Goal: Information Seeking & Learning: Learn about a topic

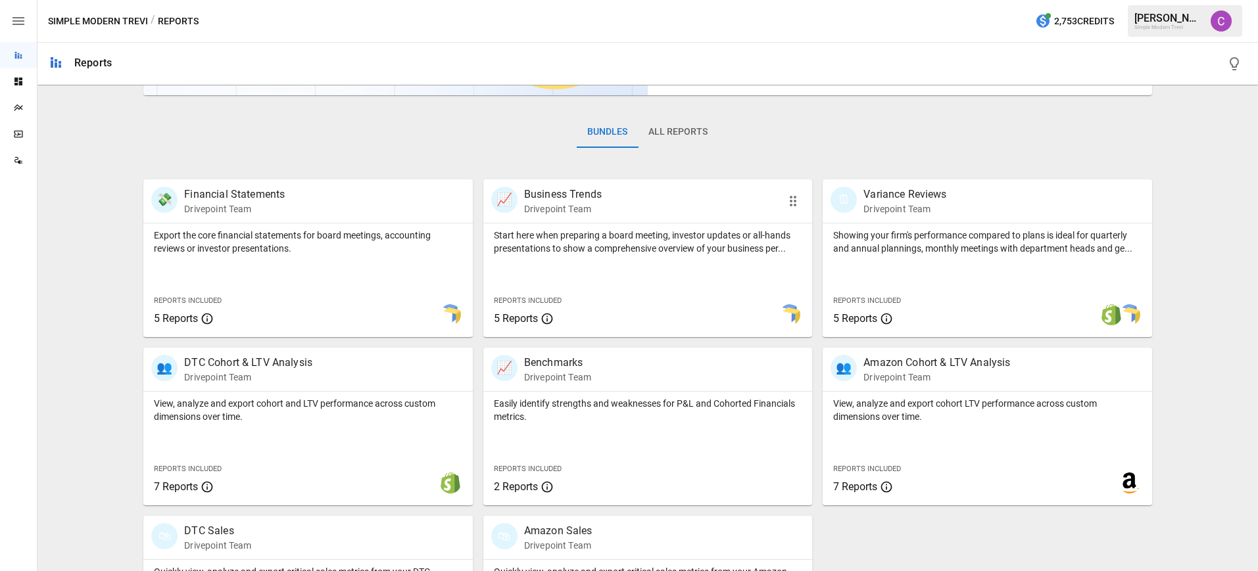
scroll to position [220, 0]
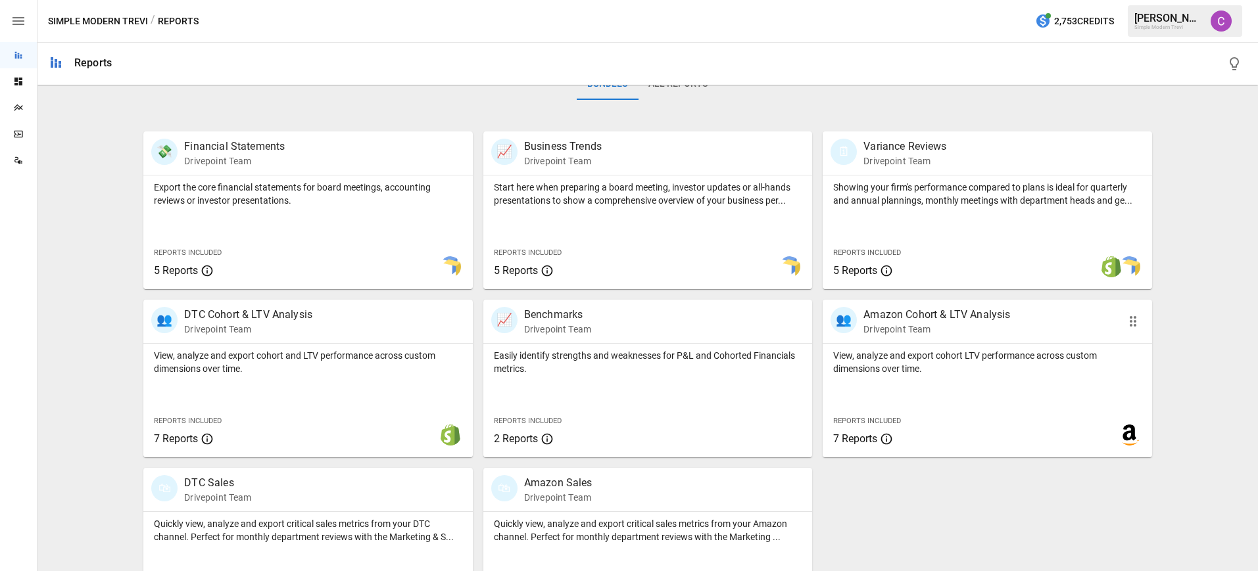
click at [976, 314] on p "Amazon Cohort & LTV Analysis" at bounding box center [936, 315] width 147 height 16
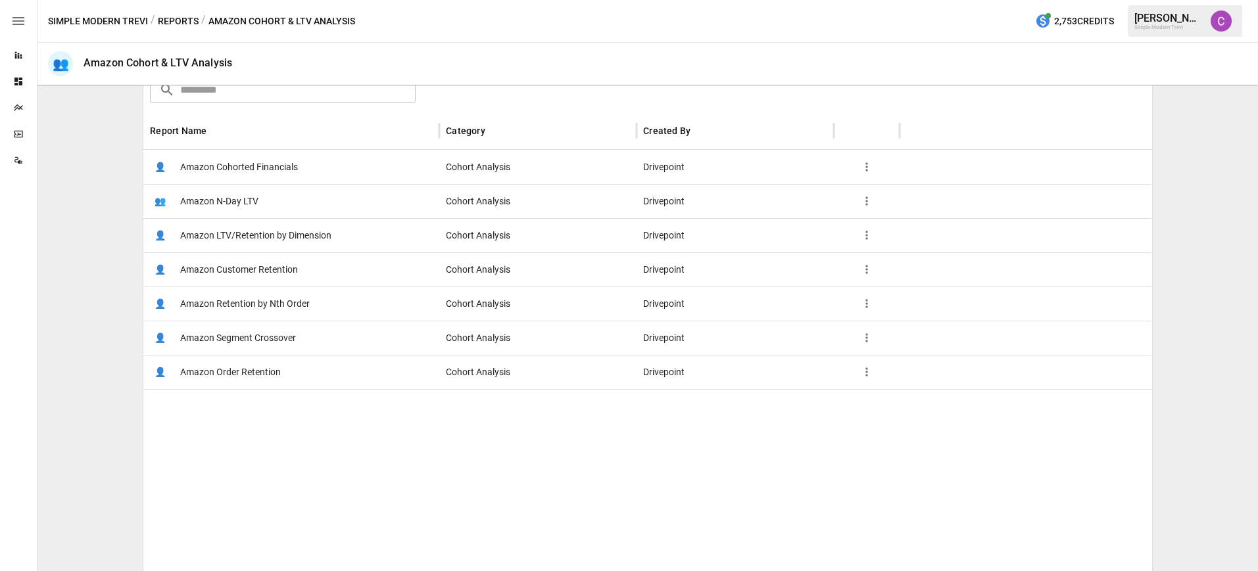
scroll to position [237, 0]
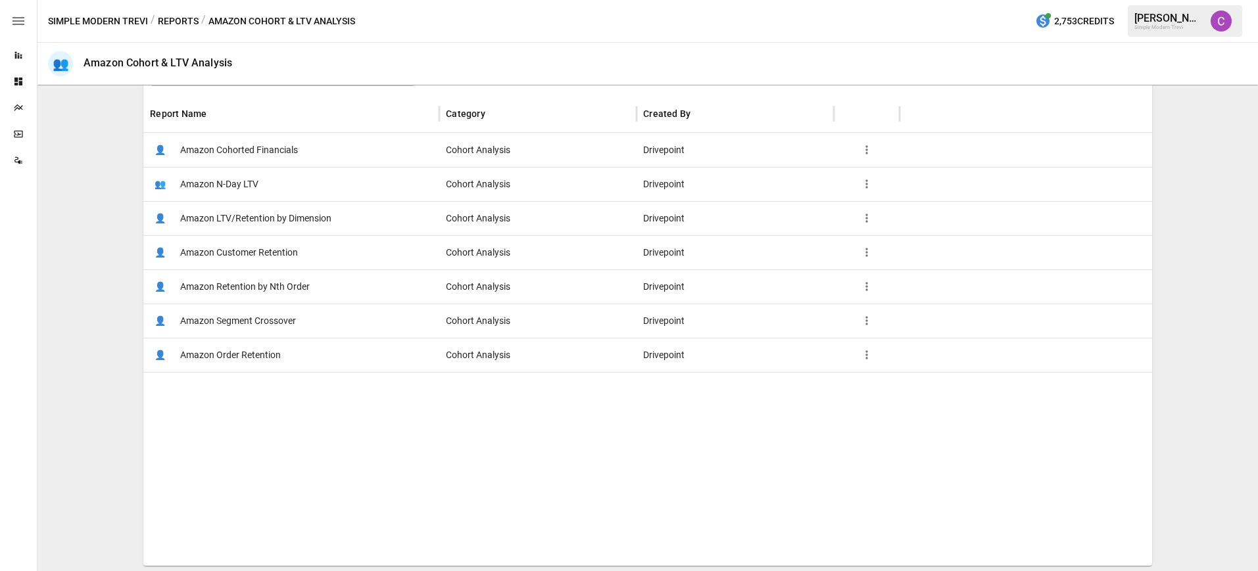
click at [264, 250] on span "Amazon Customer Retention" at bounding box center [239, 253] width 118 height 34
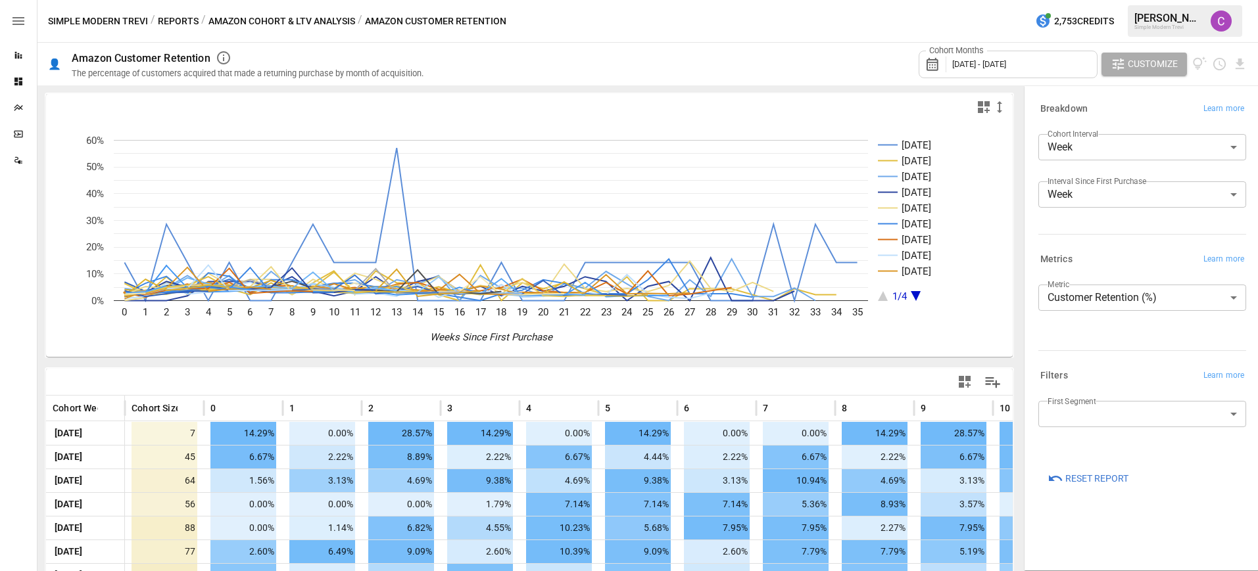
click at [326, 18] on button "Amazon Cohort & LTV Analysis" at bounding box center [281, 21] width 147 height 16
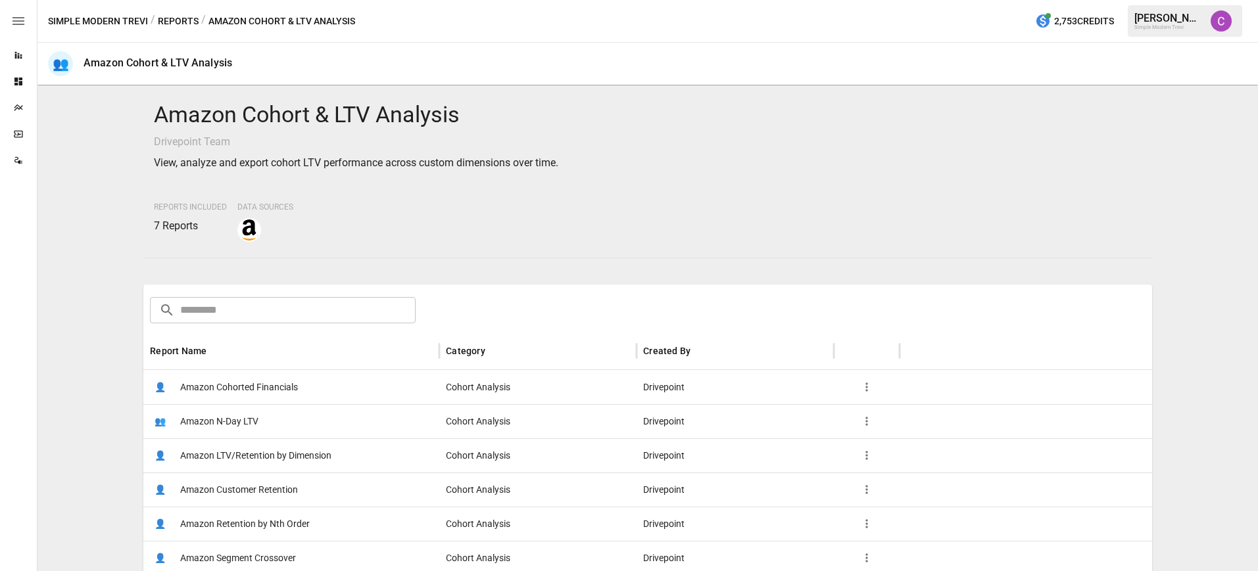
click at [189, 21] on button "Reports" at bounding box center [178, 21] width 41 height 16
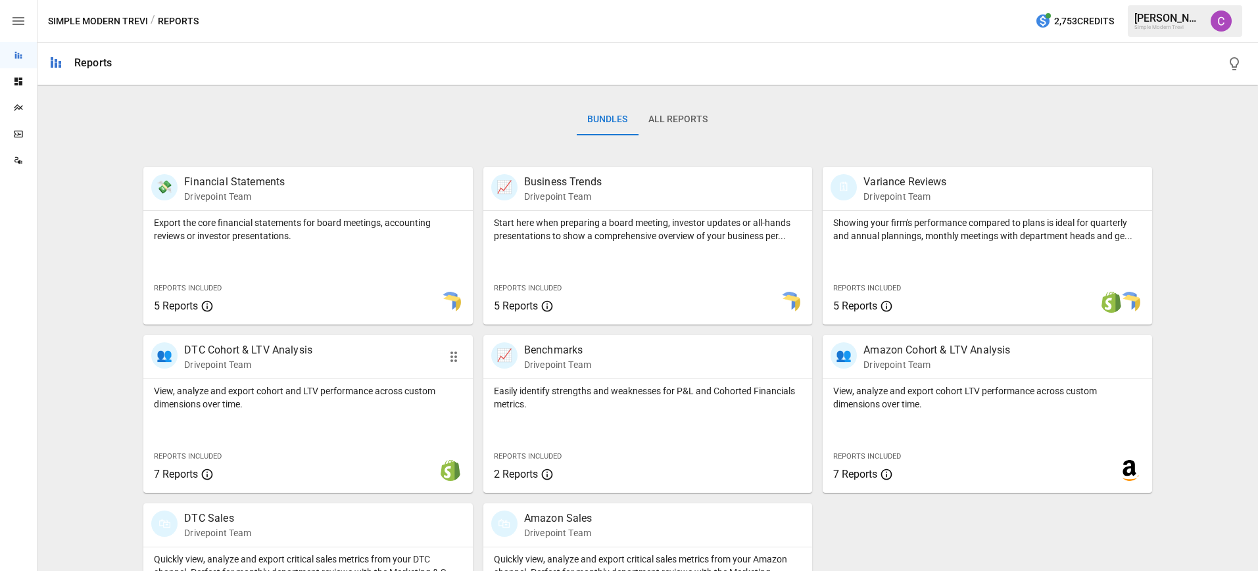
scroll to position [279, 0]
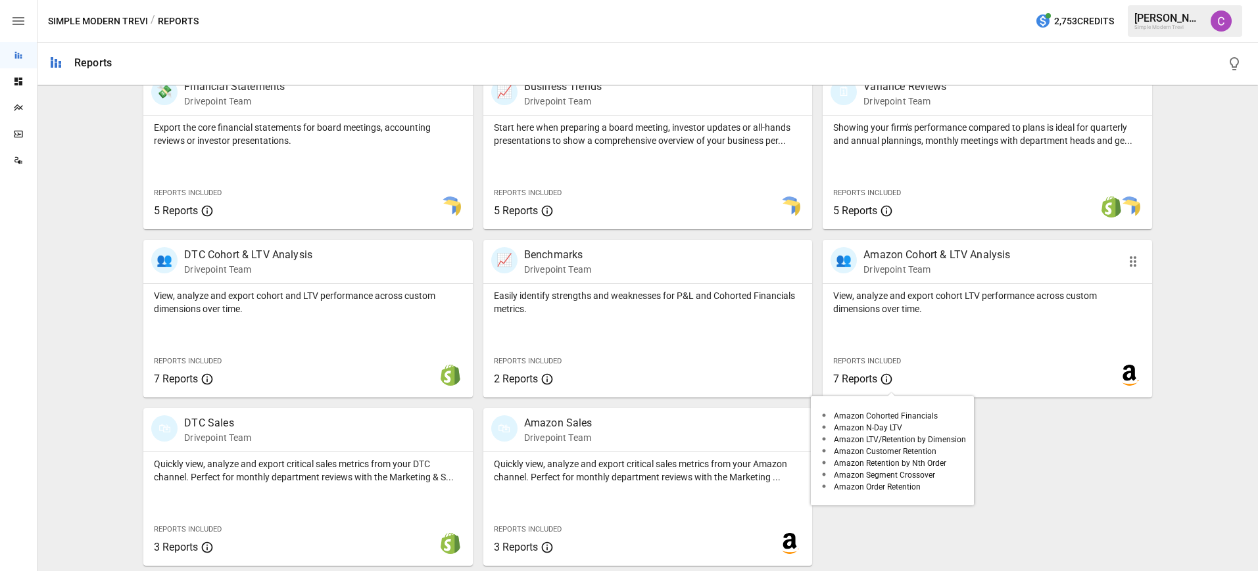
click at [927, 375] on span "7 Reports" at bounding box center [891, 380] width 116 height 16
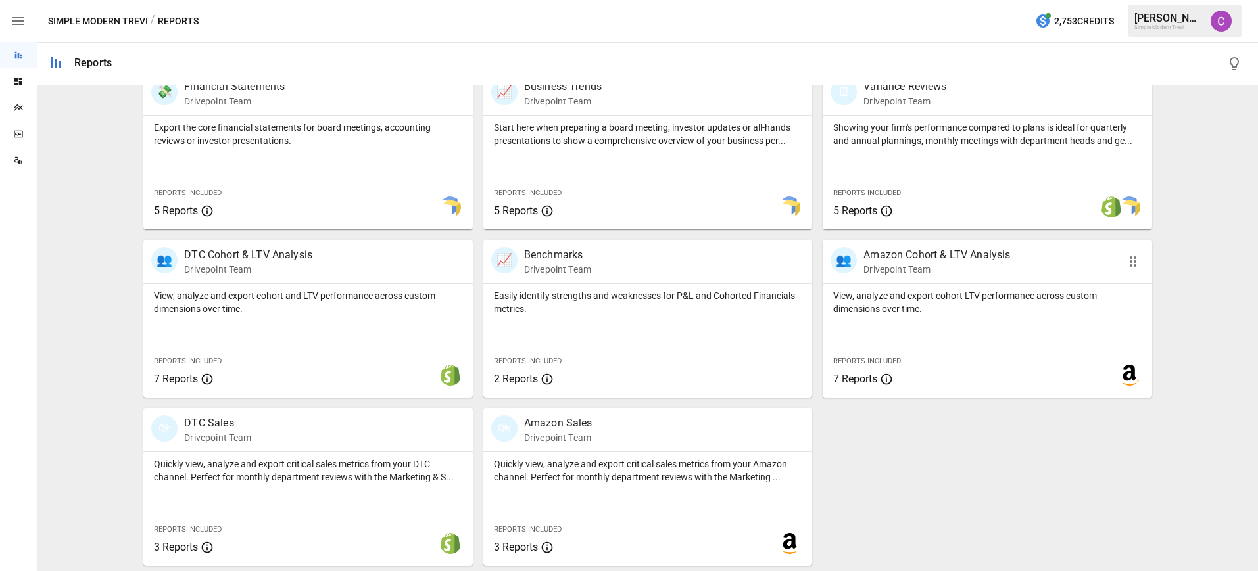
click at [911, 316] on div "View, analyze and export cohort LTV performance across custom dimensions over t…" at bounding box center [987, 341] width 329 height 114
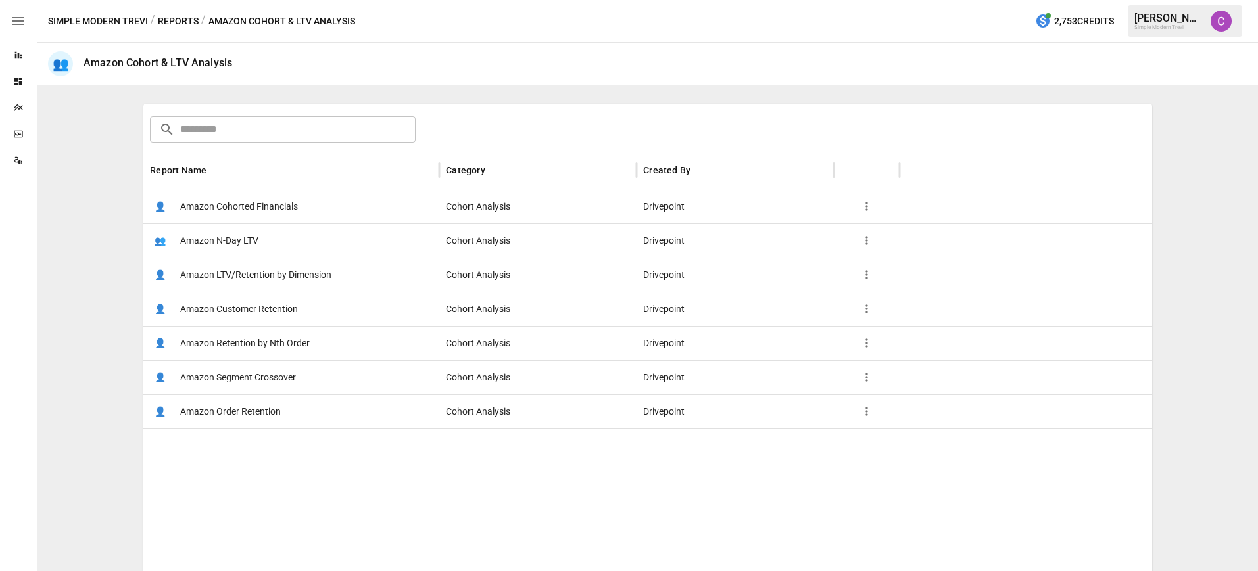
scroll to position [184, 0]
click at [281, 280] on span "Amazon LTV/Retention by Dimension" at bounding box center [255, 272] width 151 height 34
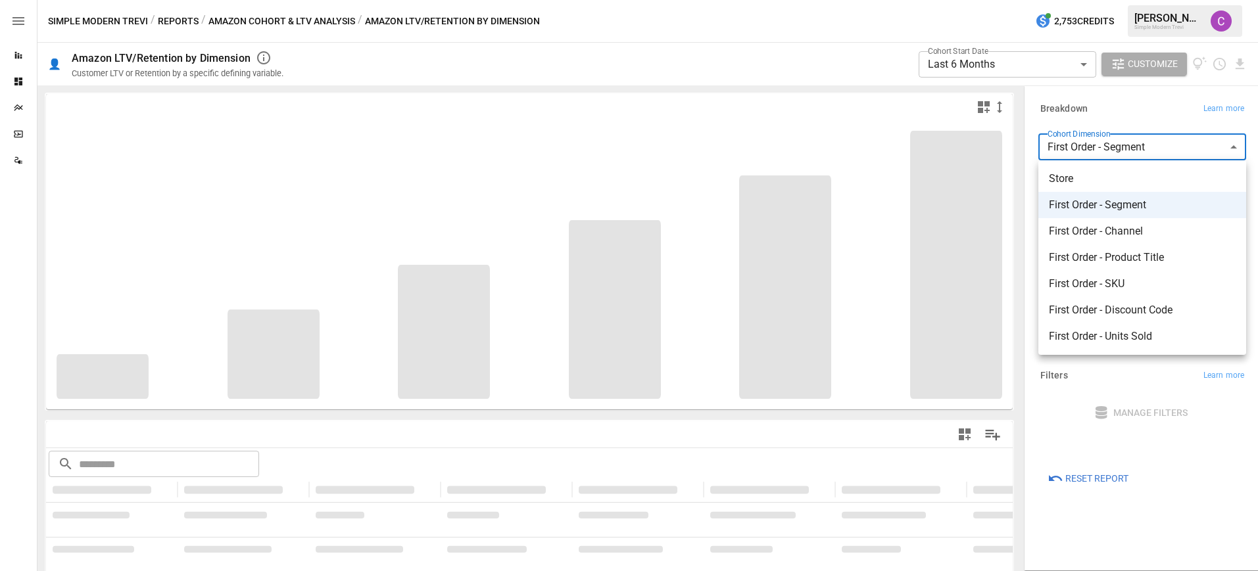
click at [1166, 0] on body "**********" at bounding box center [629, 0] width 1258 height 0
drag, startPoint x: 1151, startPoint y: 272, endPoint x: 1147, endPoint y: 233, distance: 39.7
click at [1151, 272] on li "First Order - SKU" at bounding box center [1142, 284] width 208 height 26
type input "**********"
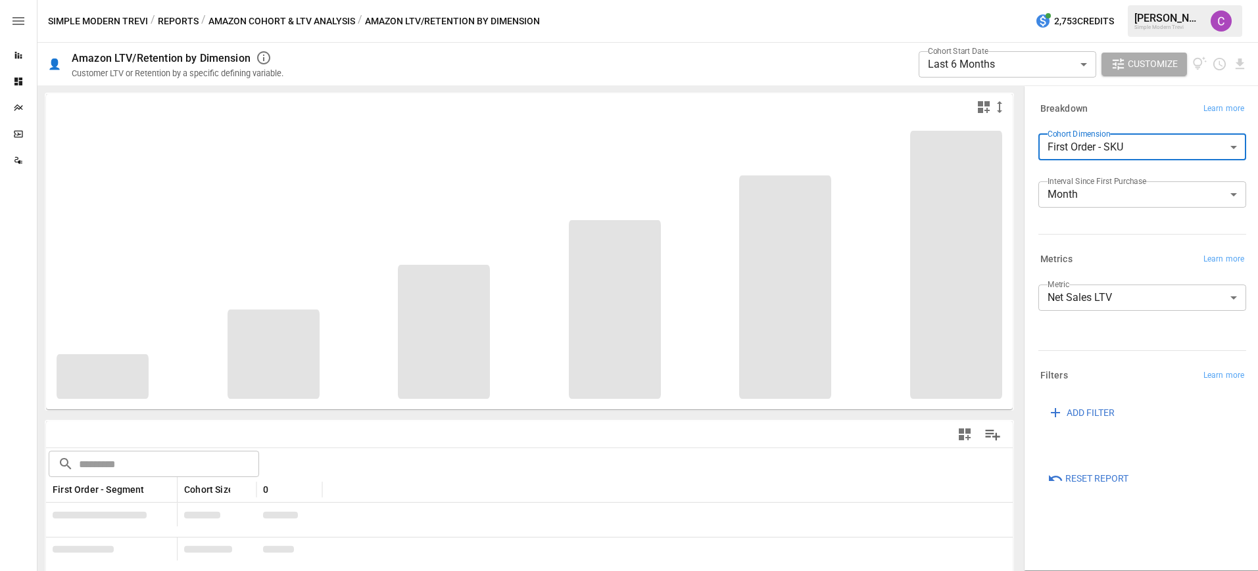
click at [1143, 0] on body "**********" at bounding box center [629, 0] width 1258 height 0
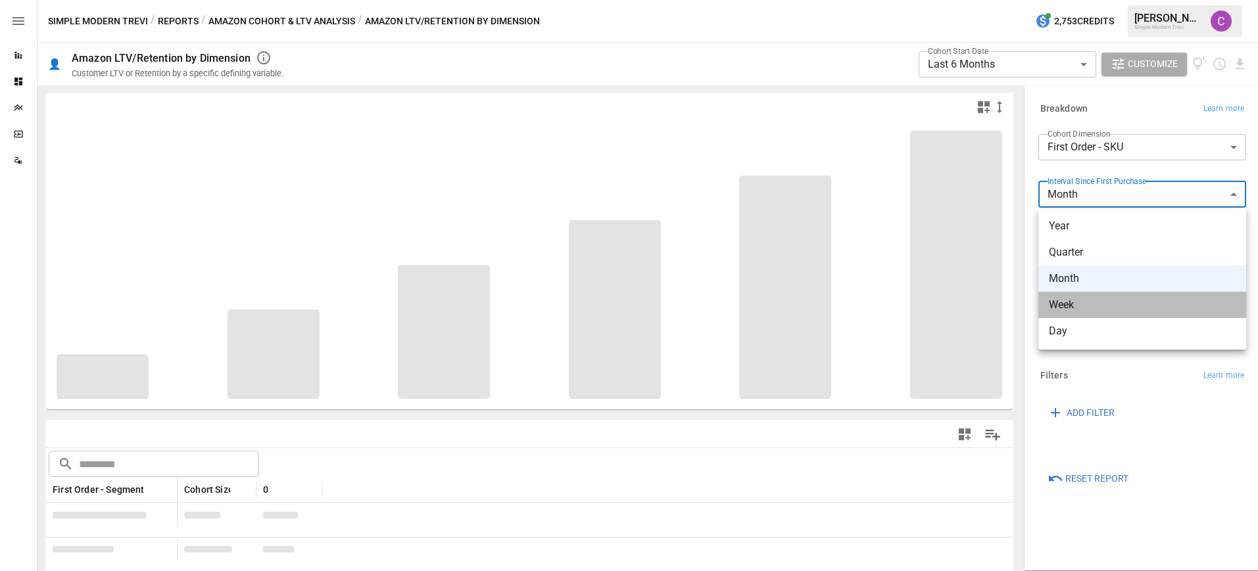
click at [1124, 302] on span "Week" at bounding box center [1142, 305] width 187 height 16
type input "****"
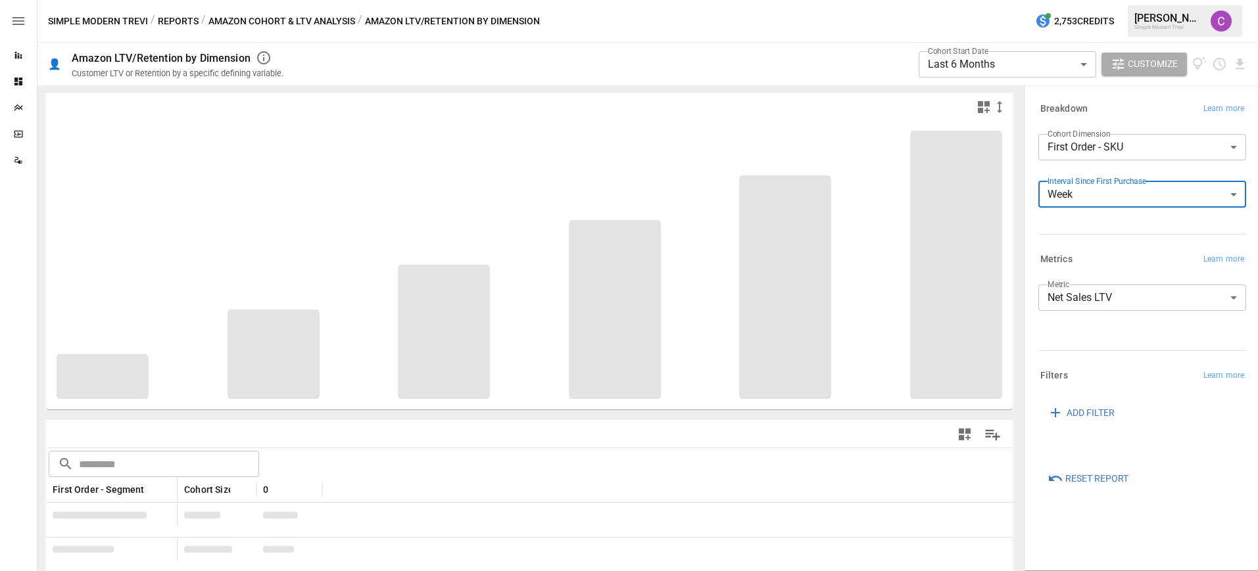
click at [1140, 0] on body "**********" at bounding box center [629, 0] width 1258 height 0
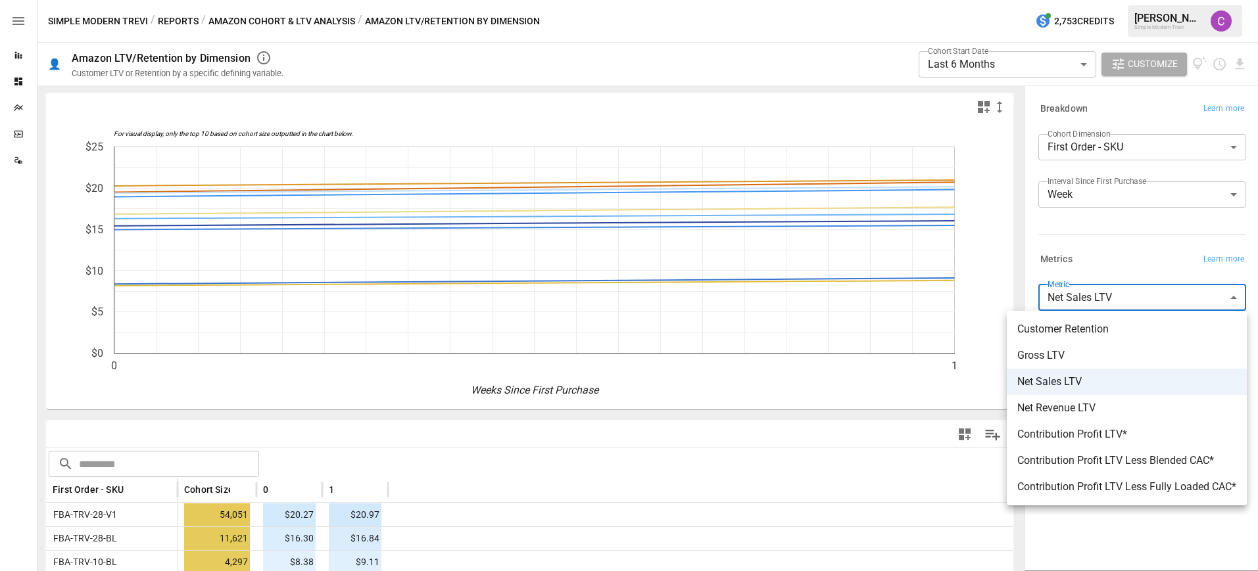
click at [1131, 409] on span "Net Revenue LTV" at bounding box center [1126, 408] width 219 height 16
type input "**********"
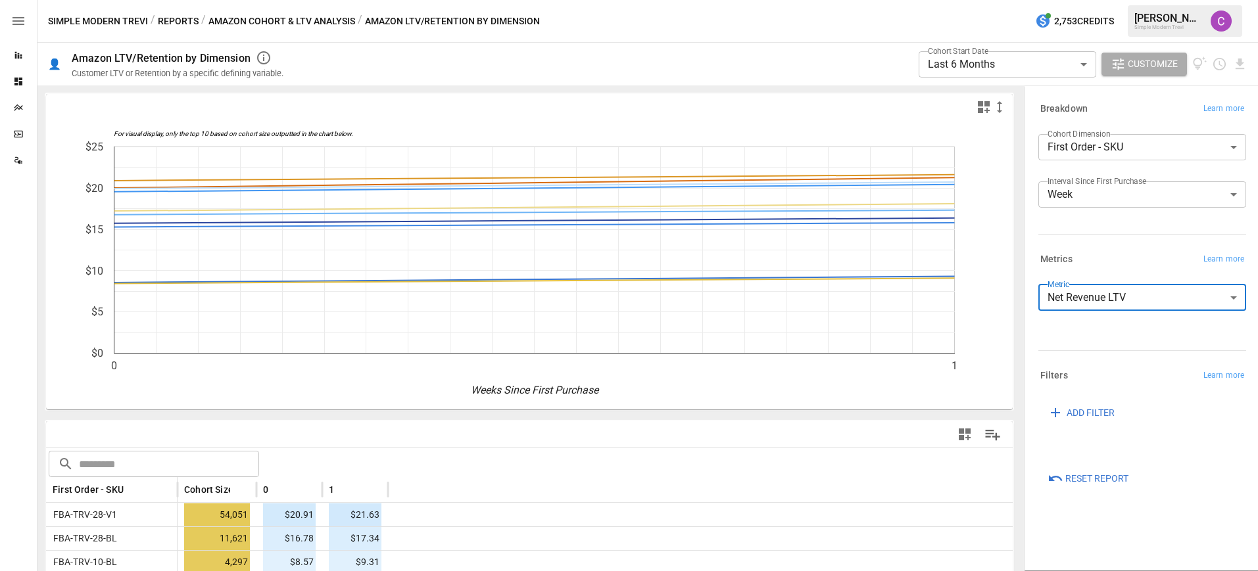
click at [1033, 0] on body "**********" at bounding box center [629, 0] width 1258 height 0
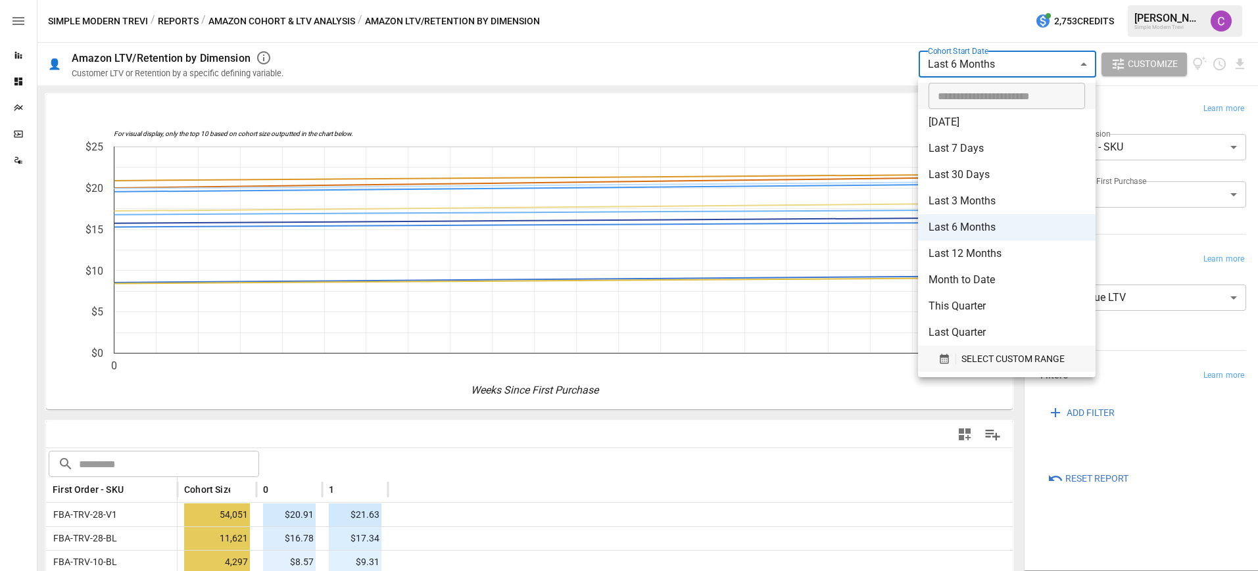
click at [1027, 367] on button "SELECT CUSTOM RANGE" at bounding box center [1007, 359] width 157 height 26
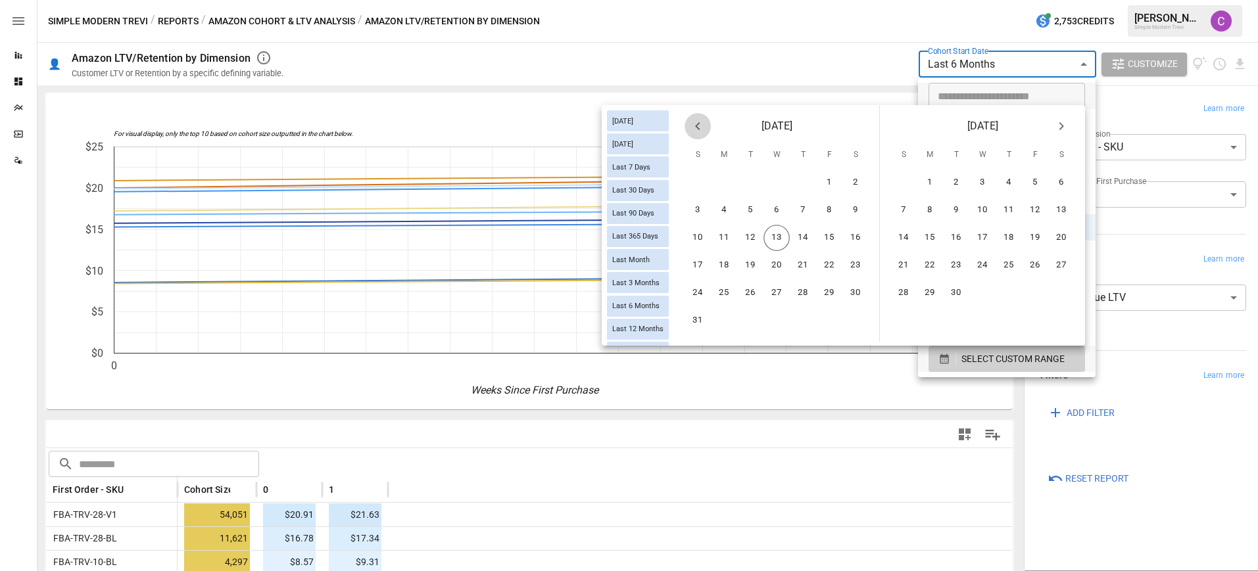
click at [700, 127] on icon "Previous month" at bounding box center [698, 126] width 16 height 16
click at [729, 239] on button "14" at bounding box center [724, 238] width 26 height 26
click at [806, 285] on button "31" at bounding box center [803, 293] width 26 height 26
type input "******"
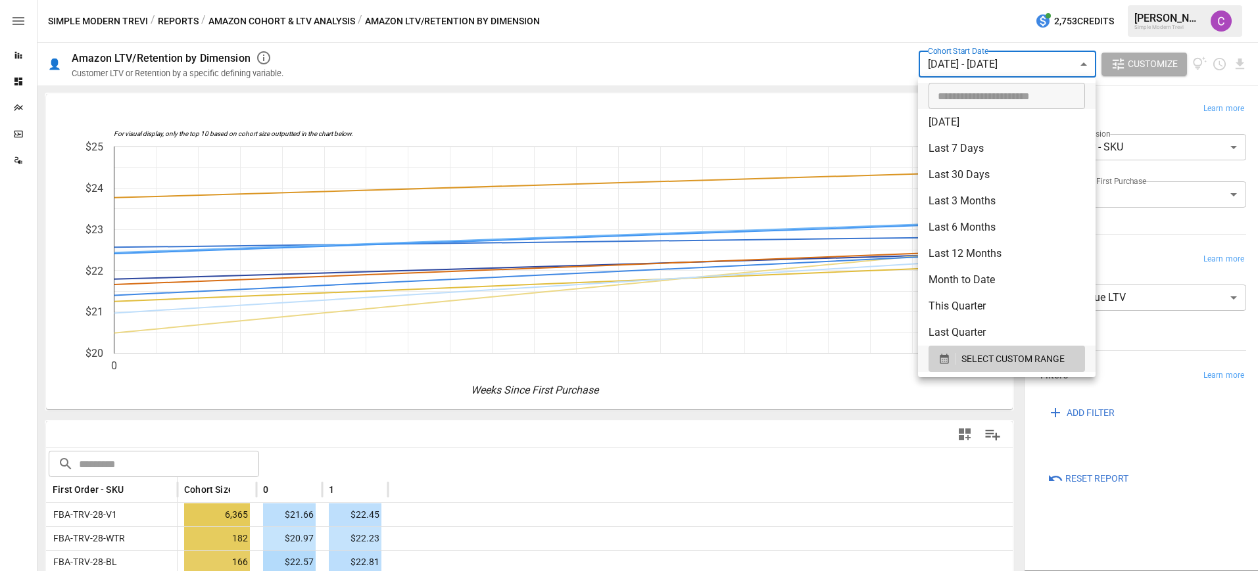
click at [1013, 61] on div at bounding box center [629, 285] width 1258 height 571
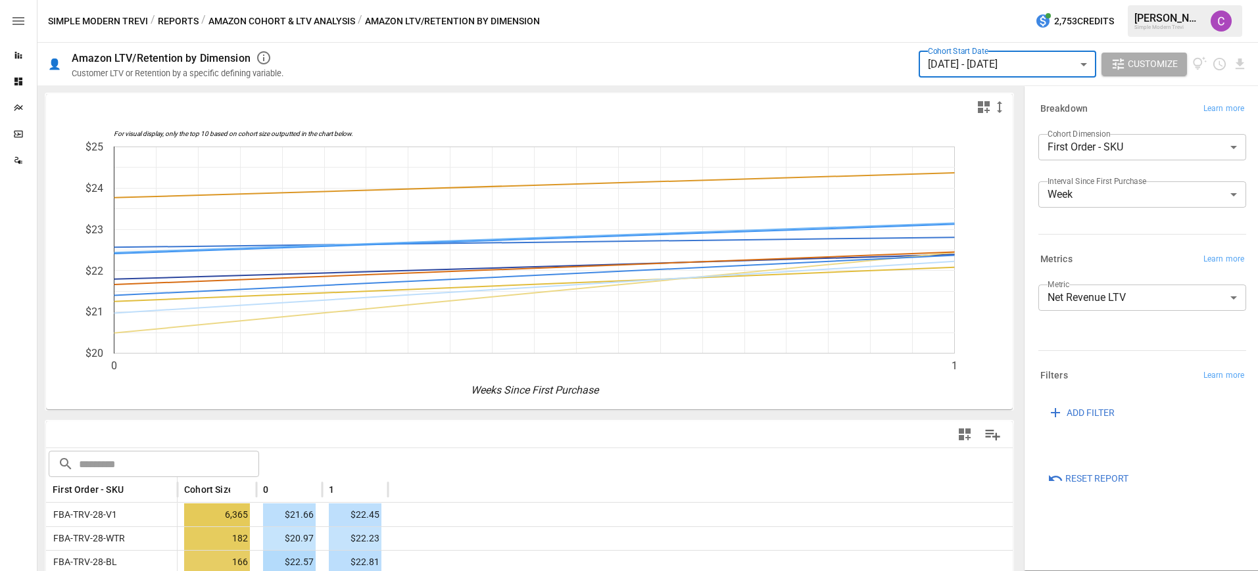
click at [187, 13] on button "Reports" at bounding box center [178, 21] width 41 height 16
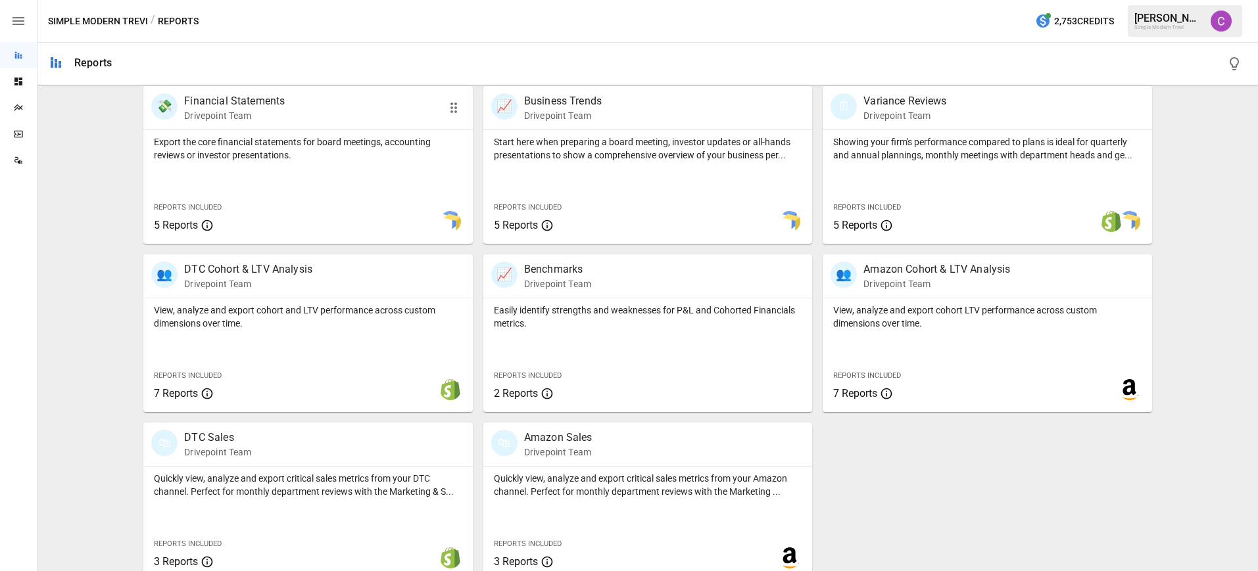
scroll to position [279, 0]
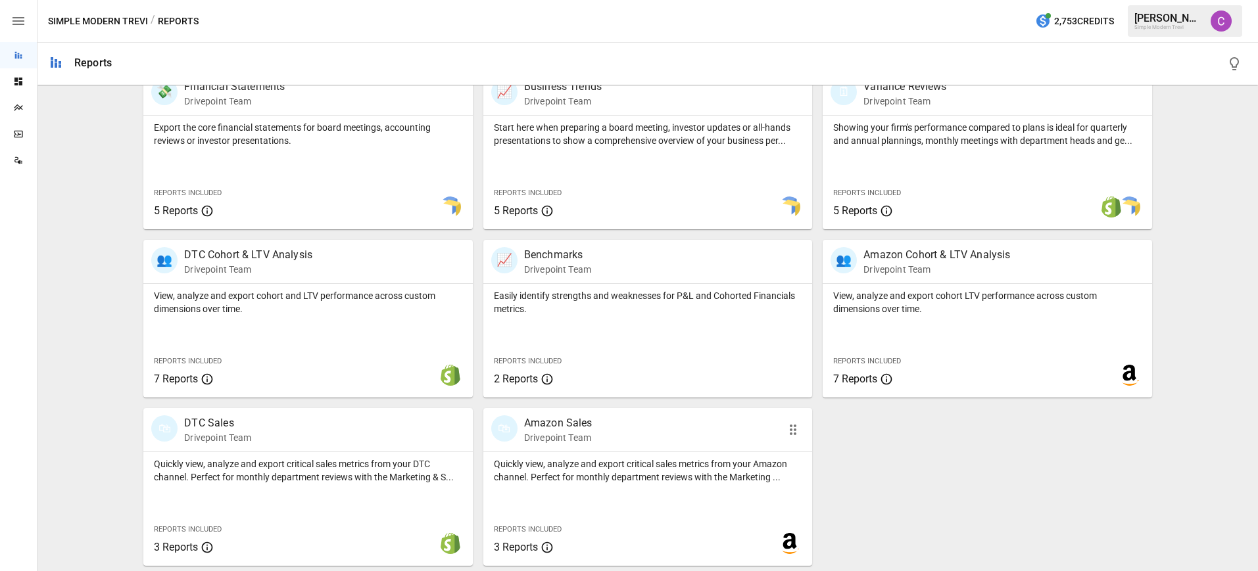
click at [535, 474] on p "Quickly view, analyze and export critical sales metrics from your Amazon channe…" at bounding box center [648, 471] width 308 height 26
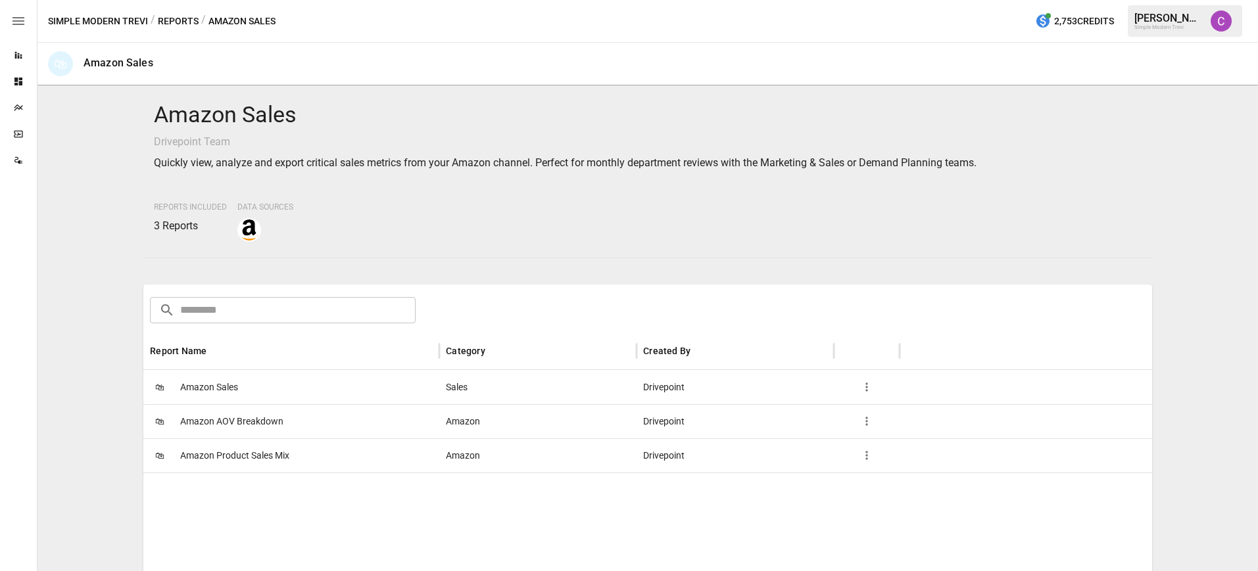
click at [182, 15] on button "Reports" at bounding box center [178, 21] width 41 height 16
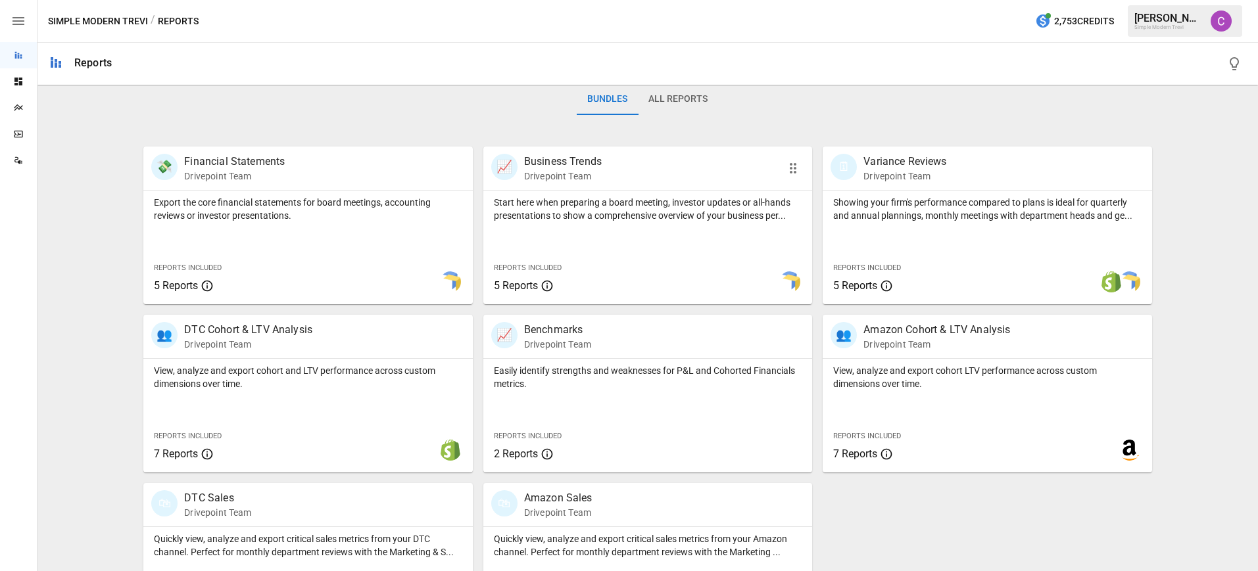
scroll to position [279, 0]
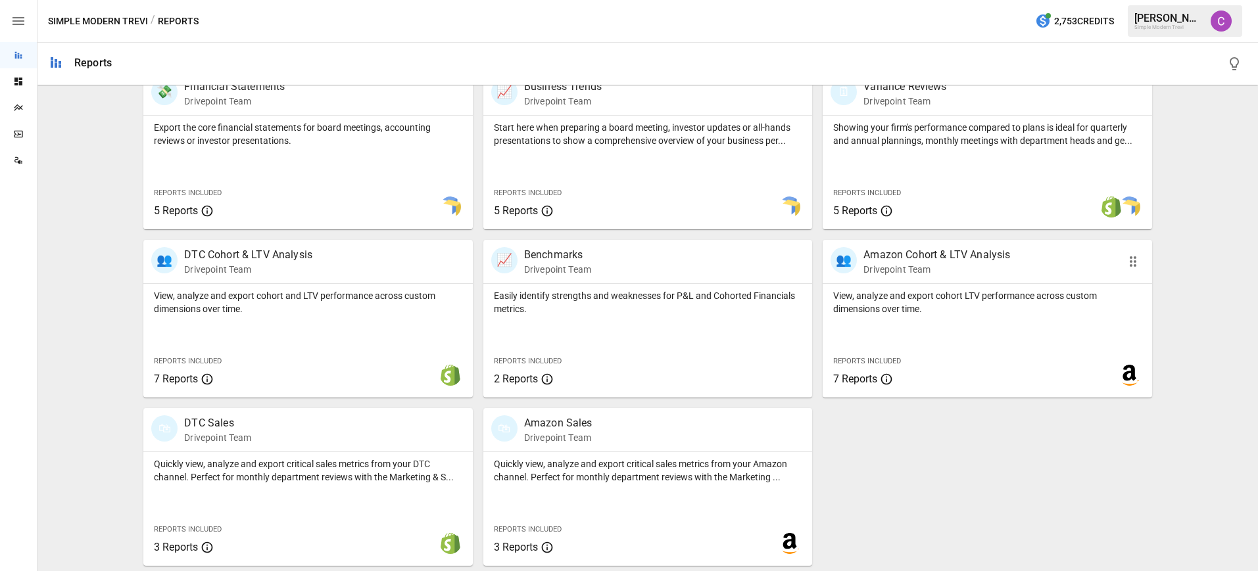
click at [958, 295] on p "View, analyze and export cohort LTV performance across custom dimensions over t…" at bounding box center [987, 302] width 308 height 26
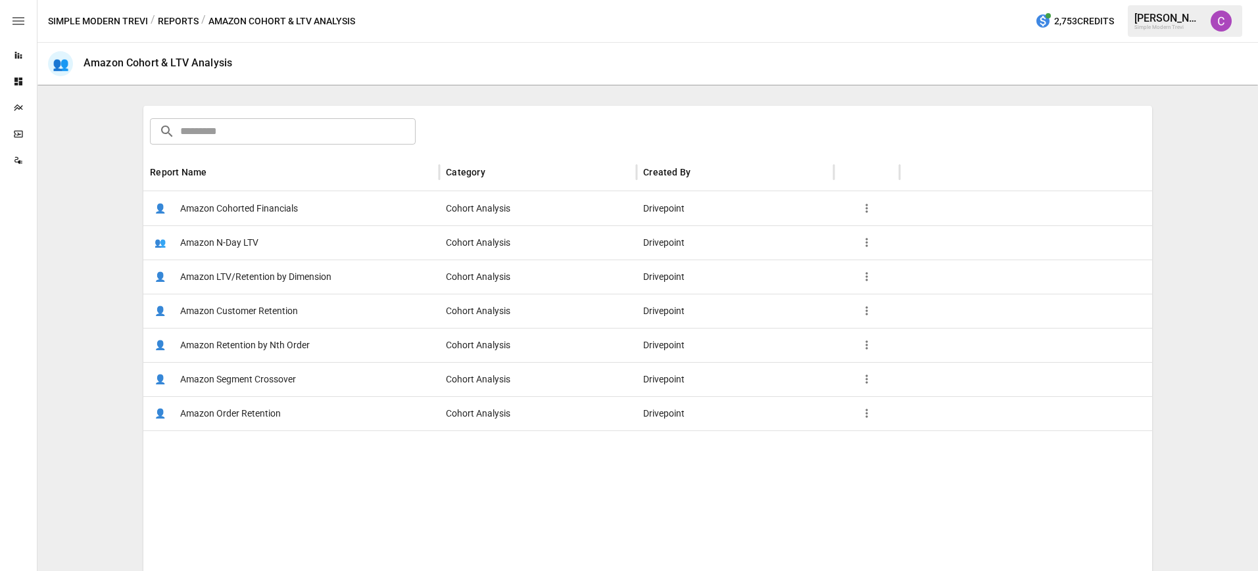
scroll to position [186, 0]
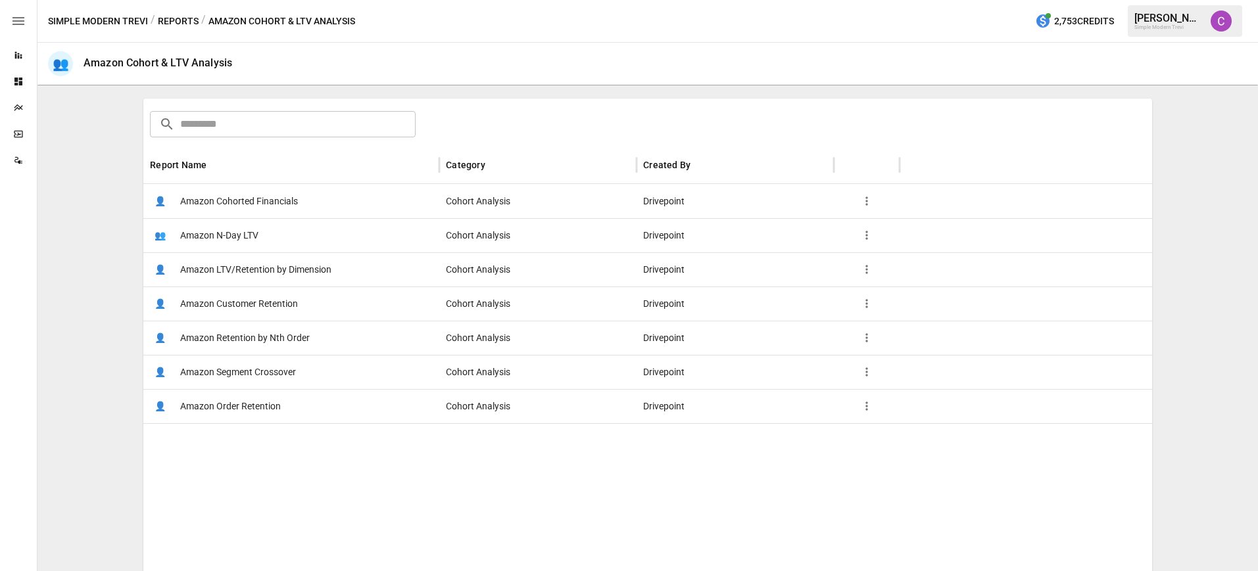
click at [285, 400] on div "👤 Amazon Order Retention" at bounding box center [291, 406] width 296 height 34
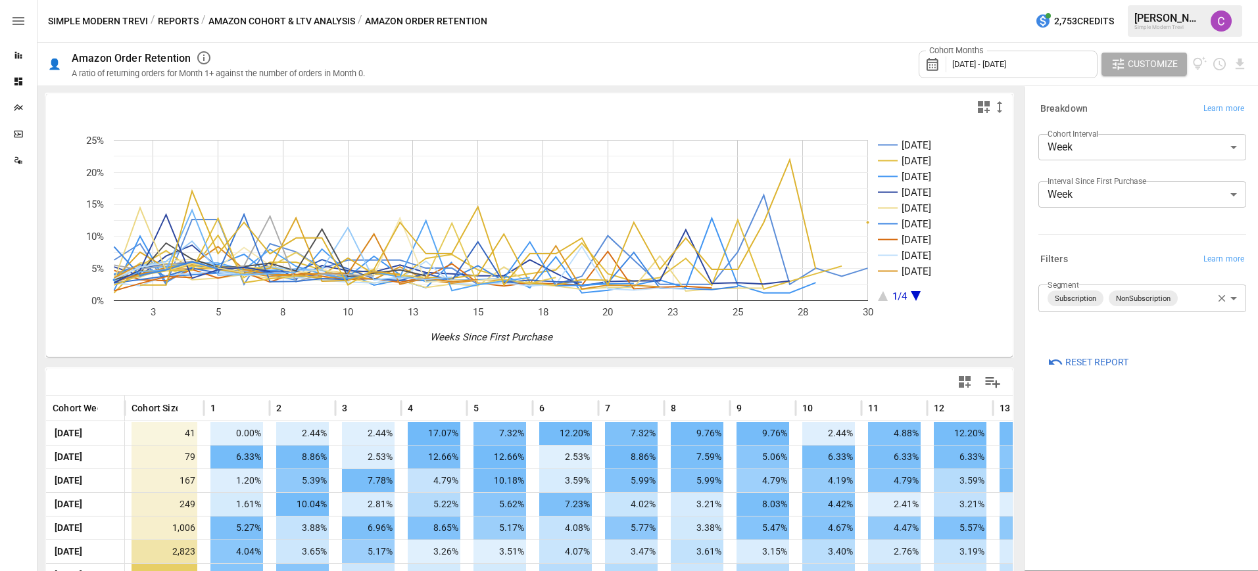
click at [1053, 65] on div "Cohort Months [DATE] - [DATE]" at bounding box center [1008, 65] width 179 height 28
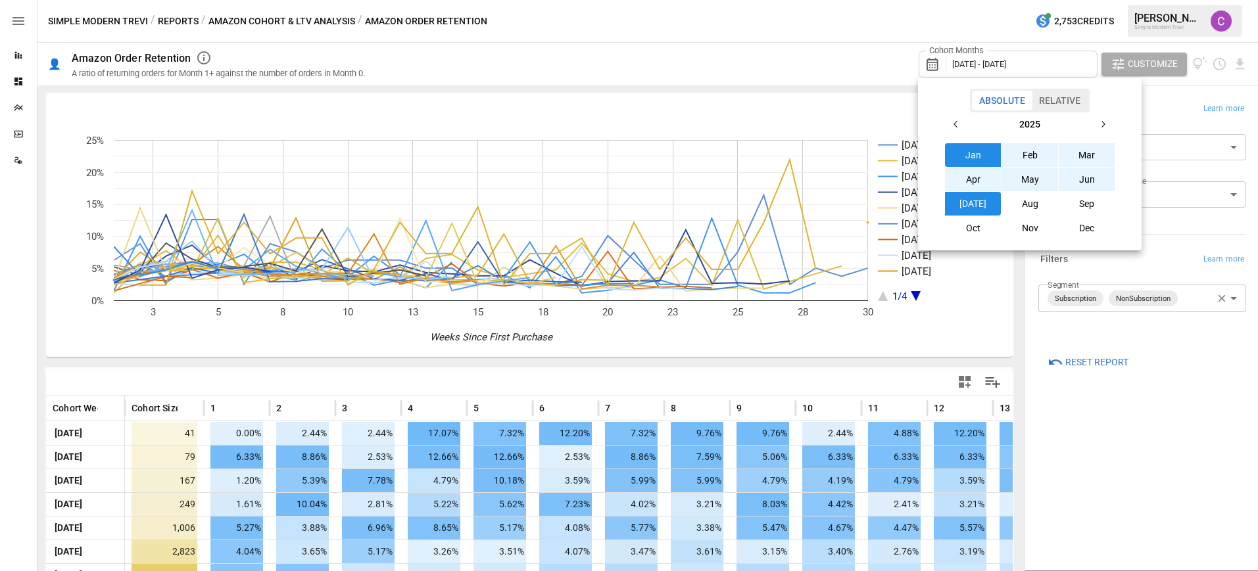
click at [1124, 267] on div at bounding box center [629, 285] width 1258 height 571
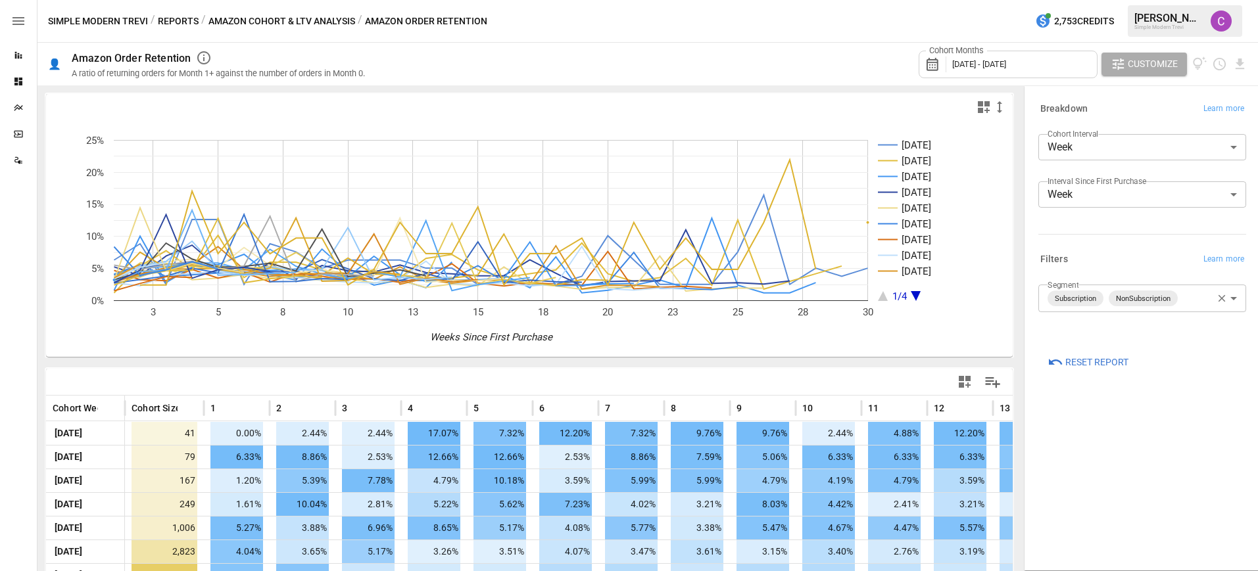
click at [223, 21] on button "Amazon Cohort & LTV Analysis" at bounding box center [281, 21] width 147 height 16
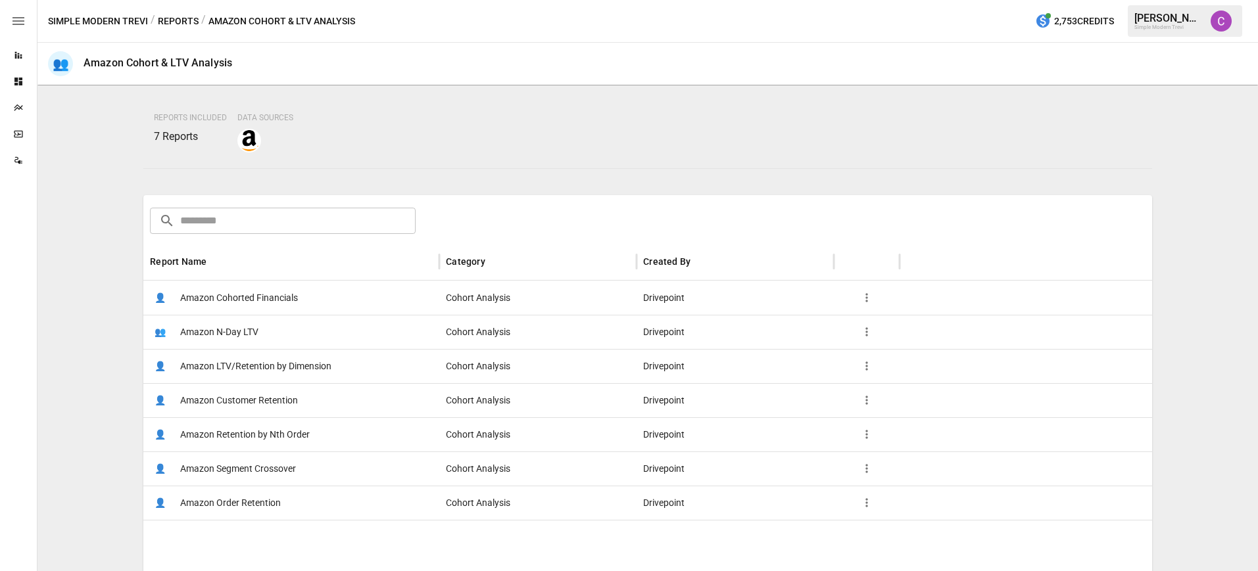
scroll to position [105, 0]
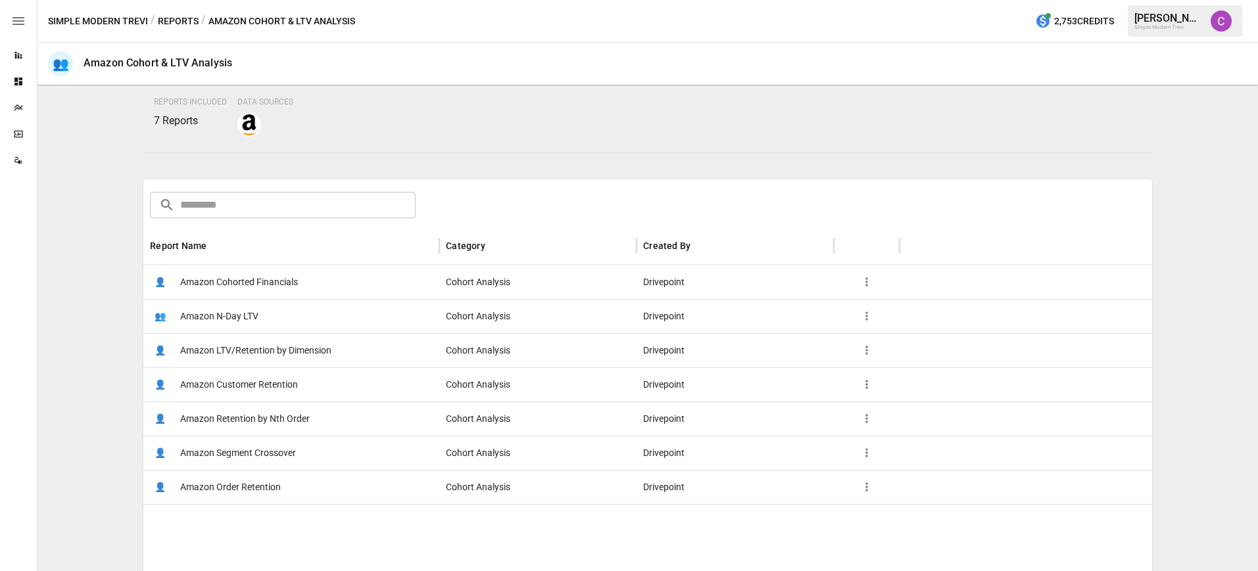
click at [280, 384] on span "Amazon Customer Retention" at bounding box center [239, 385] width 118 height 34
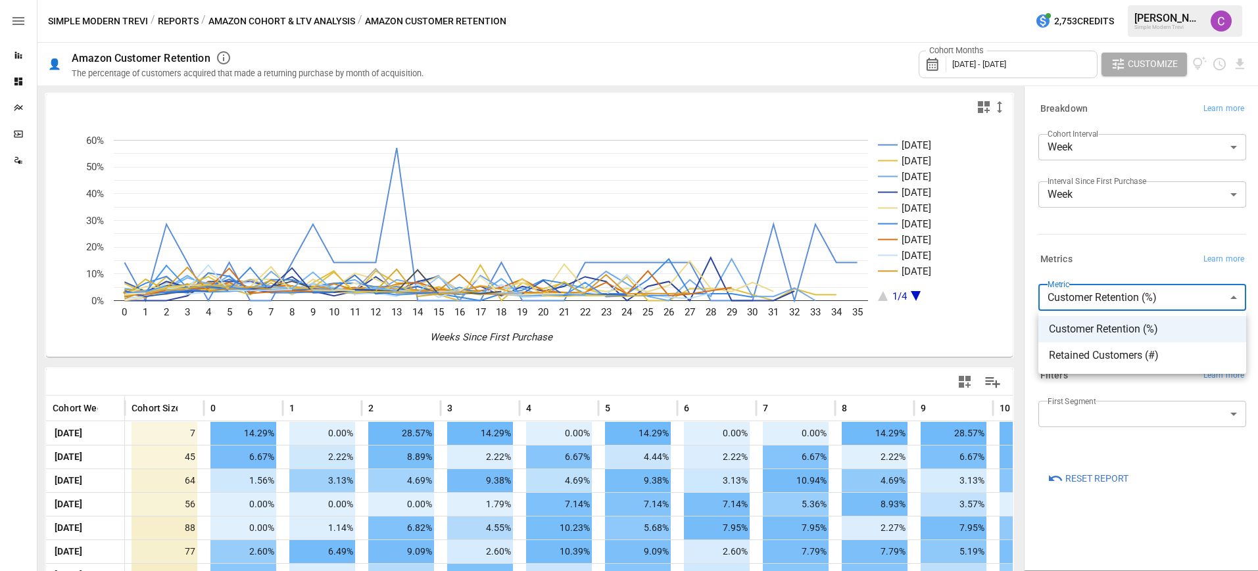
click at [1163, 0] on body "Reports Dashboards Plans SmartModel ™ Data Sources Simple Modern Trevi / Report…" at bounding box center [629, 0] width 1258 height 0
click at [1163, 304] on div at bounding box center [629, 285] width 1258 height 571
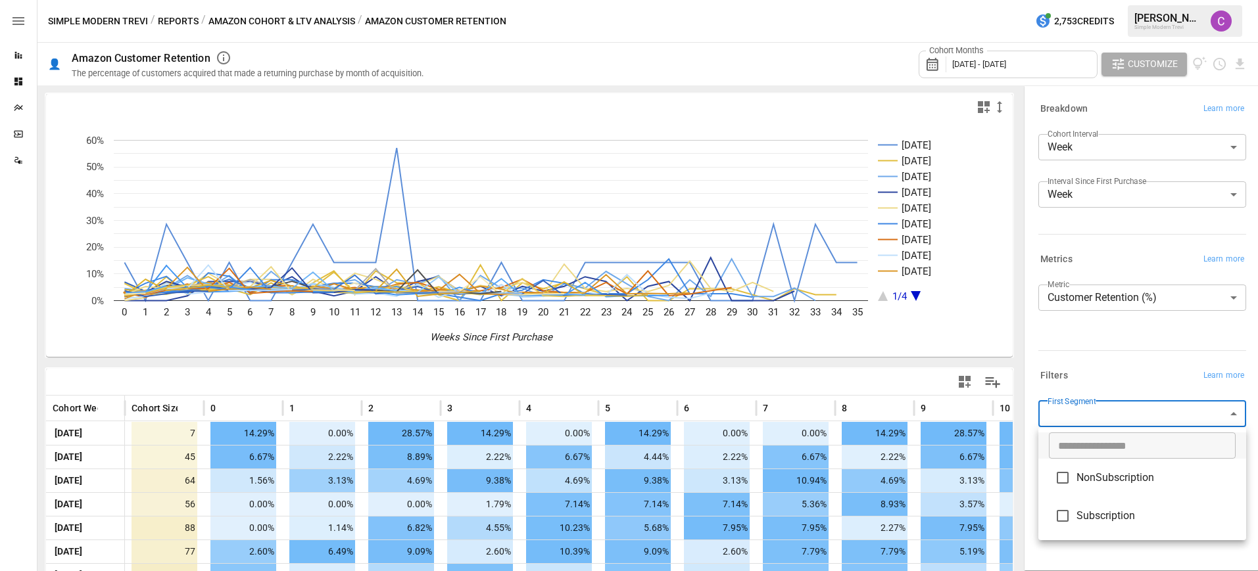
click at [1169, 0] on body "Reports Dashboards Plans SmartModel ™ Data Sources Simple Modern Trevi / Report…" at bounding box center [629, 0] width 1258 height 0
click at [1169, 414] on div at bounding box center [629, 285] width 1258 height 571
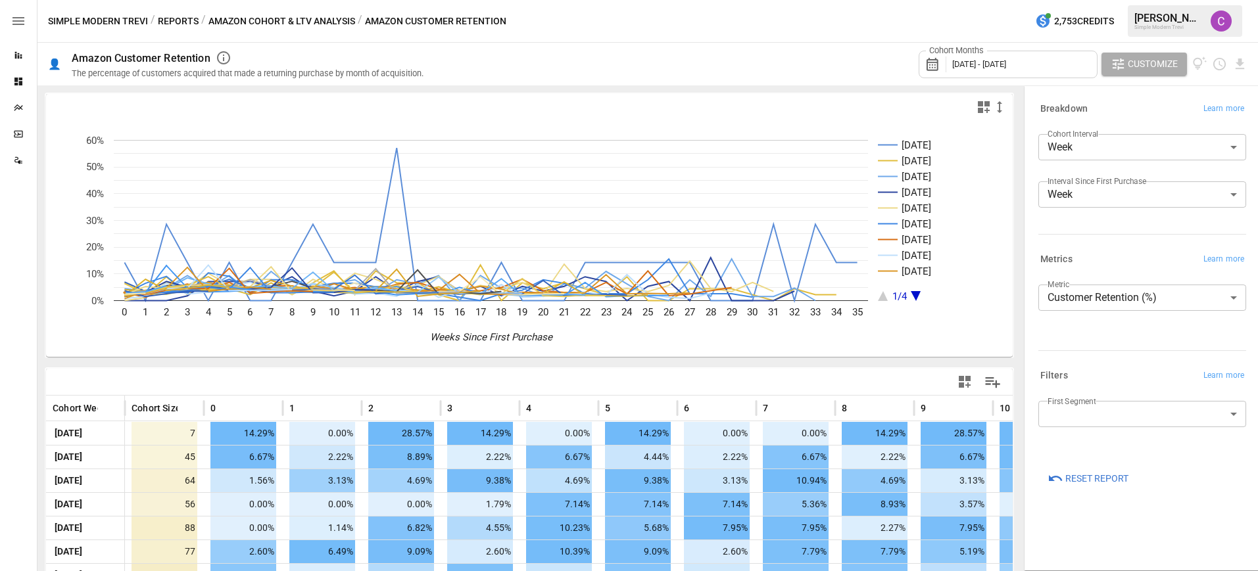
drag, startPoint x: 1207, startPoint y: 355, endPoint x: 973, endPoint y: 334, distance: 234.4
click at [1206, 355] on div "**********" at bounding box center [1139, 303] width 213 height 116
click at [231, 24] on button "Amazon Cohort & LTV Analysis" at bounding box center [281, 21] width 147 height 16
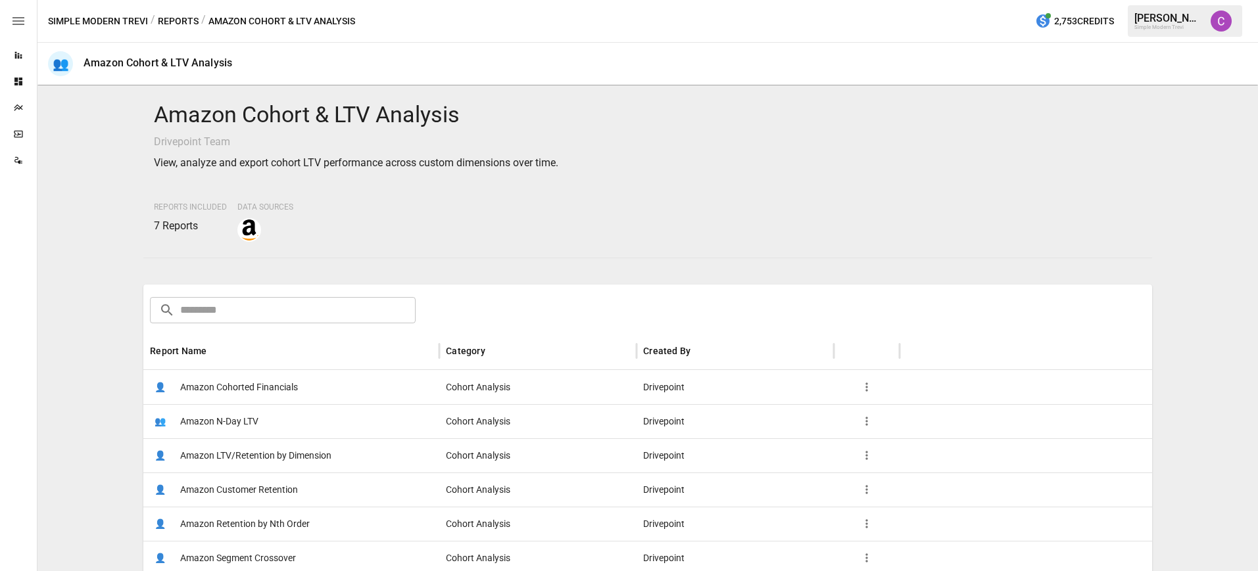
click at [197, 26] on button "Reports" at bounding box center [178, 21] width 41 height 16
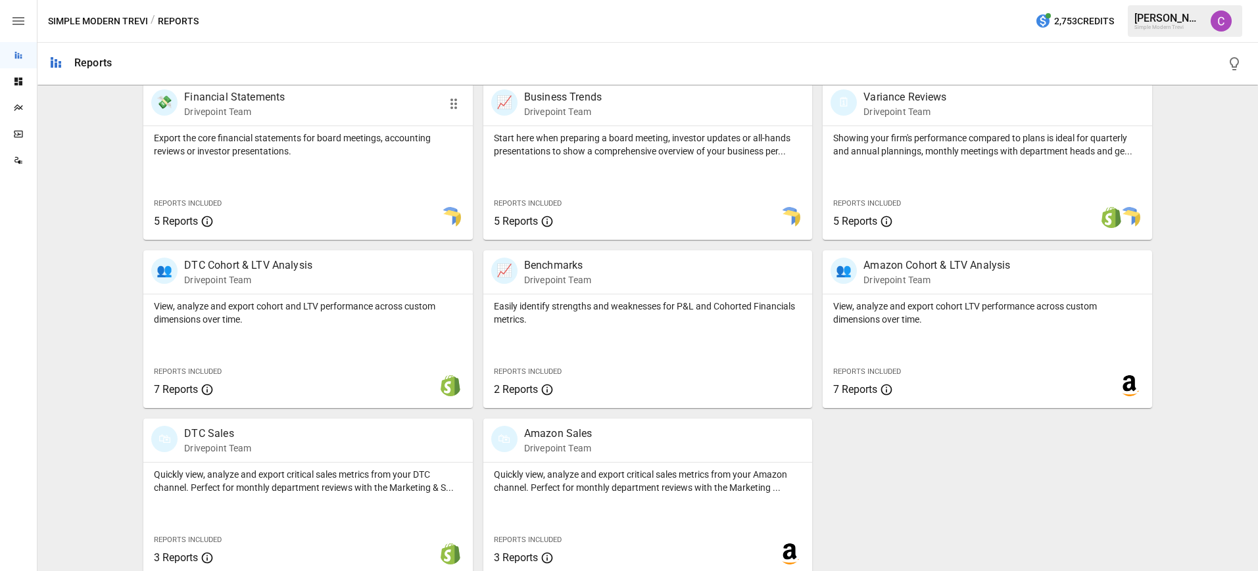
scroll to position [279, 0]
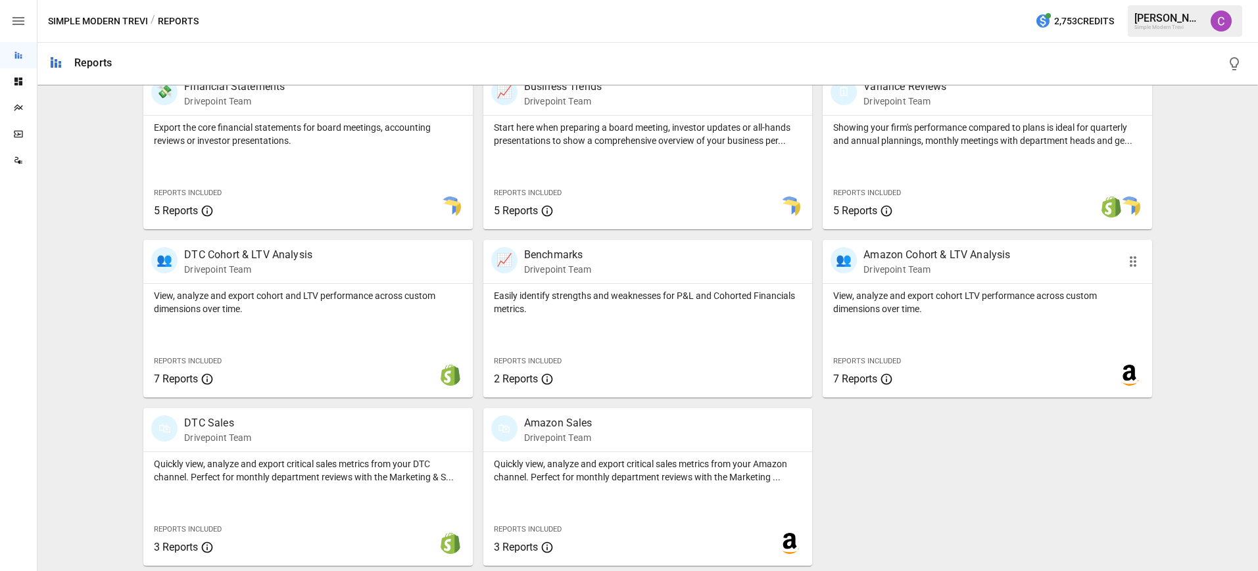
click at [954, 312] on p "View, analyze and export cohort LTV performance across custom dimensions over t…" at bounding box center [987, 302] width 308 height 26
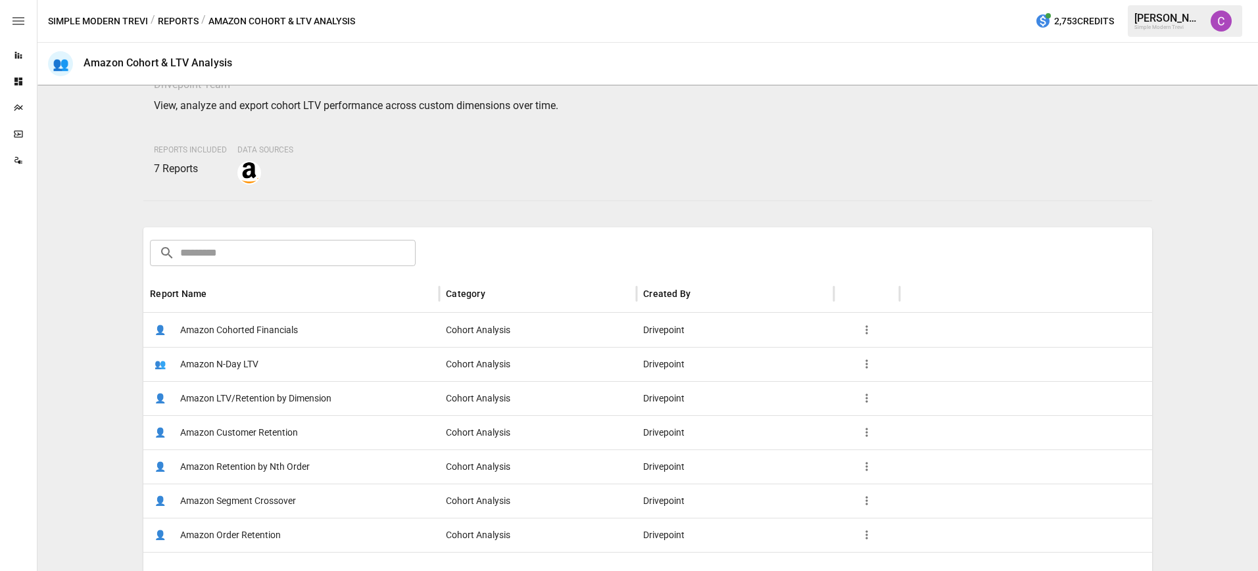
scroll to position [59, 0]
click at [279, 496] on span "Amazon Segment Crossover" at bounding box center [238, 500] width 116 height 34
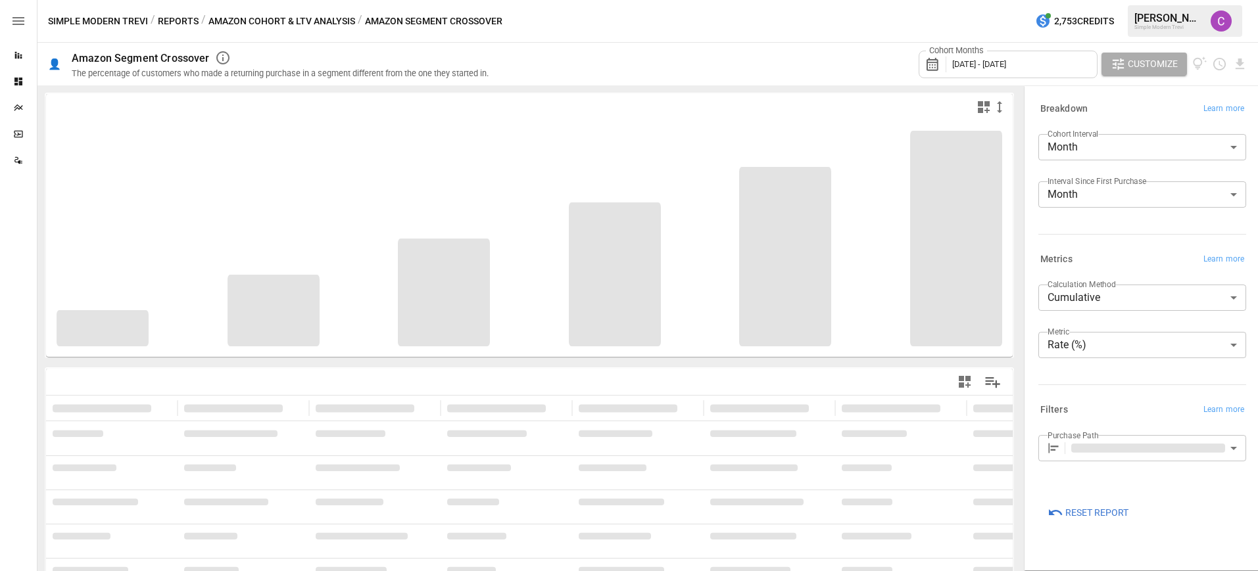
click at [1102, 0] on body "**********" at bounding box center [629, 0] width 1258 height 0
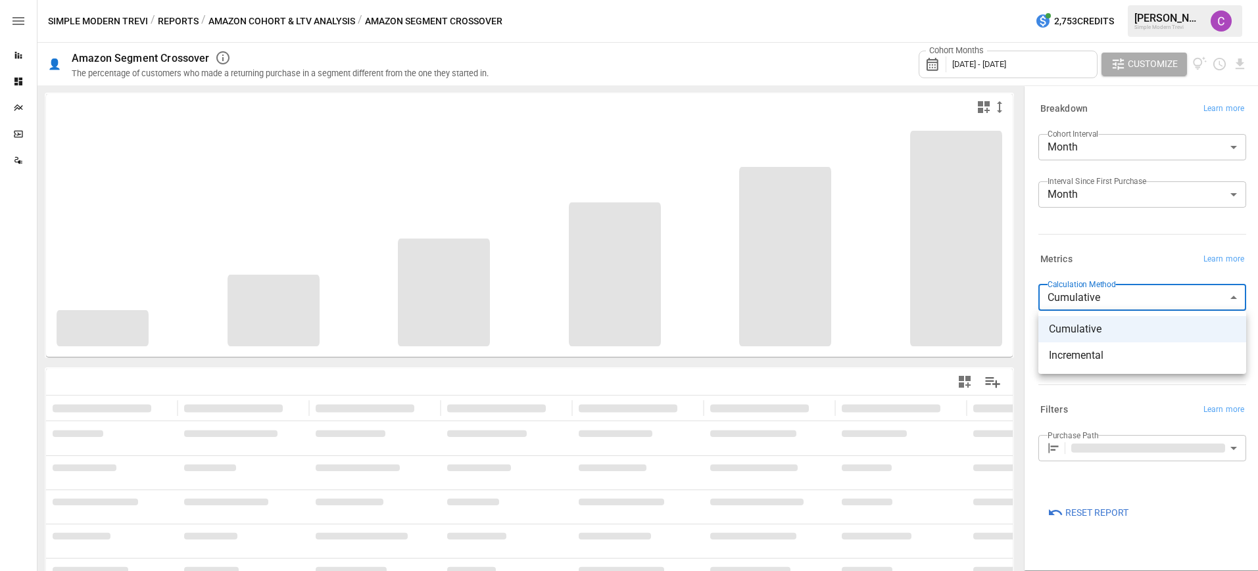
click at [1102, 302] on div at bounding box center [629, 285] width 1258 height 571
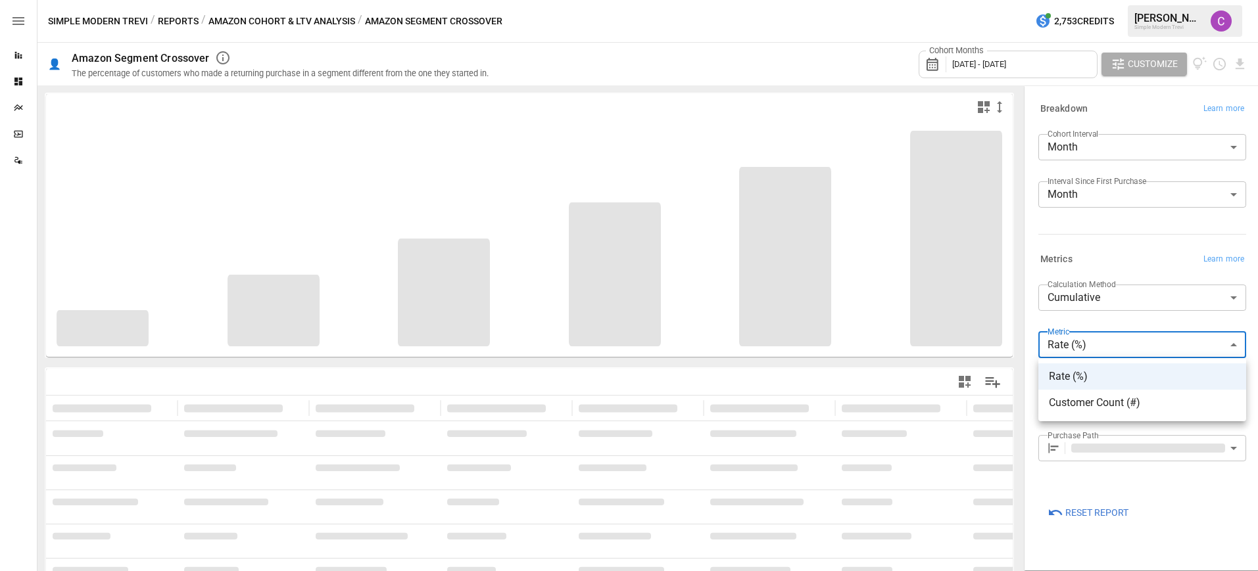
click at [1103, 0] on body "**********" at bounding box center [629, 0] width 1258 height 0
click at [1103, 347] on div at bounding box center [629, 285] width 1258 height 571
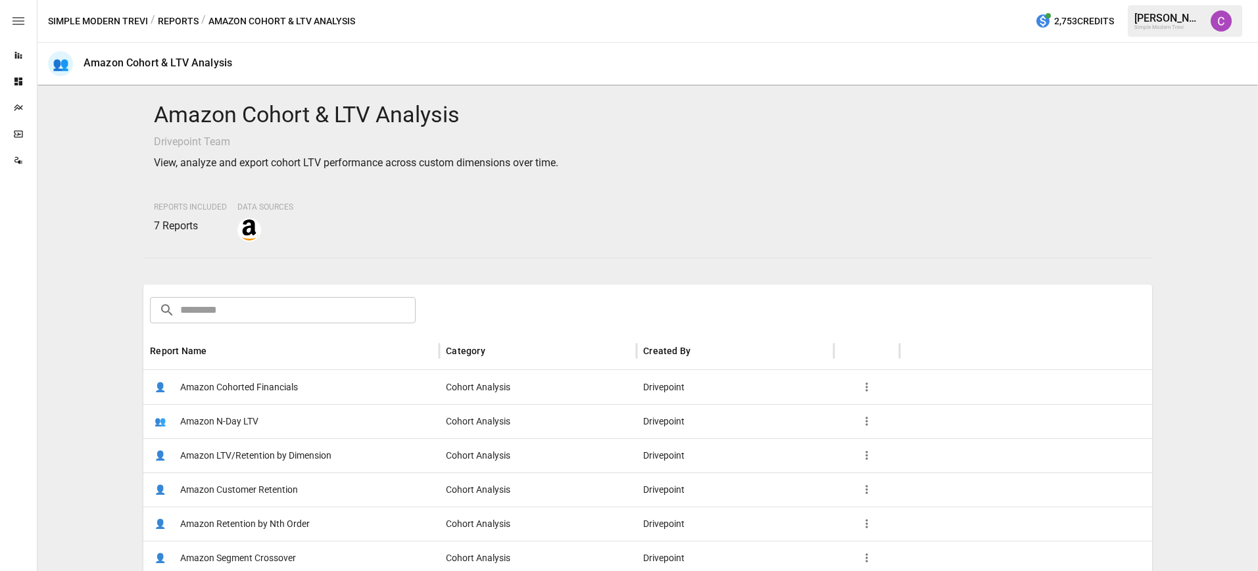
scroll to position [237, 0]
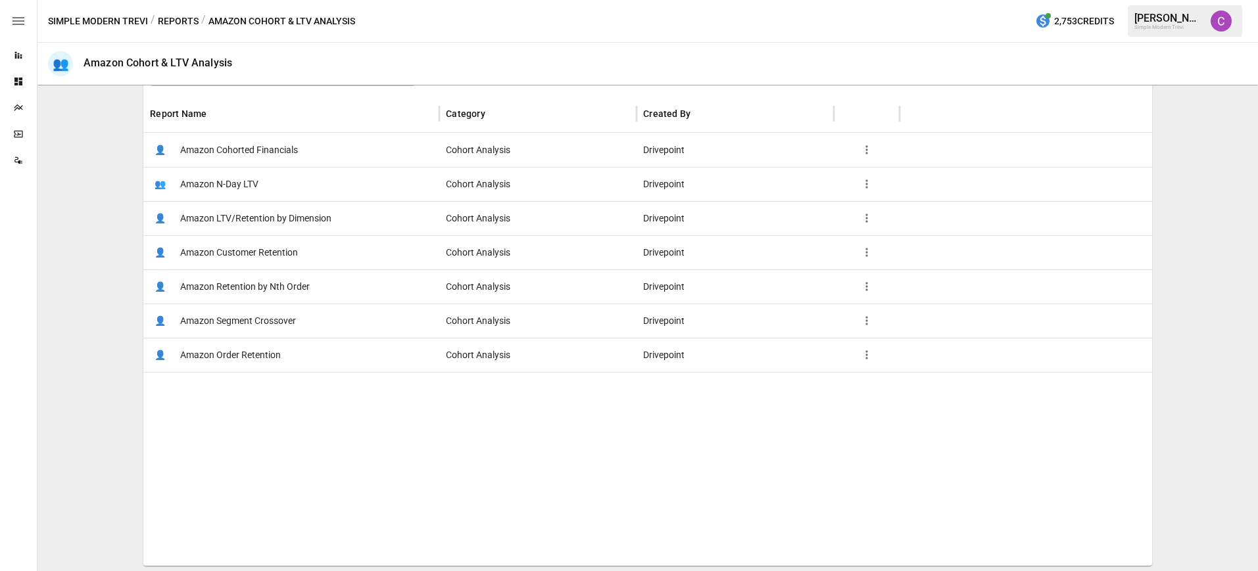
click at [261, 326] on span "Amazon Segment Crossover" at bounding box center [238, 321] width 116 height 34
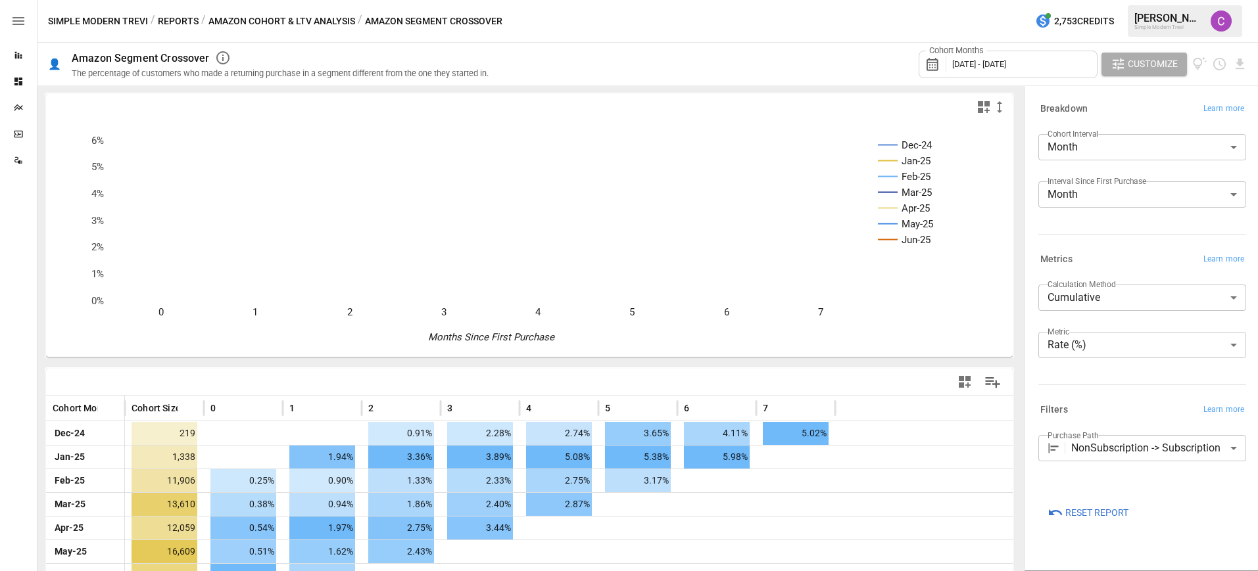
scroll to position [69, 0]
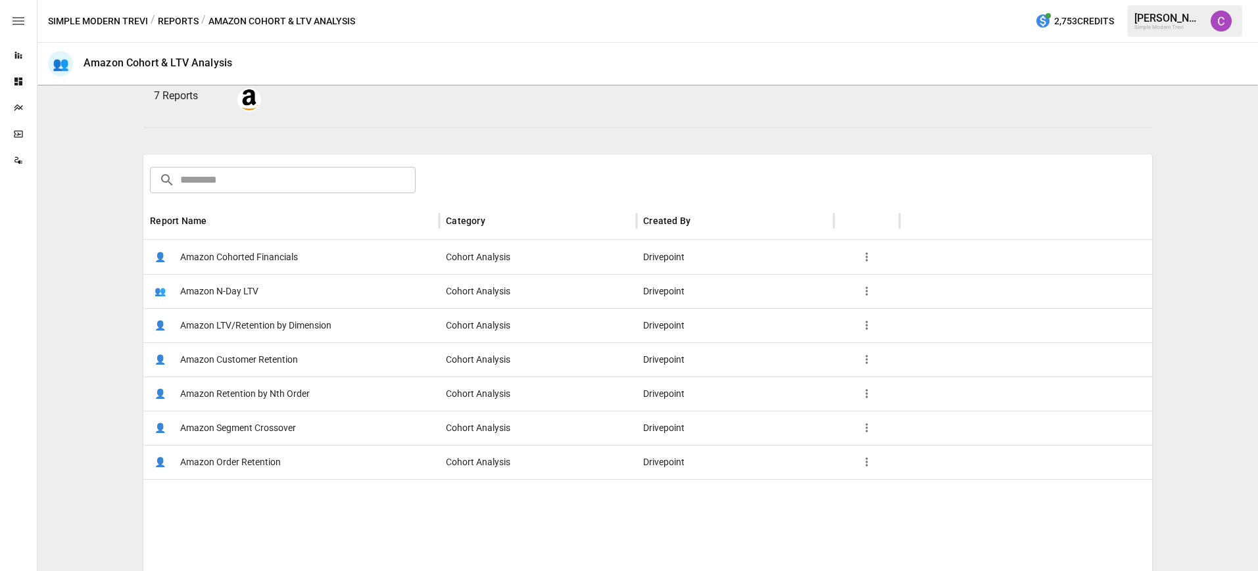
scroll to position [166, 0]
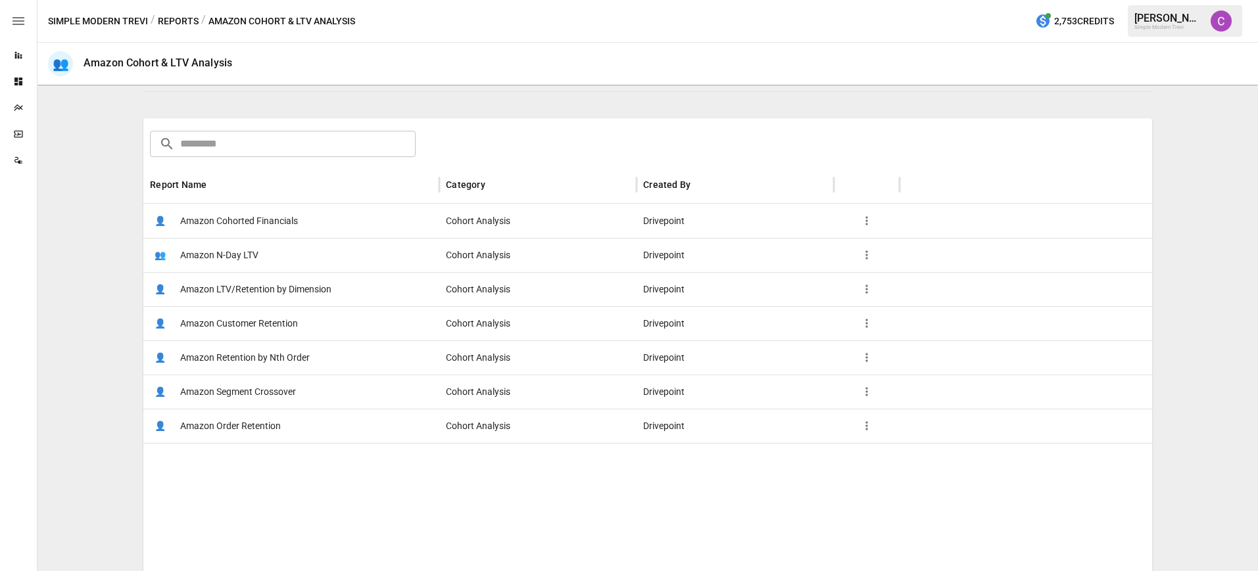
click at [243, 427] on span "Amazon Order Retention" at bounding box center [230, 427] width 101 height 34
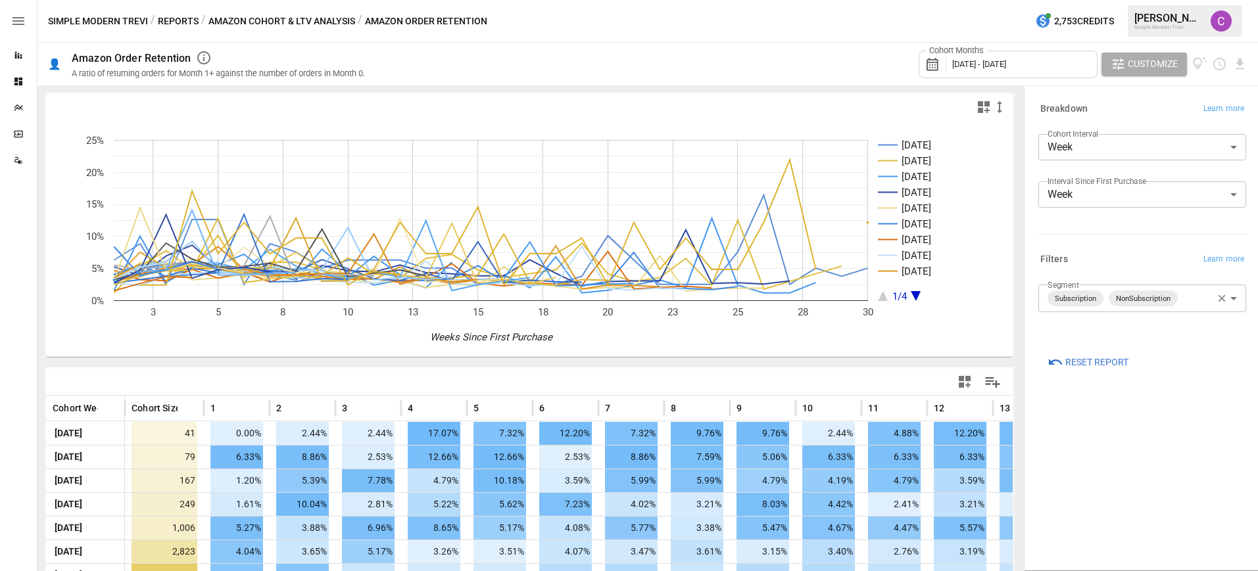
click at [1241, 302] on div "**********" at bounding box center [1142, 299] width 208 height 28
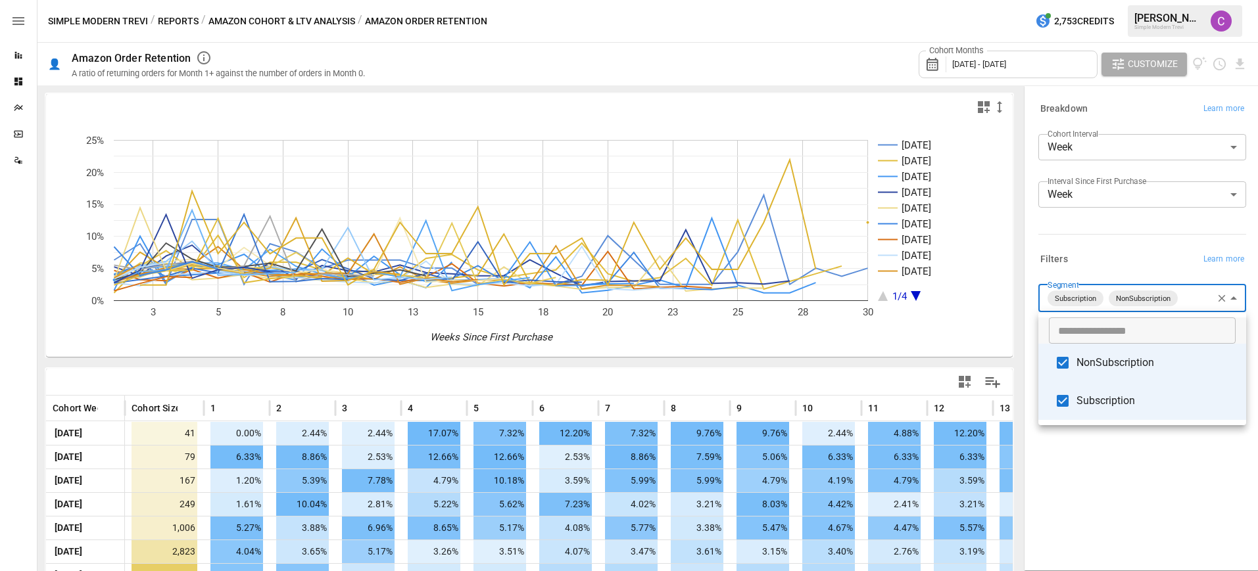
click at [1236, 0] on body "Reports Dashboards Plans SmartModel ™ Data Sources Simple Modern Trevi / Report…" at bounding box center [629, 0] width 1258 height 0
click at [1236, 300] on div at bounding box center [629, 285] width 1258 height 571
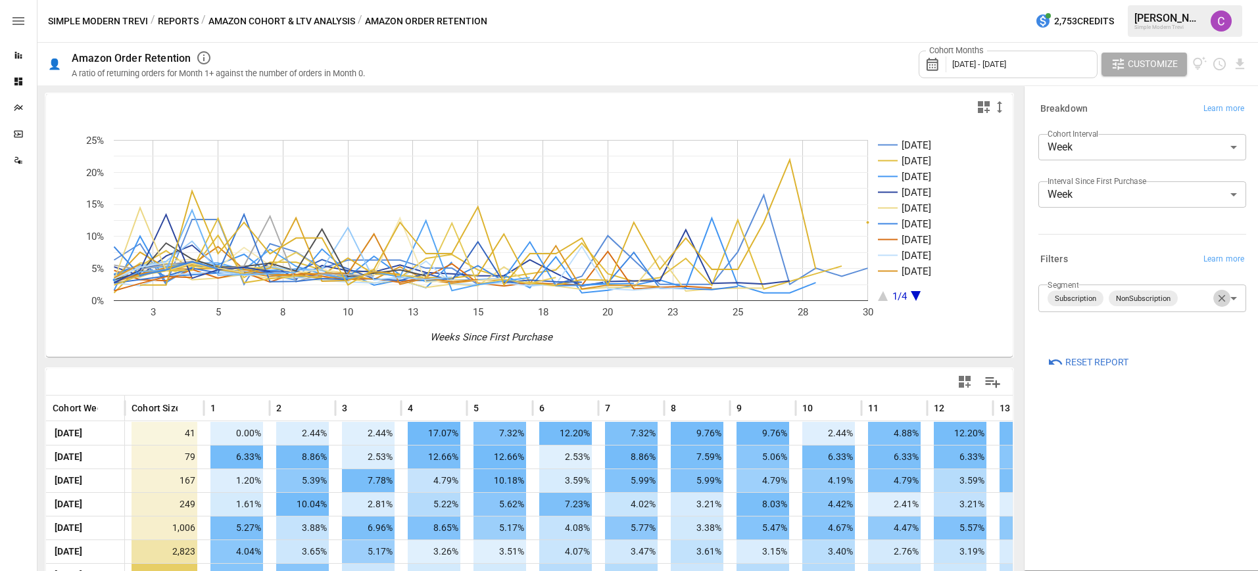
click at [1223, 300] on icon "button" at bounding box center [1221, 298] width 7 height 7
click at [1224, 264] on span "Learn more" at bounding box center [1223, 259] width 41 height 13
click at [1152, 70] on span "Customize" at bounding box center [1153, 64] width 50 height 16
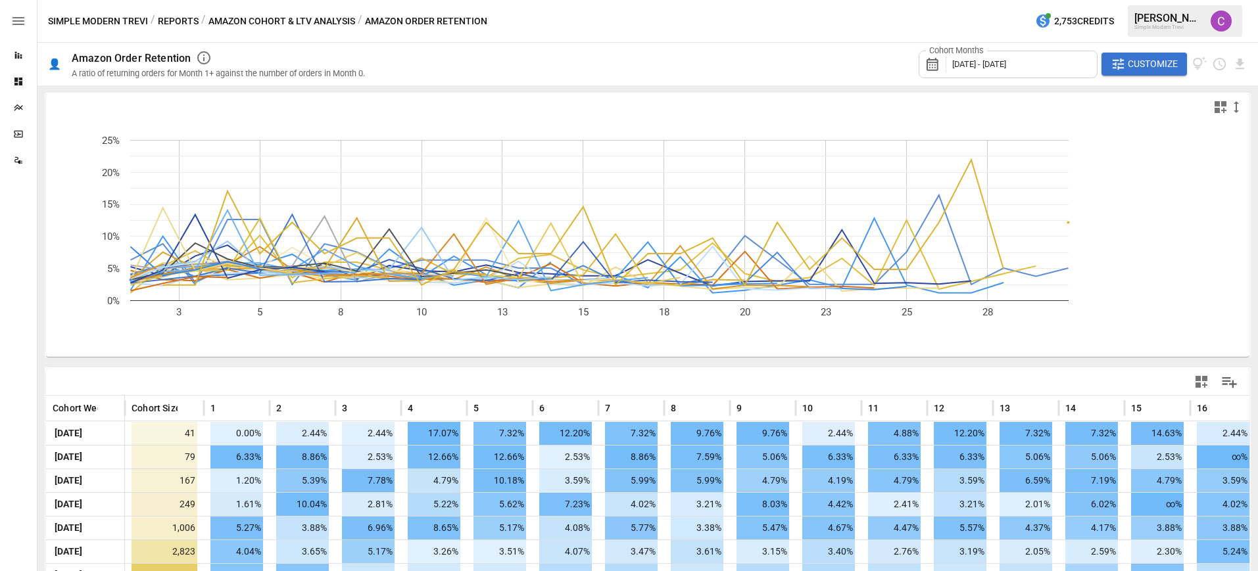
click at [1152, 70] on span "Customize" at bounding box center [1153, 64] width 50 height 16
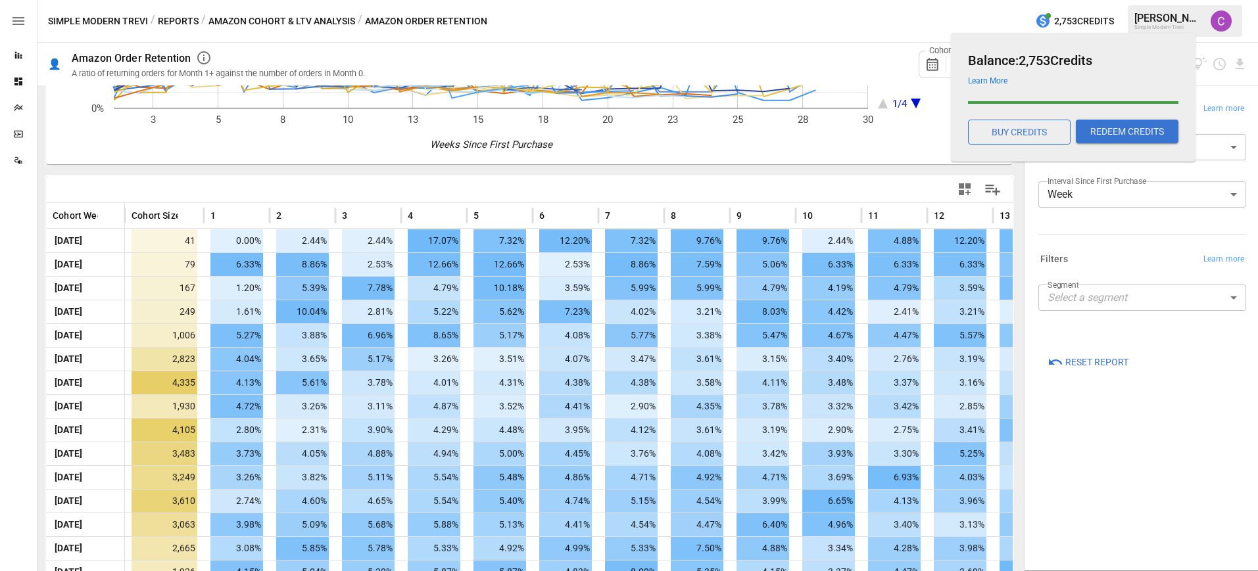
click at [1235, 78] on div "Cohort Months [DATE] - [DATE] Customize" at bounding box center [1083, 64] width 329 height 43
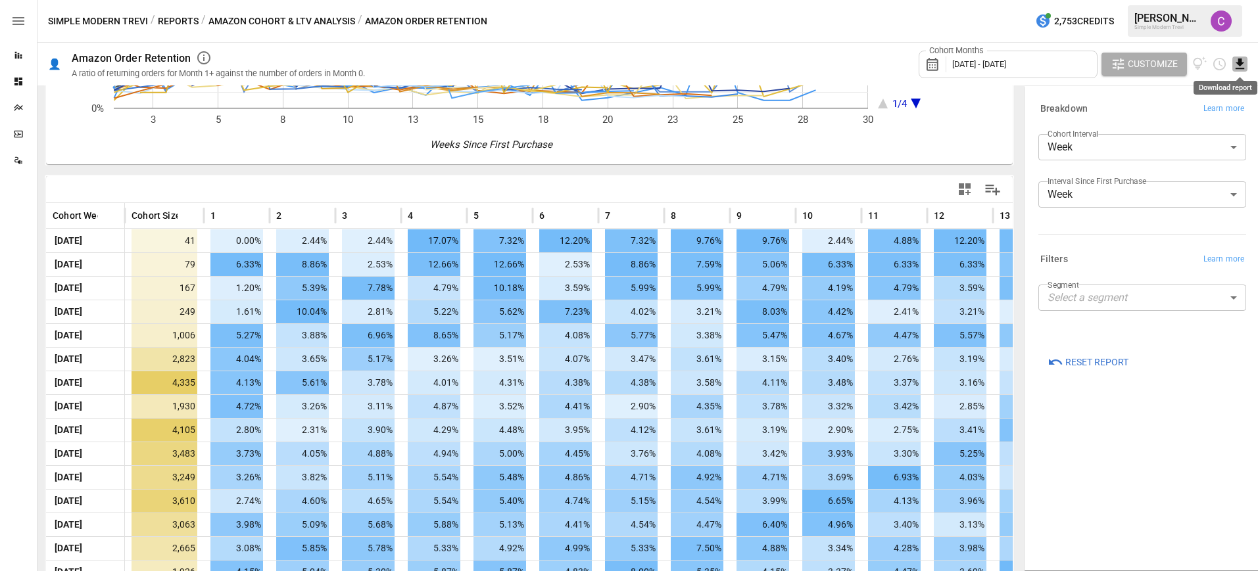
click at [1239, 64] on icon "Download report" at bounding box center [1240, 64] width 9 height 11
click at [1208, 115] on li "Download as CSV" at bounding box center [1196, 116] width 105 height 26
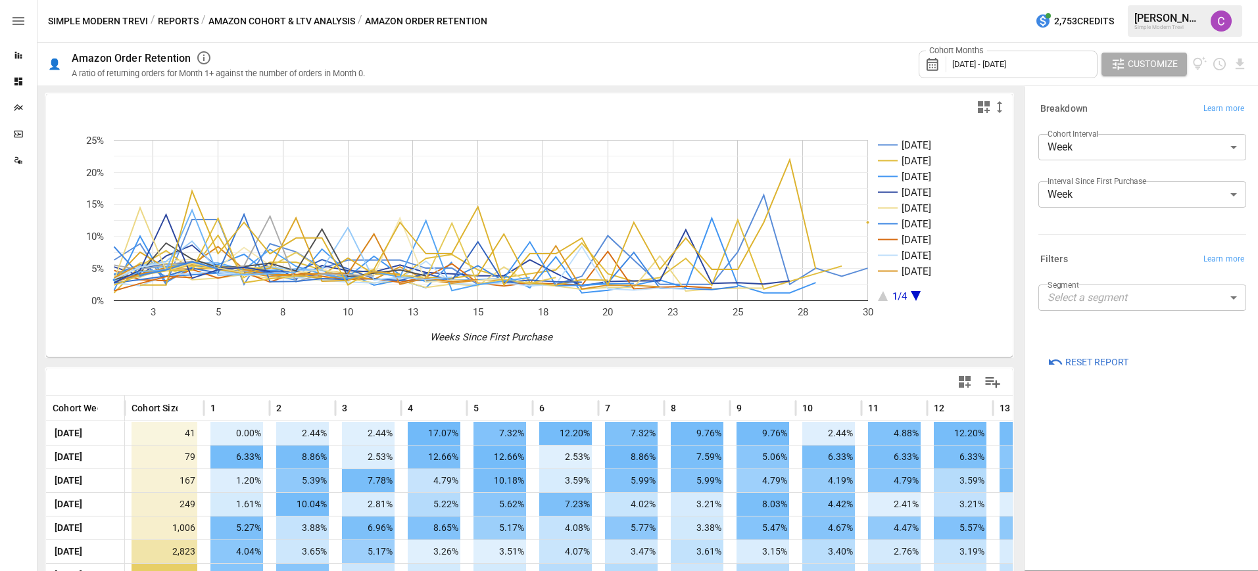
click at [256, 20] on button "Amazon Cohort & LTV Analysis" at bounding box center [281, 21] width 147 height 16
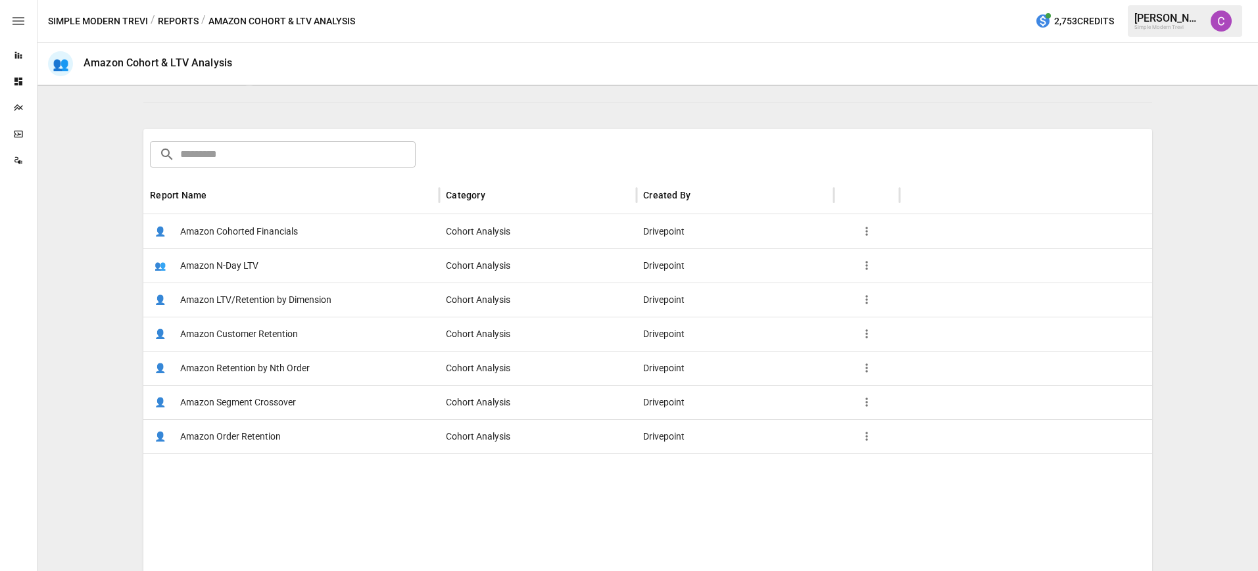
scroll to position [172, 0]
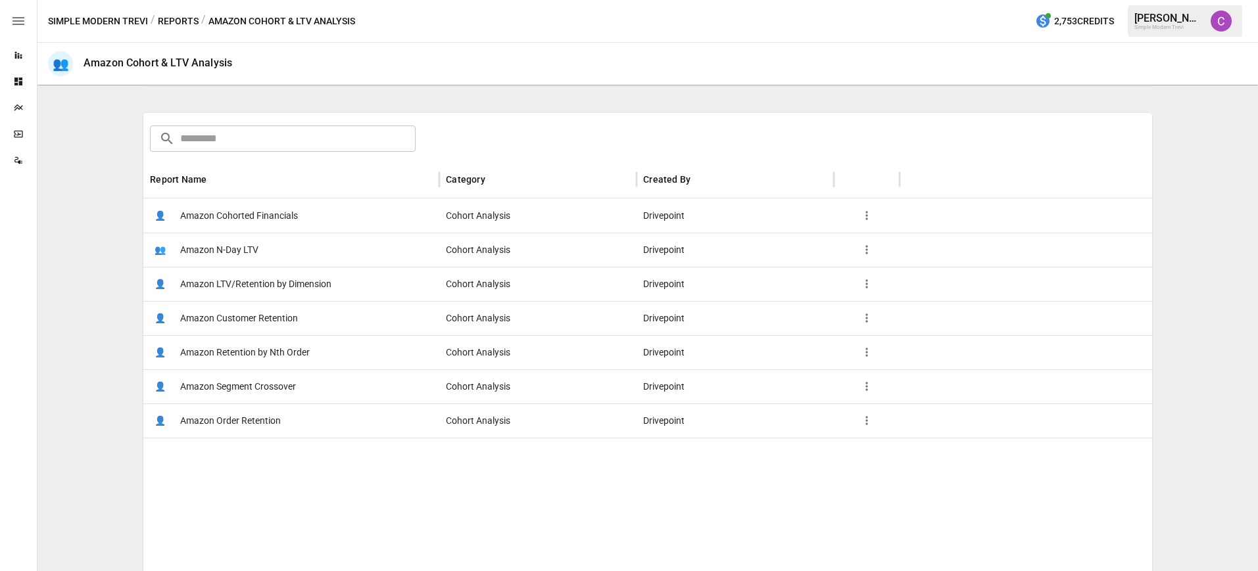
click at [259, 350] on span "Amazon Retention by Nth Order" at bounding box center [245, 353] width 130 height 34
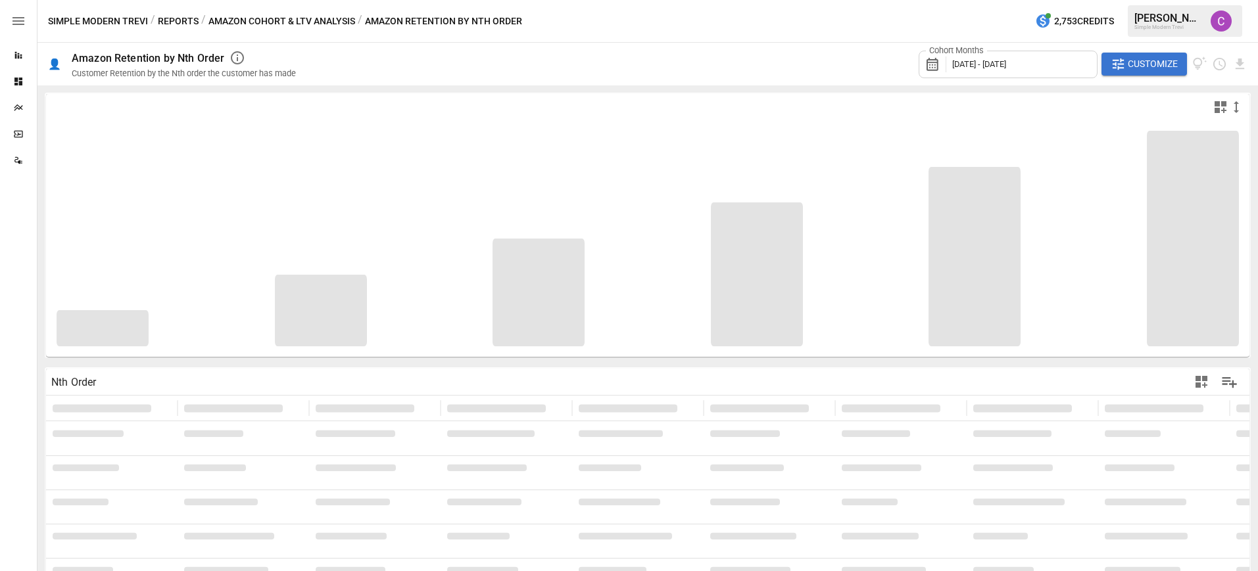
click at [1136, 59] on span "Customize" at bounding box center [1153, 64] width 50 height 16
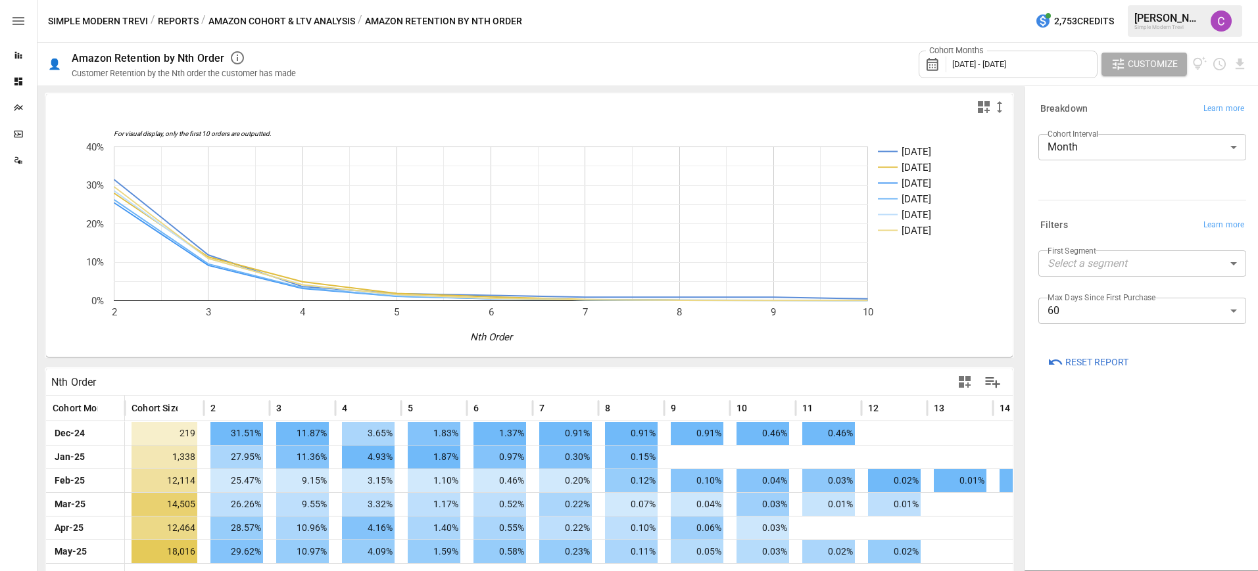
click at [254, 15] on button "Amazon Cohort & LTV Analysis" at bounding box center [281, 21] width 147 height 16
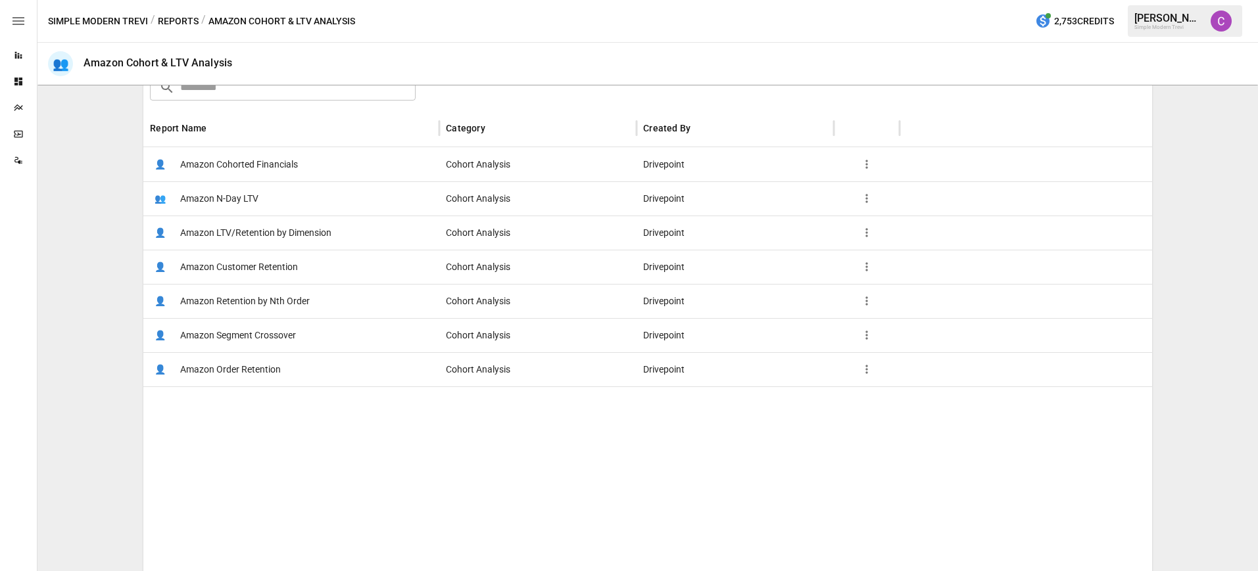
scroll to position [227, 0]
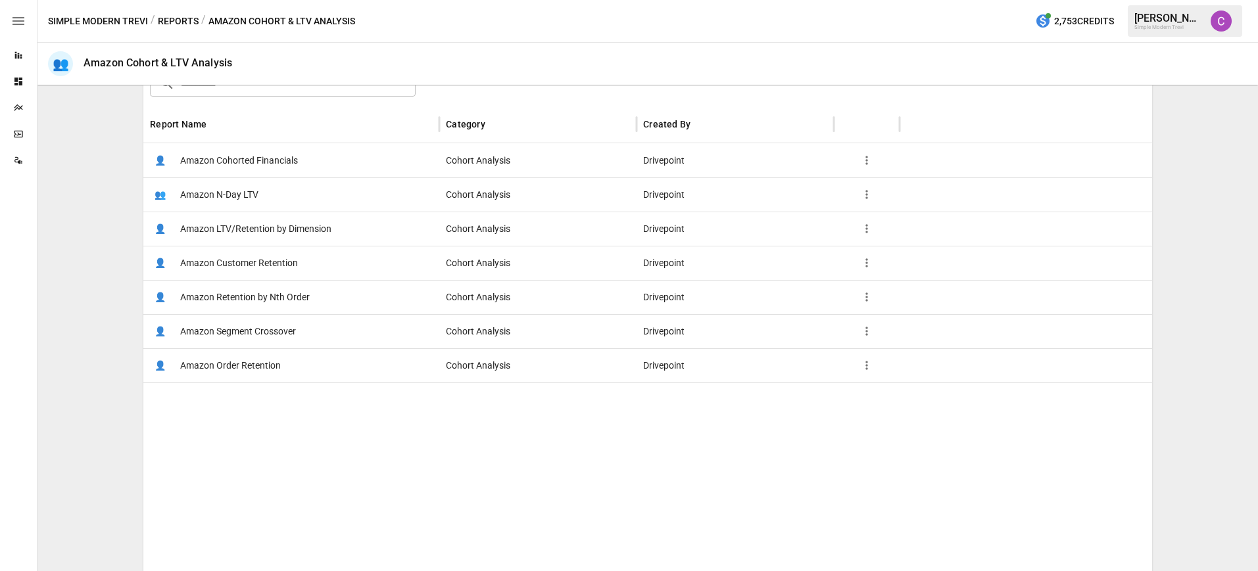
click at [235, 370] on span "Amazon Order Retention" at bounding box center [230, 366] width 101 height 34
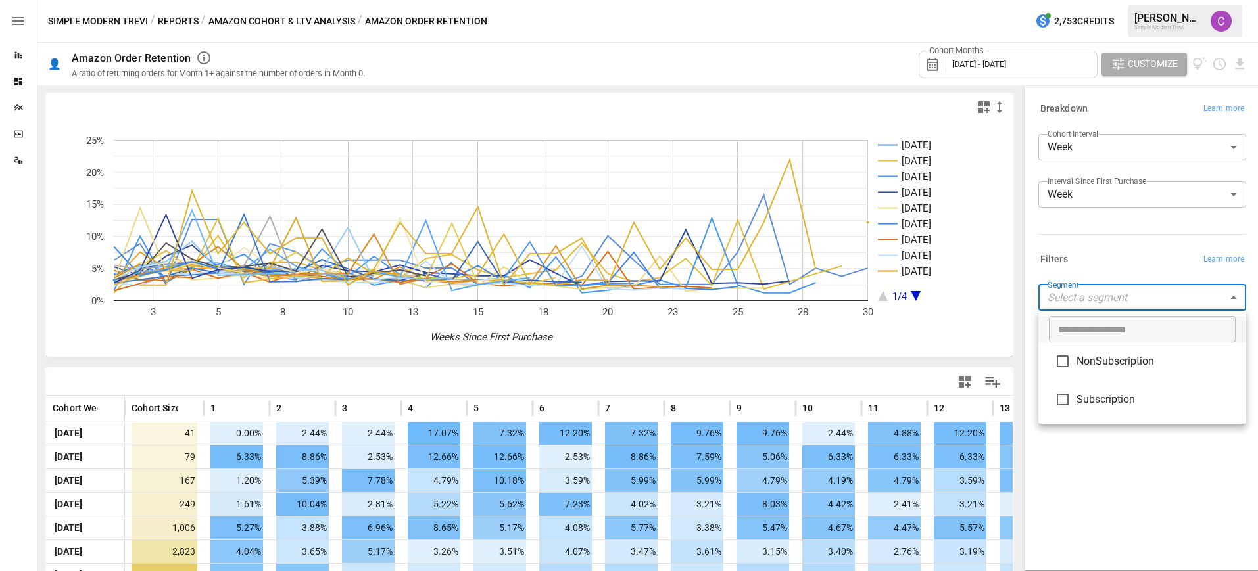
click at [1092, 0] on body "Reports Dashboards Plans SmartModel ™ Data Sources Simple Modern Trevi / Report…" at bounding box center [629, 0] width 1258 height 0
click at [1092, 303] on div at bounding box center [629, 285] width 1258 height 571
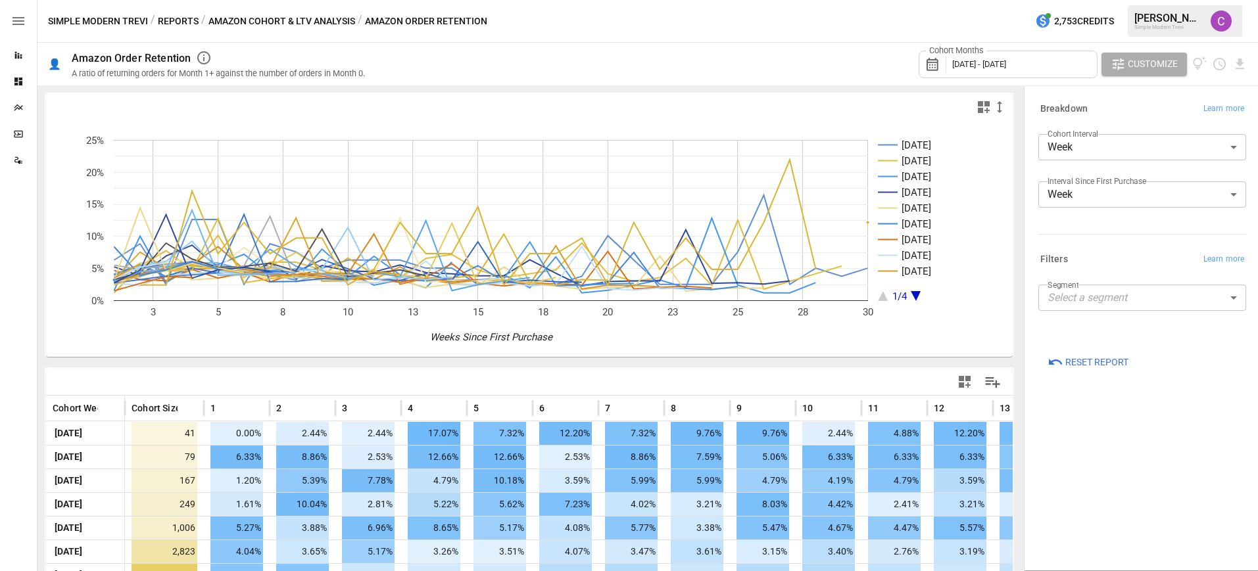
click at [413, 25] on div "/ Amazon Order Retention" at bounding box center [423, 21] width 130 height 16
click at [345, 19] on button "Amazon Cohort & LTV Analysis" at bounding box center [281, 21] width 147 height 16
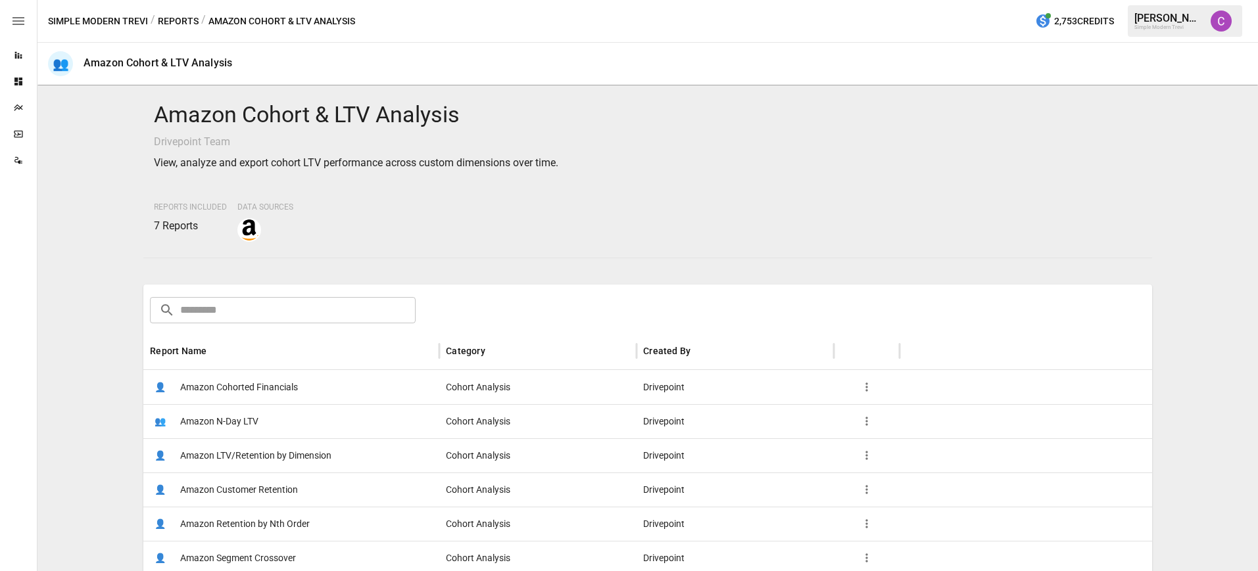
click at [185, 22] on button "Reports" at bounding box center [178, 21] width 41 height 16
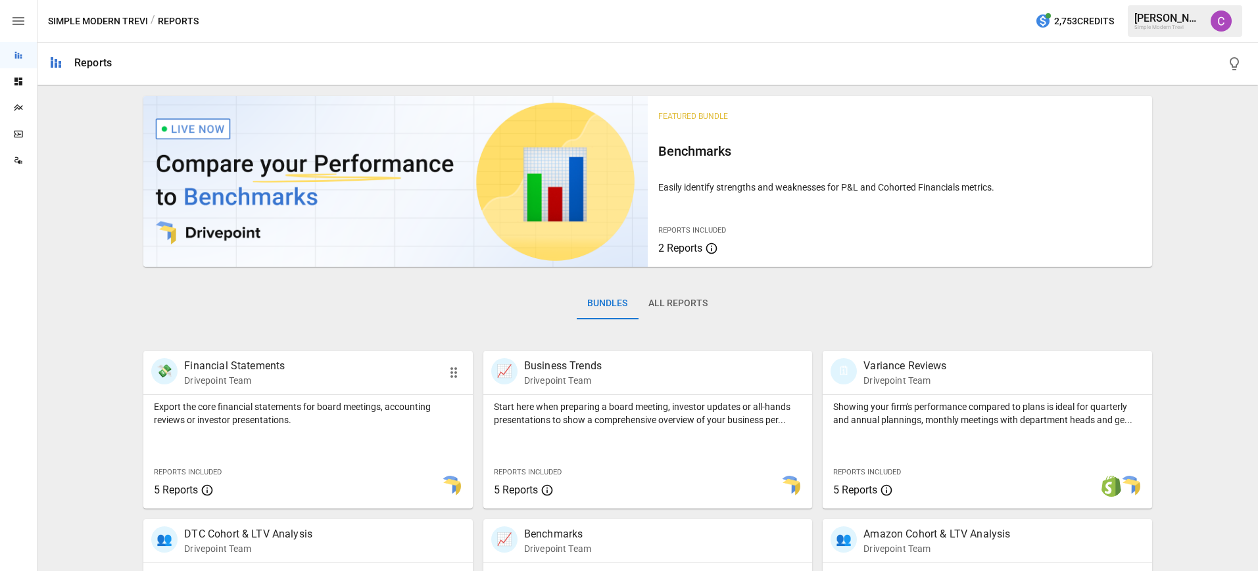
scroll to position [199, 0]
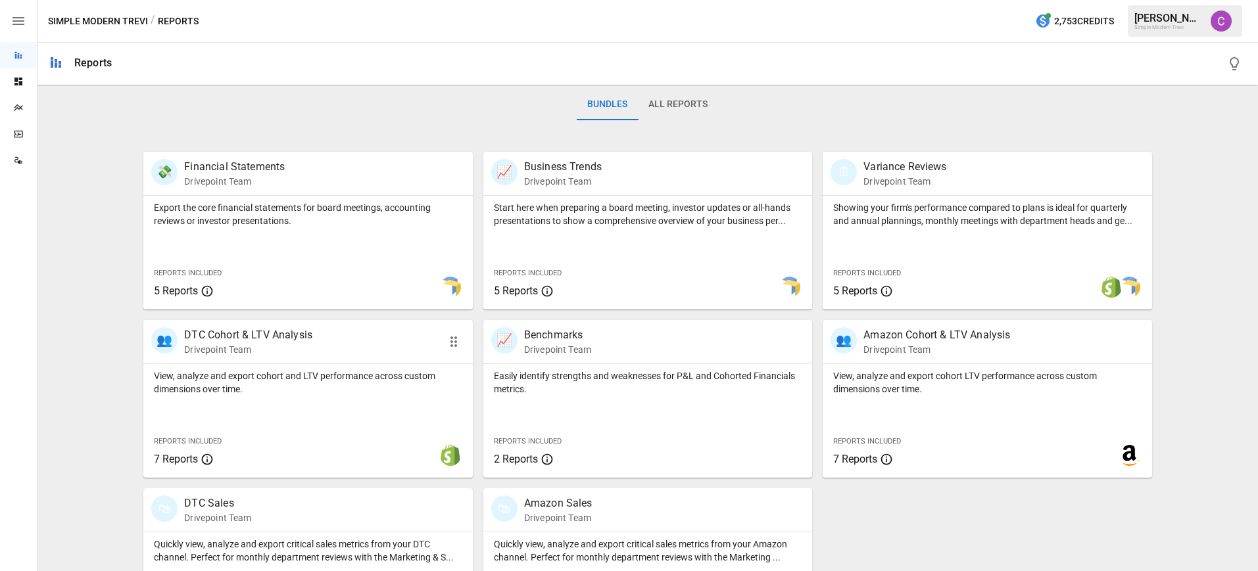
click at [329, 393] on p "View, analyze and export cohort and LTV performance across custom dimensions ov…" at bounding box center [308, 383] width 308 height 26
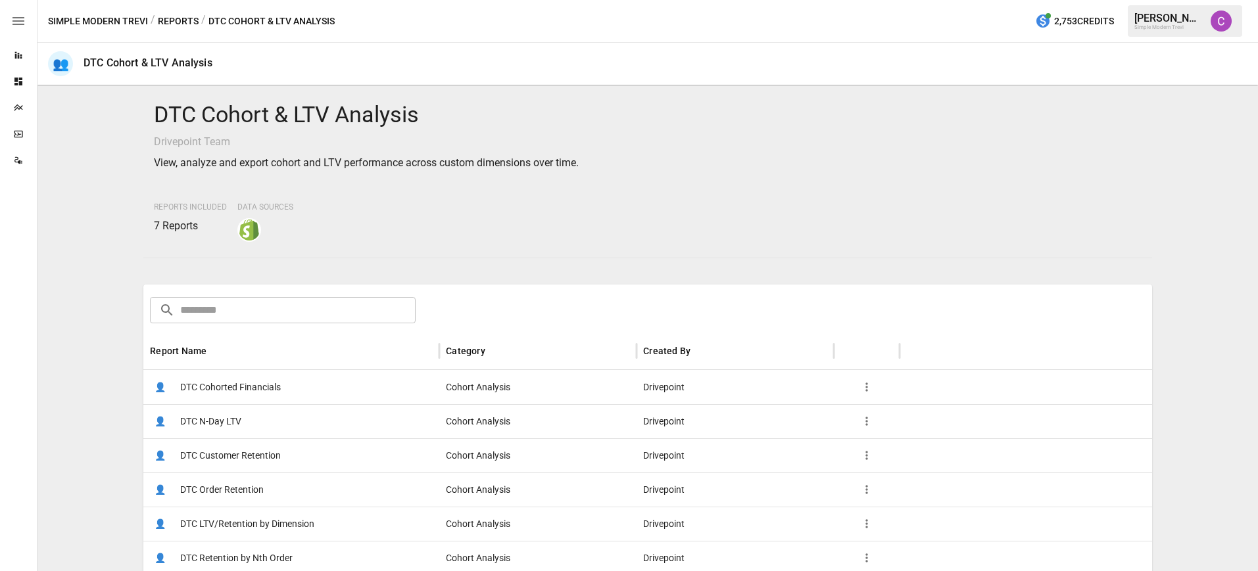
click at [178, 18] on button "Reports" at bounding box center [178, 21] width 41 height 16
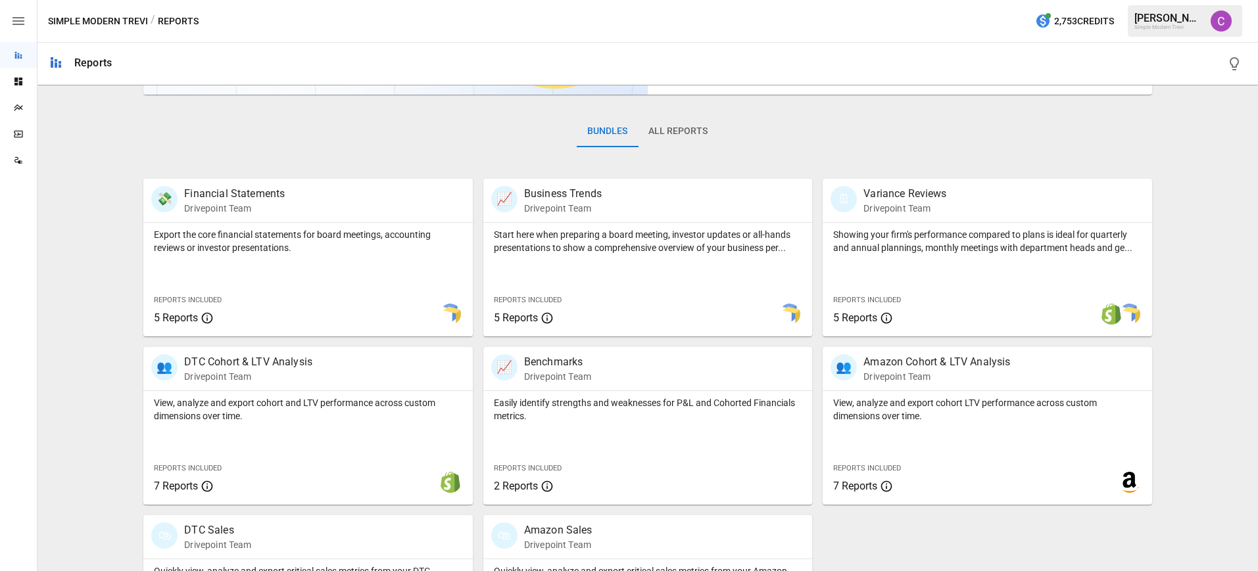
scroll to position [184, 0]
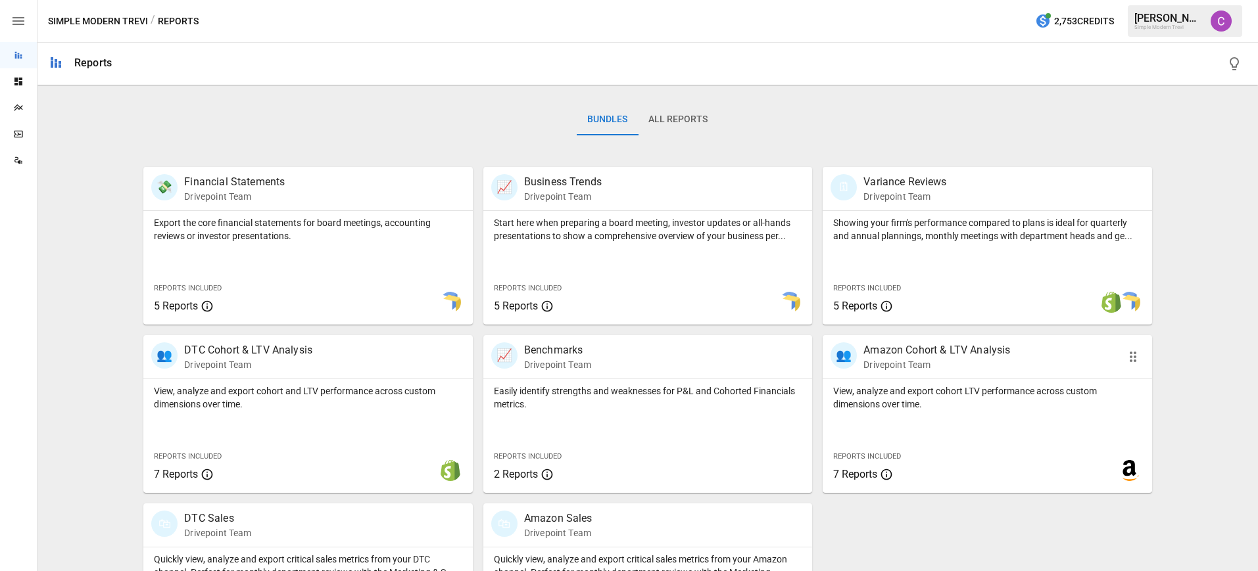
click at [889, 373] on div "👥 Amazon Cohort & LTV Analysis Drivepoint Team" at bounding box center [987, 356] width 329 height 43
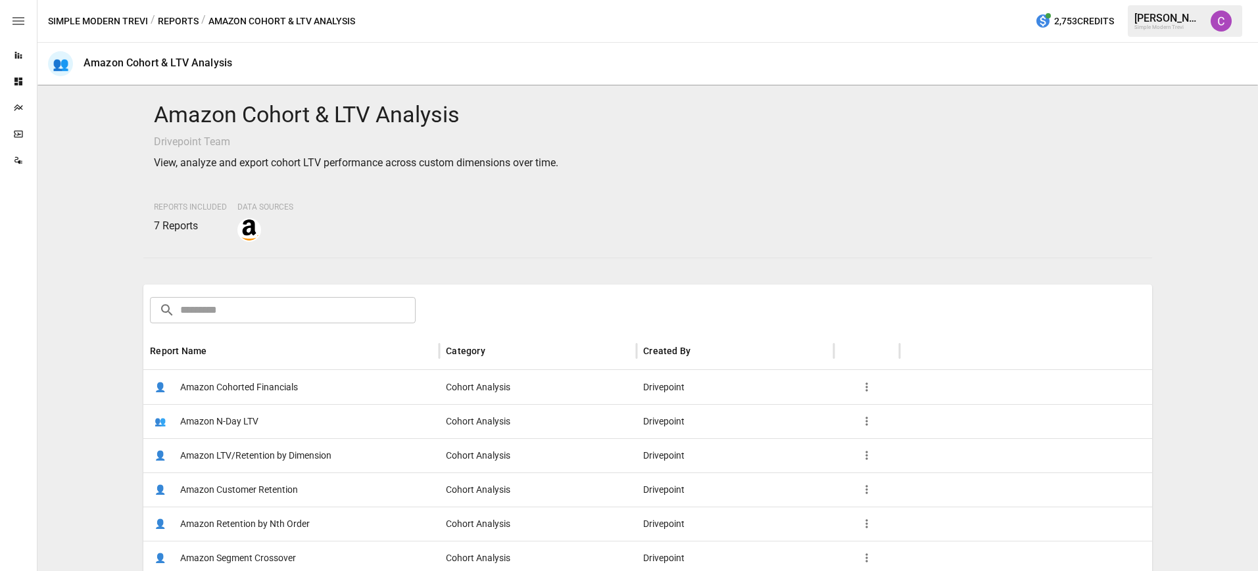
click at [265, 388] on span "Amazon Cohorted Financials" at bounding box center [239, 388] width 118 height 34
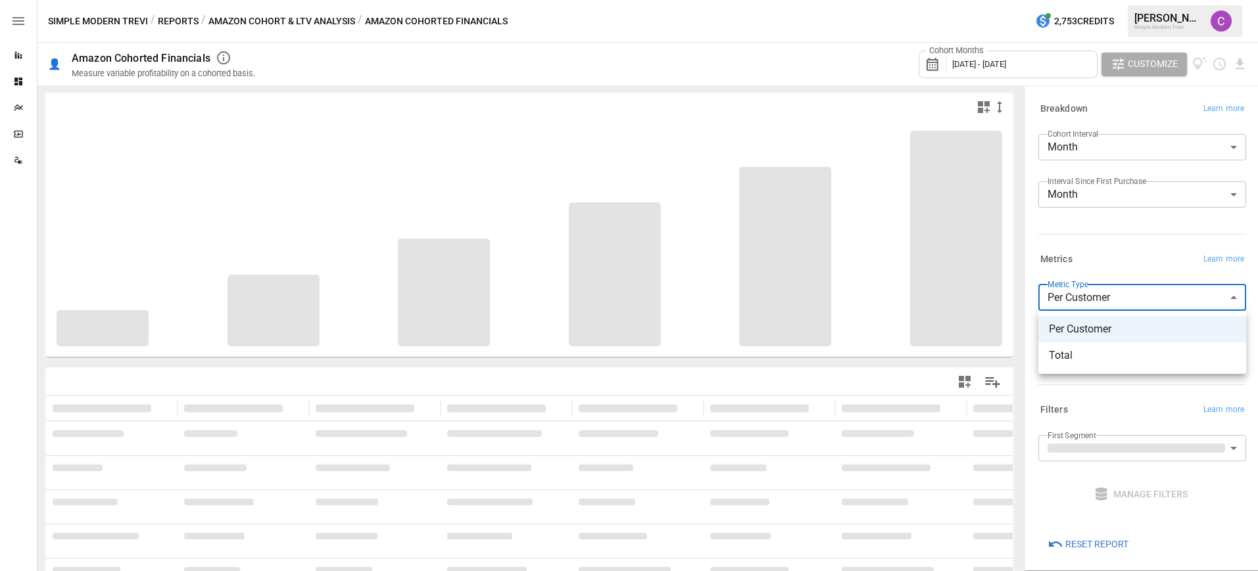
click at [1089, 0] on body "**********" at bounding box center [629, 0] width 1258 height 0
click at [1089, 303] on div at bounding box center [629, 285] width 1258 height 571
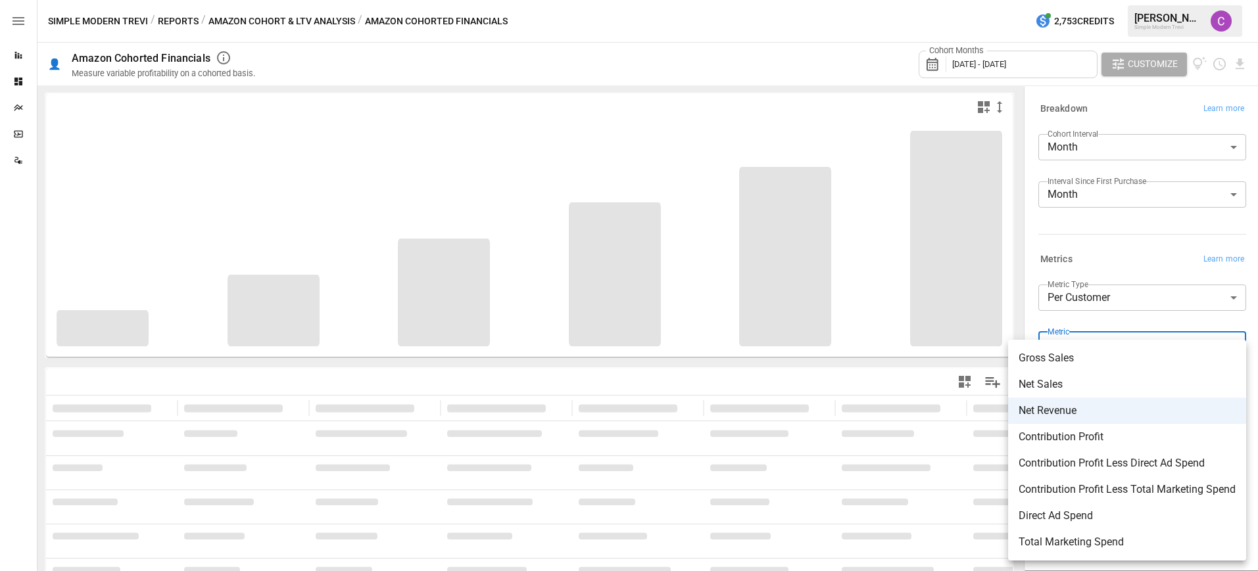
scroll to position [2, 0]
click at [1101, 0] on body "**********" at bounding box center [629, 0] width 1258 height 0
click at [1100, 351] on span "Gross Sales" at bounding box center [1127, 358] width 217 height 16
type input "**********"
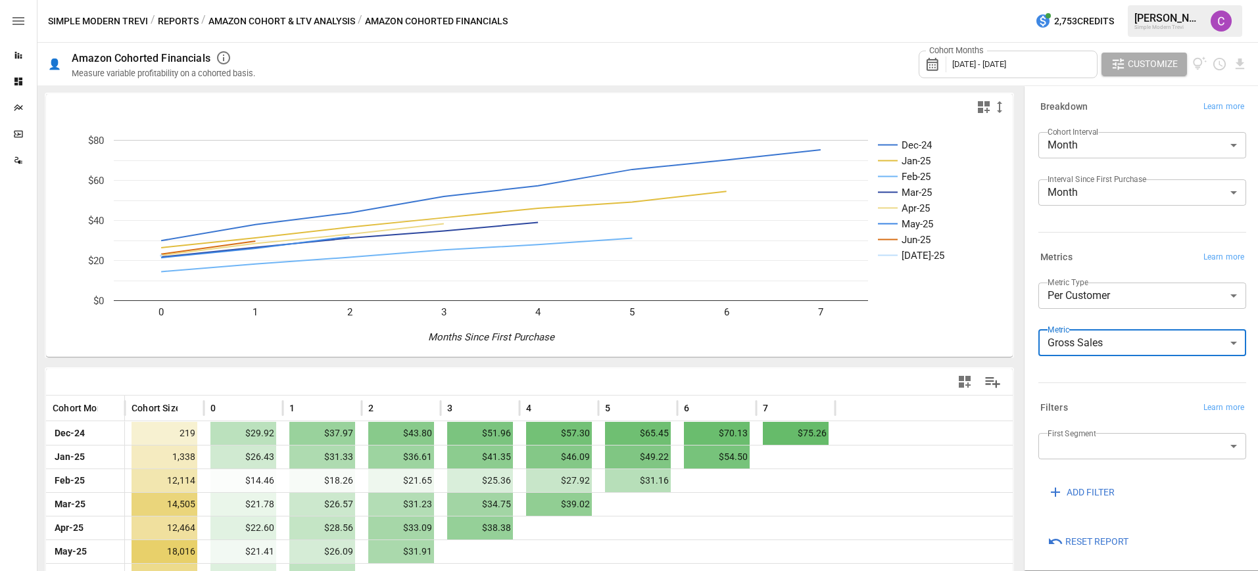
click at [1132, 0] on body "**********" at bounding box center [629, 0] width 1258 height 0
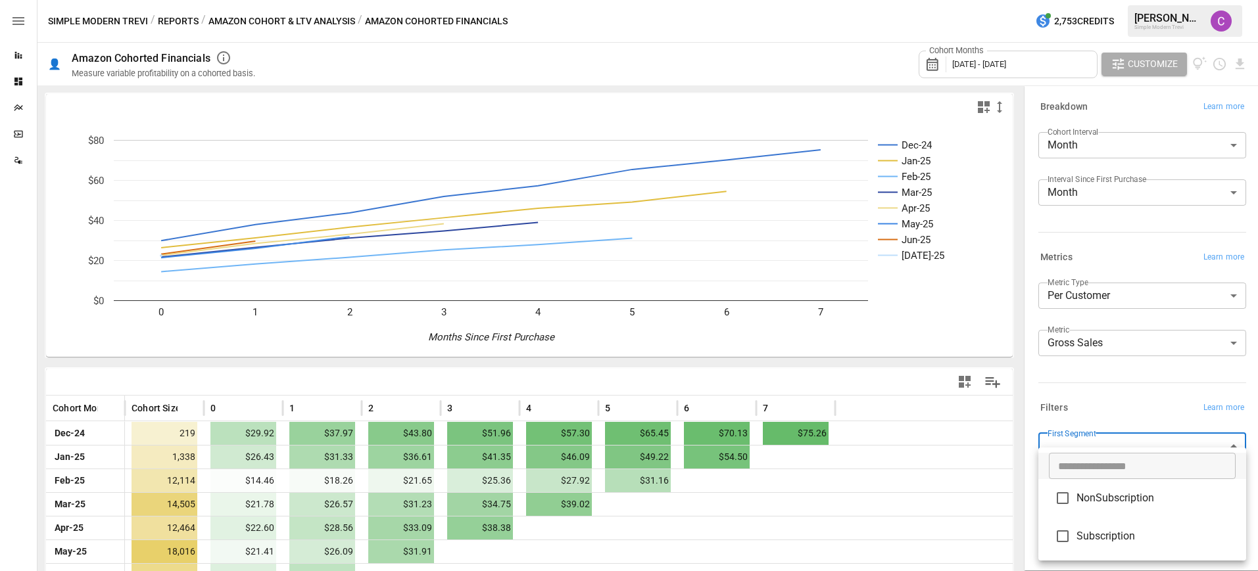
click at [1132, 433] on div at bounding box center [629, 285] width 1258 height 571
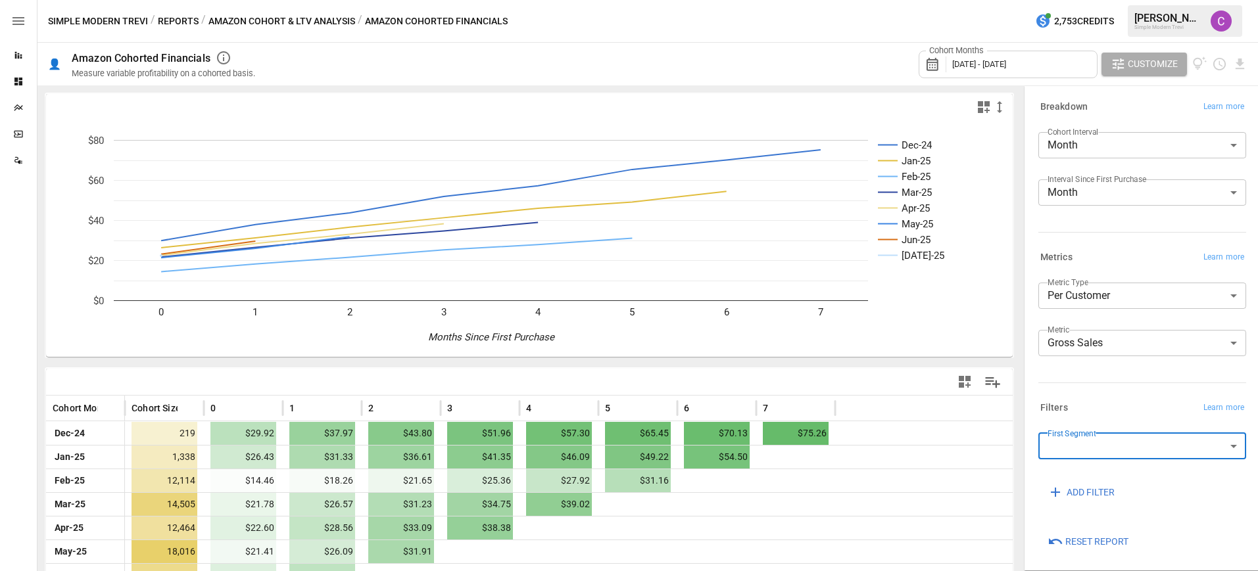
click at [1082, 0] on body "**********" at bounding box center [629, 0] width 1258 height 0
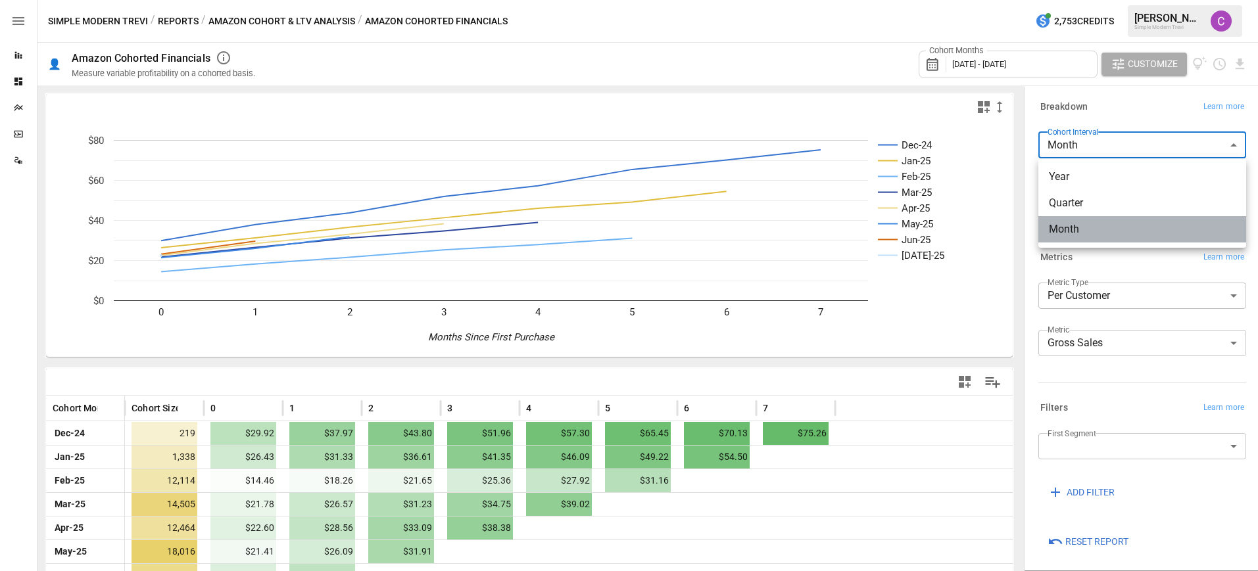
click at [1106, 235] on span "Month" at bounding box center [1142, 230] width 187 height 16
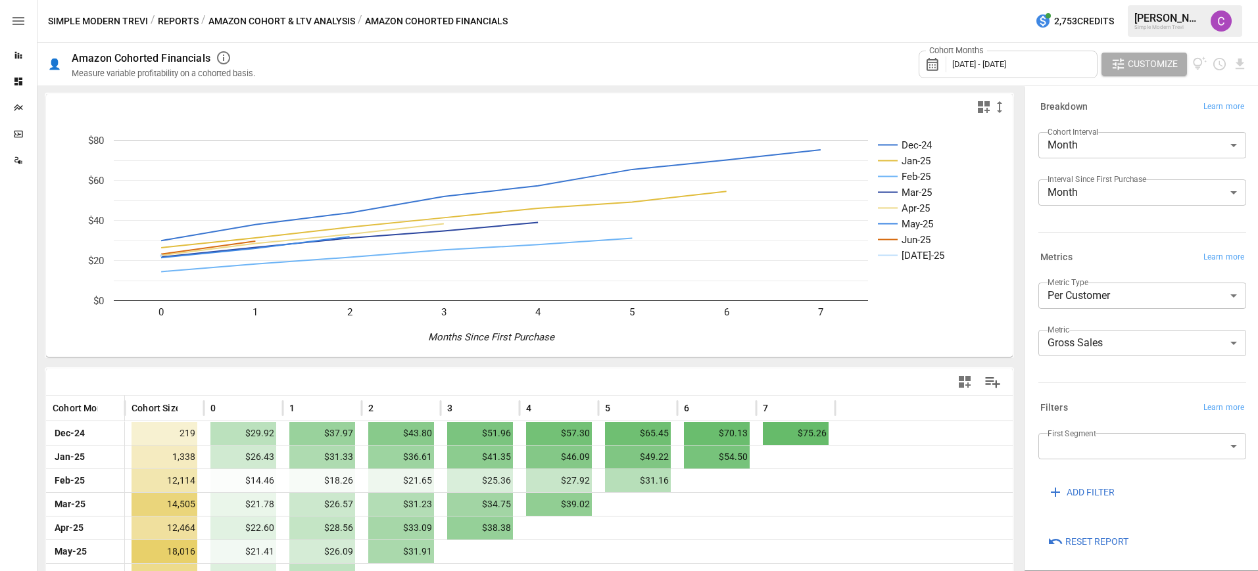
click at [1020, 76] on div "Cohort Months [DATE] - [DATE]" at bounding box center [1008, 65] width 179 height 28
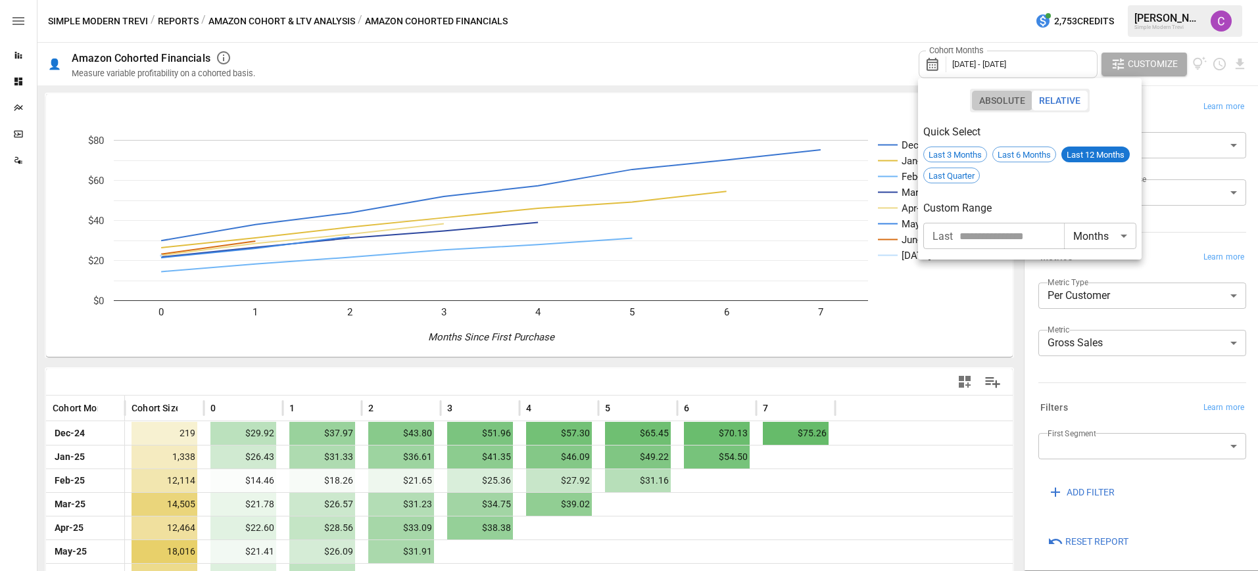
click at [996, 101] on button "Absolute" at bounding box center [1002, 101] width 60 height 20
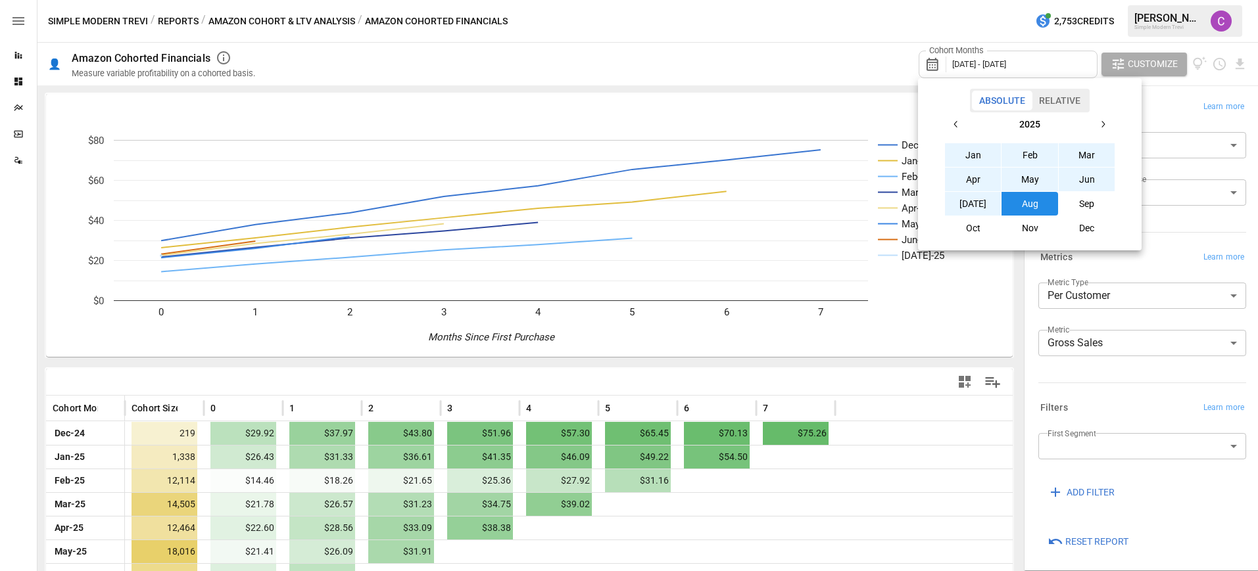
click at [1076, 174] on button "Jun" at bounding box center [1087, 180] width 57 height 24
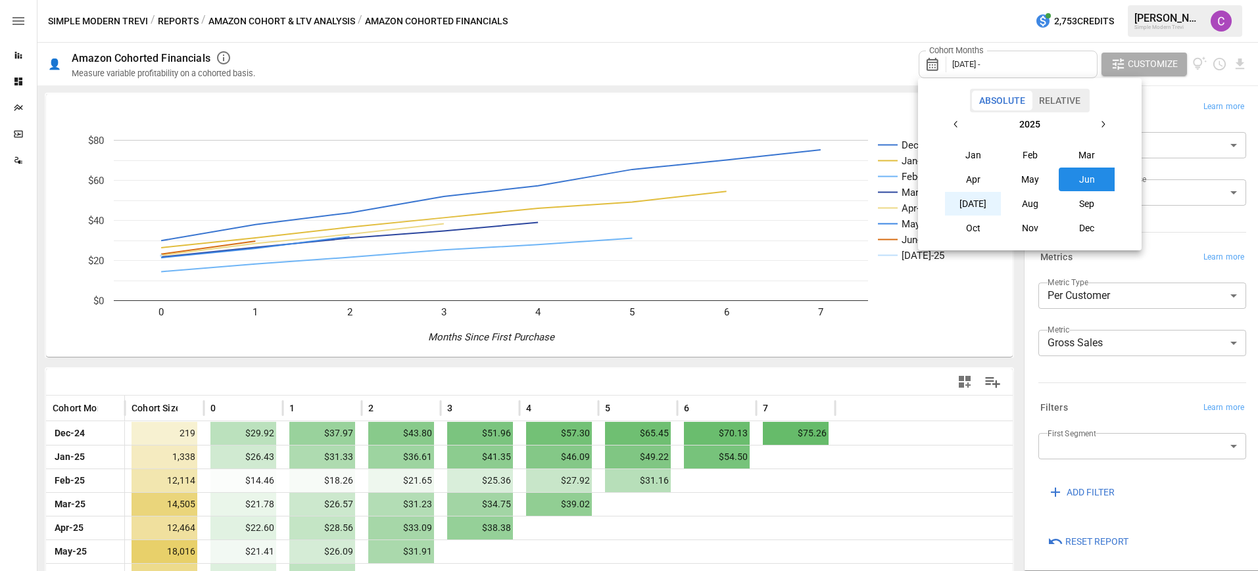
click at [989, 196] on button "[DATE]" at bounding box center [973, 204] width 57 height 24
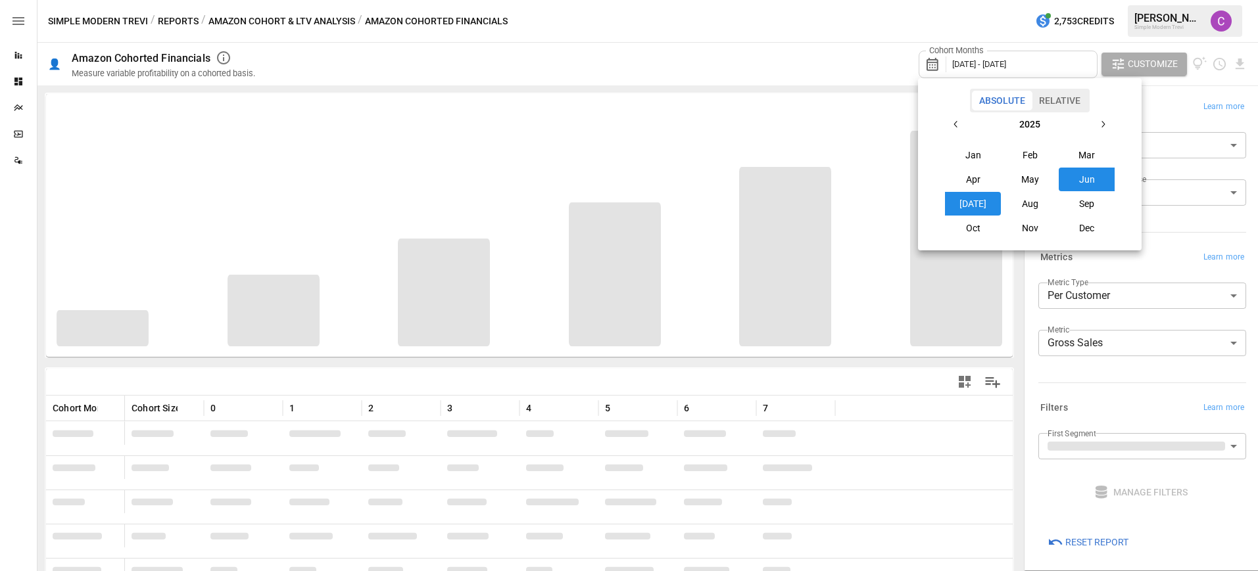
click at [1049, 76] on div at bounding box center [629, 285] width 1258 height 571
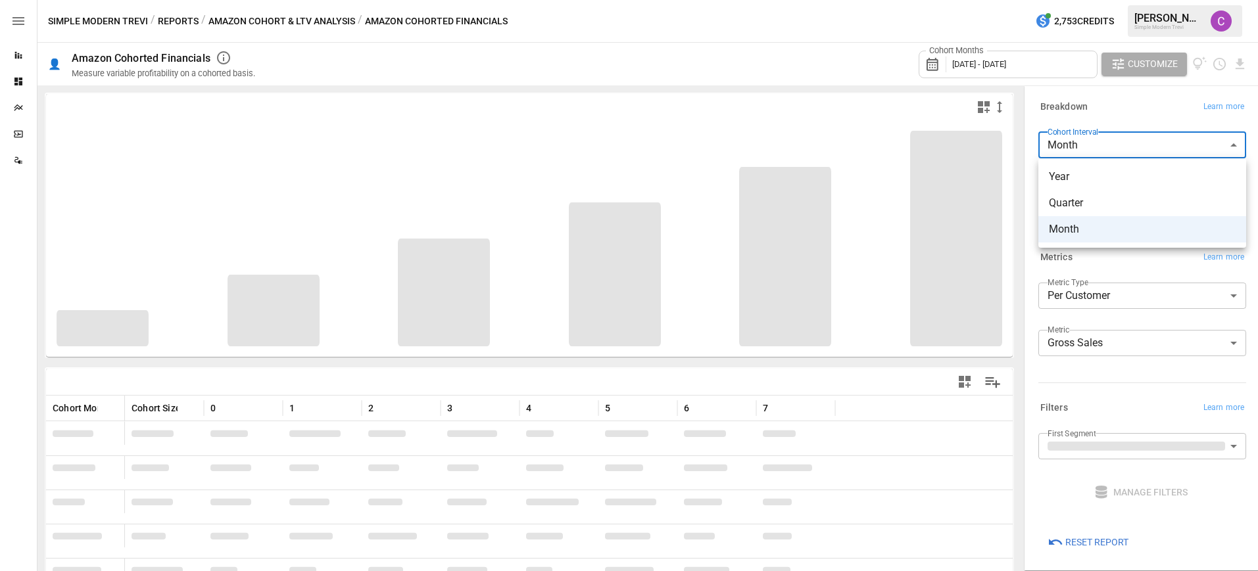
click at [1134, 0] on body "**********" at bounding box center [629, 0] width 1258 height 0
click at [1138, 276] on div at bounding box center [629, 285] width 1258 height 571
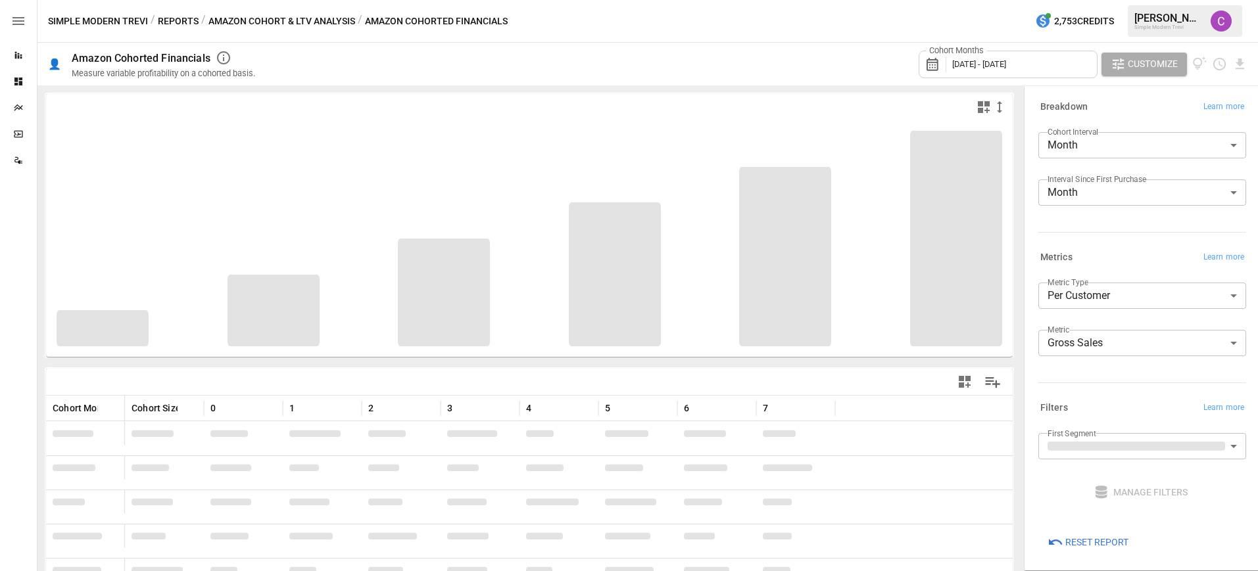
click at [997, 62] on span "[DATE] - [DATE]" at bounding box center [979, 64] width 54 height 10
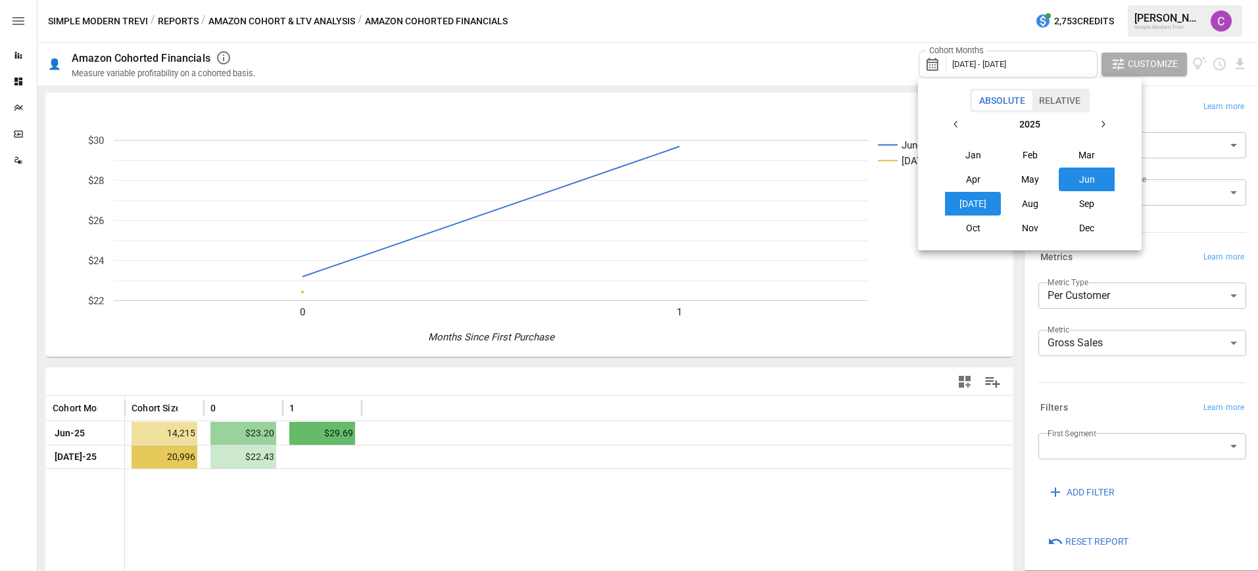
click at [1083, 174] on button "Jun" at bounding box center [1087, 180] width 57 height 24
click at [1159, 243] on div at bounding box center [629, 285] width 1258 height 571
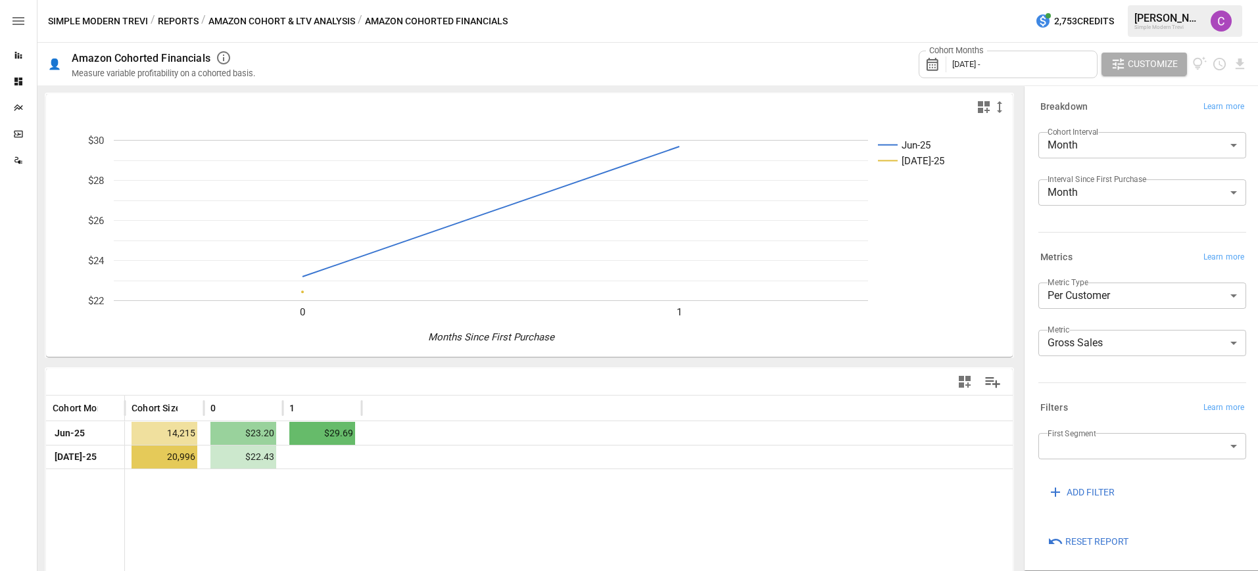
click at [1051, 57] on div "Cohort Months [DATE] -" at bounding box center [1008, 65] width 179 height 28
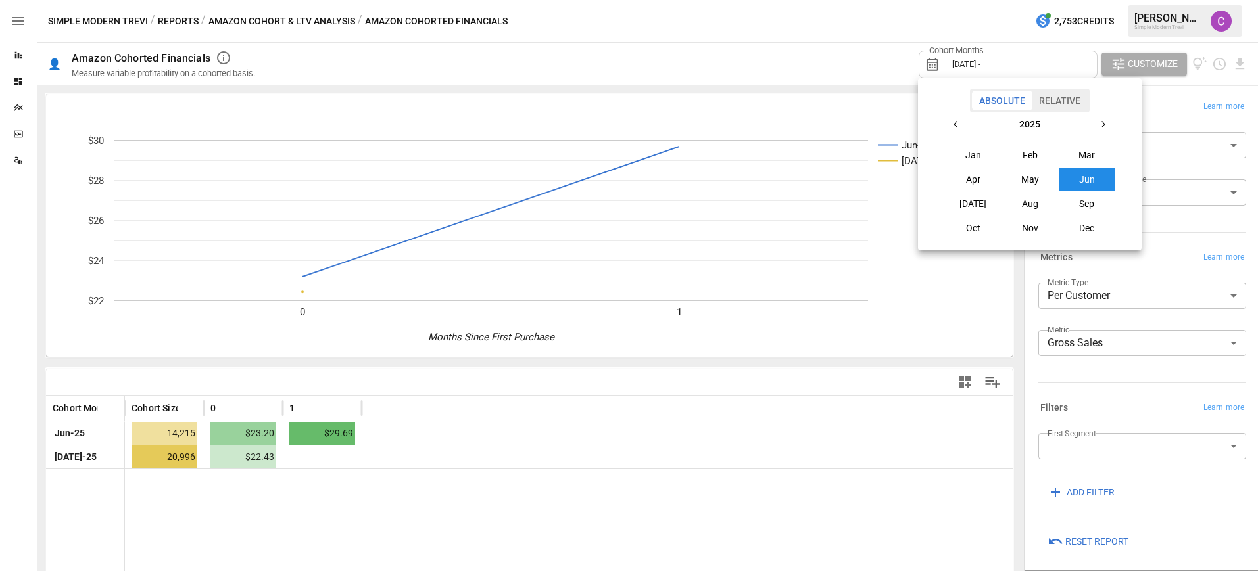
click at [1094, 178] on button "Jun" at bounding box center [1087, 180] width 57 height 24
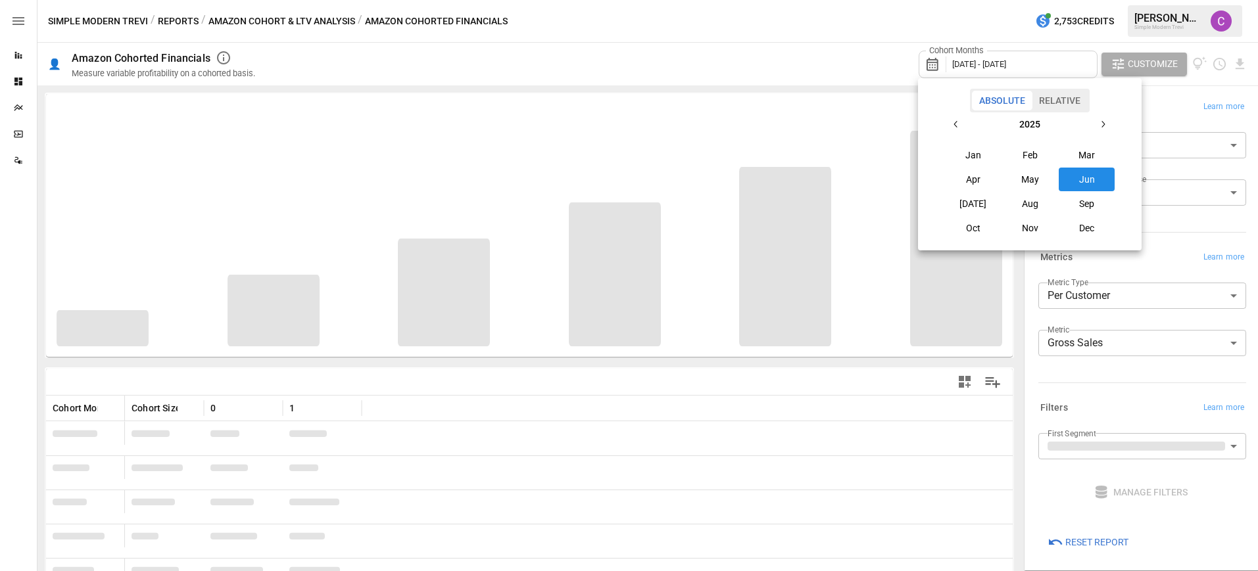
click at [1170, 240] on div at bounding box center [629, 285] width 1258 height 571
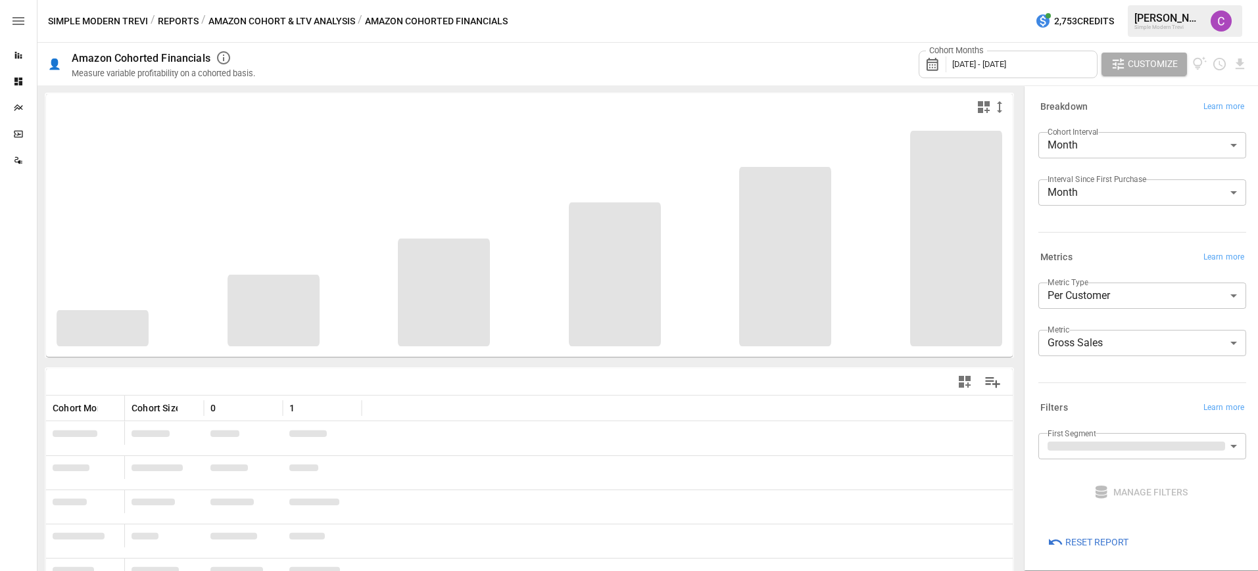
click at [1132, 183] on label "Interval Since First Purchase" at bounding box center [1097, 179] width 99 height 11
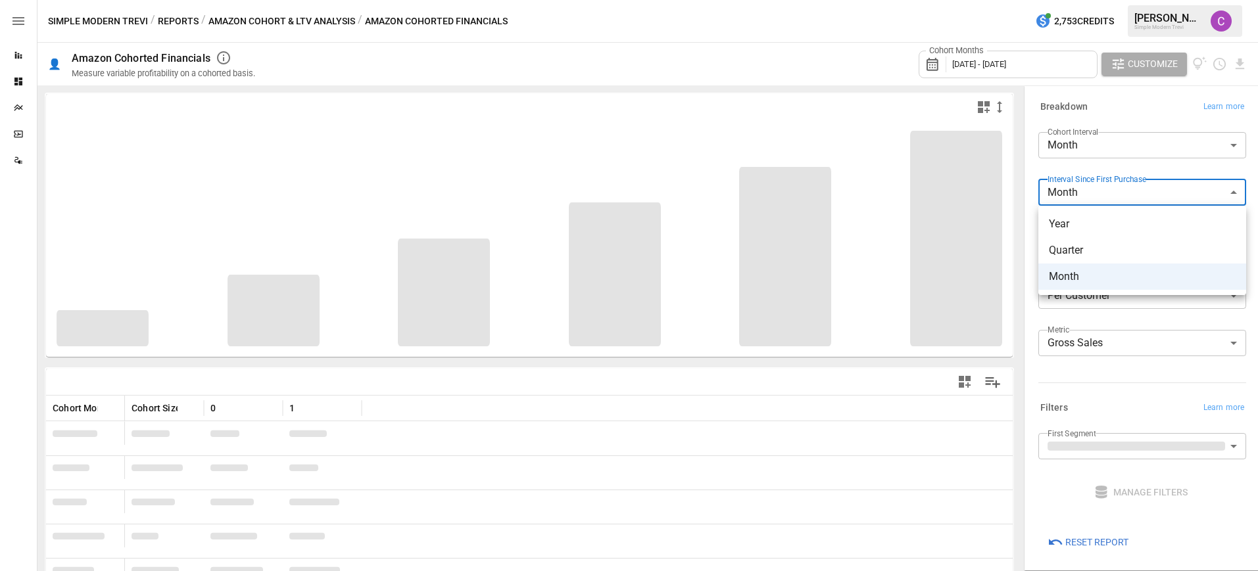
click at [1132, 0] on body "**********" at bounding box center [629, 0] width 1258 height 0
click at [1132, 187] on div at bounding box center [629, 285] width 1258 height 571
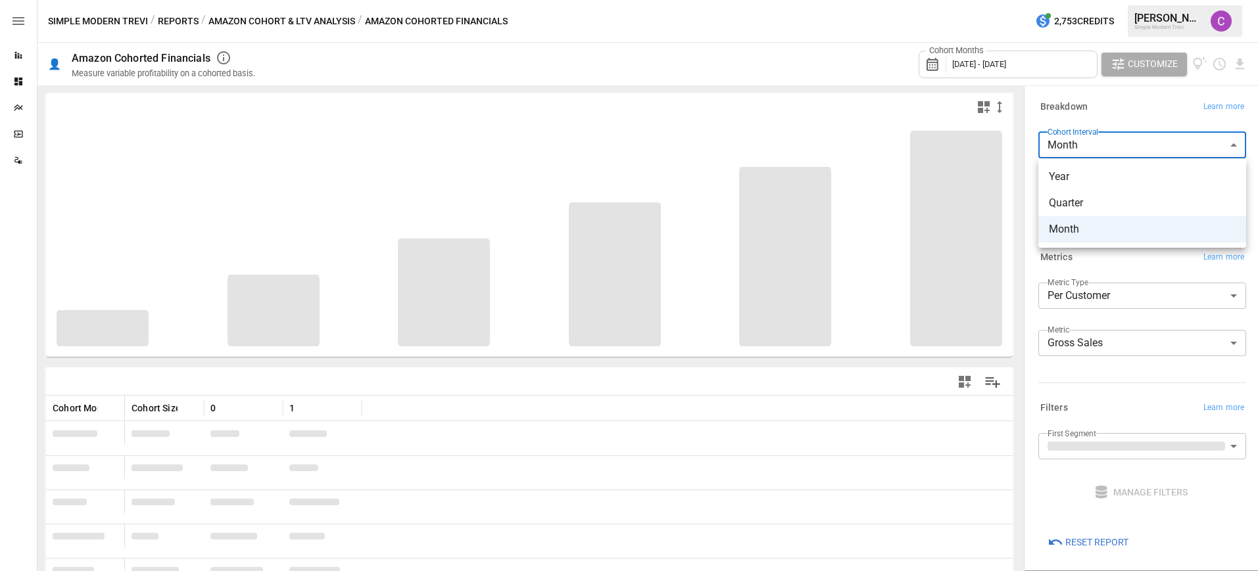
click at [1113, 0] on body "**********" at bounding box center [629, 0] width 1258 height 0
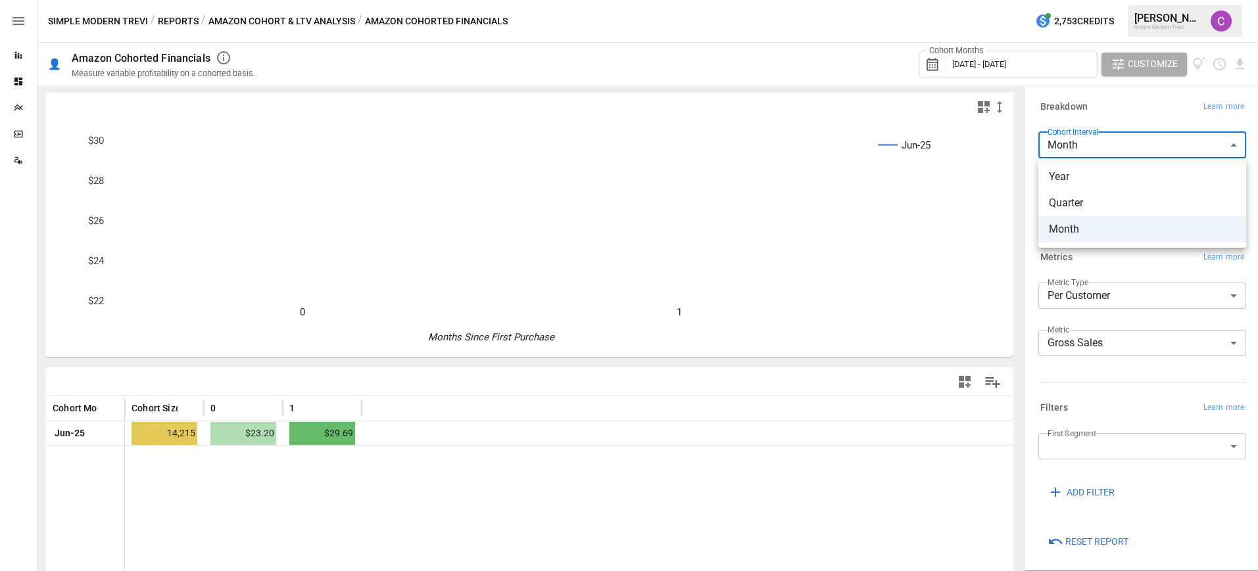
drag, startPoint x: 1032, startPoint y: 336, endPoint x: 995, endPoint y: 322, distance: 39.6
click at [1032, 336] on div at bounding box center [629, 285] width 1258 height 571
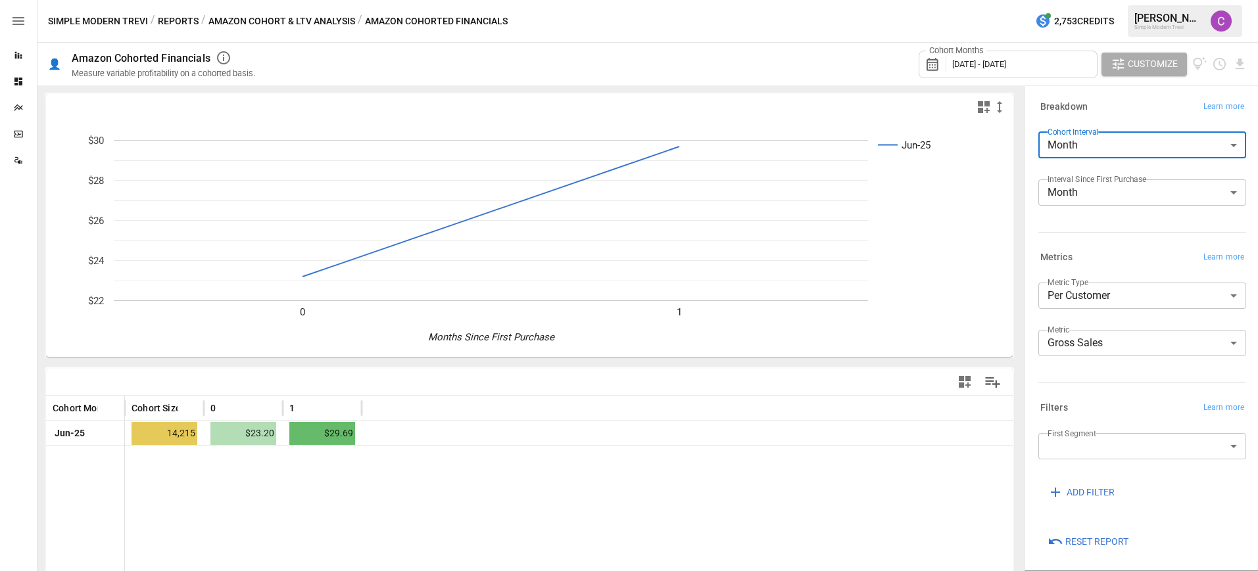
click at [189, 15] on button "Reports" at bounding box center [178, 21] width 41 height 16
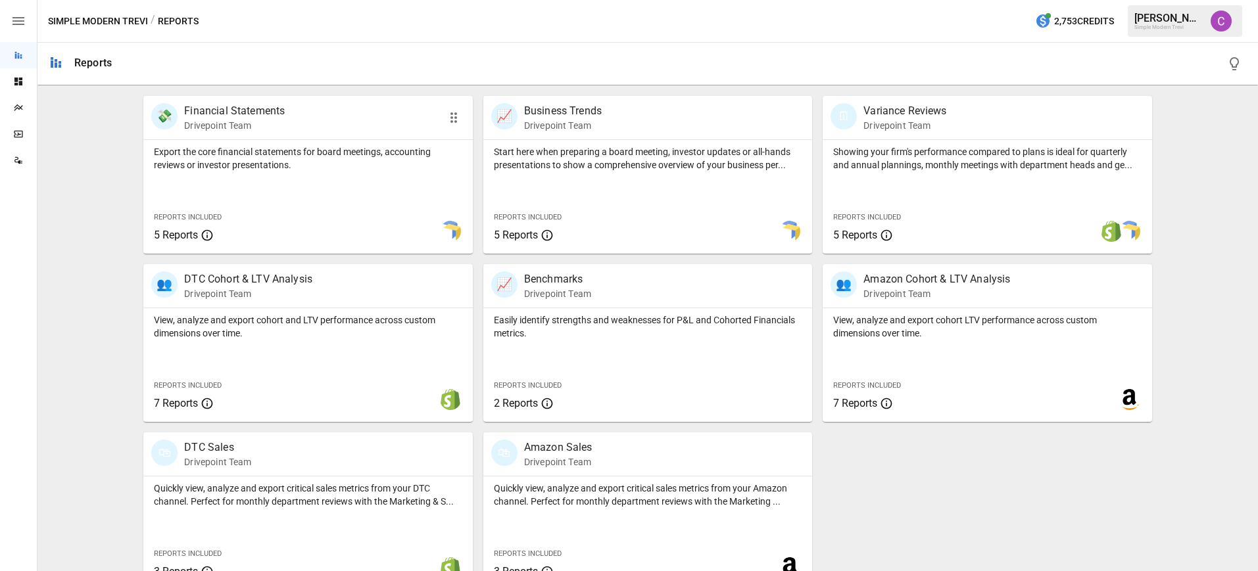
scroll to position [279, 0]
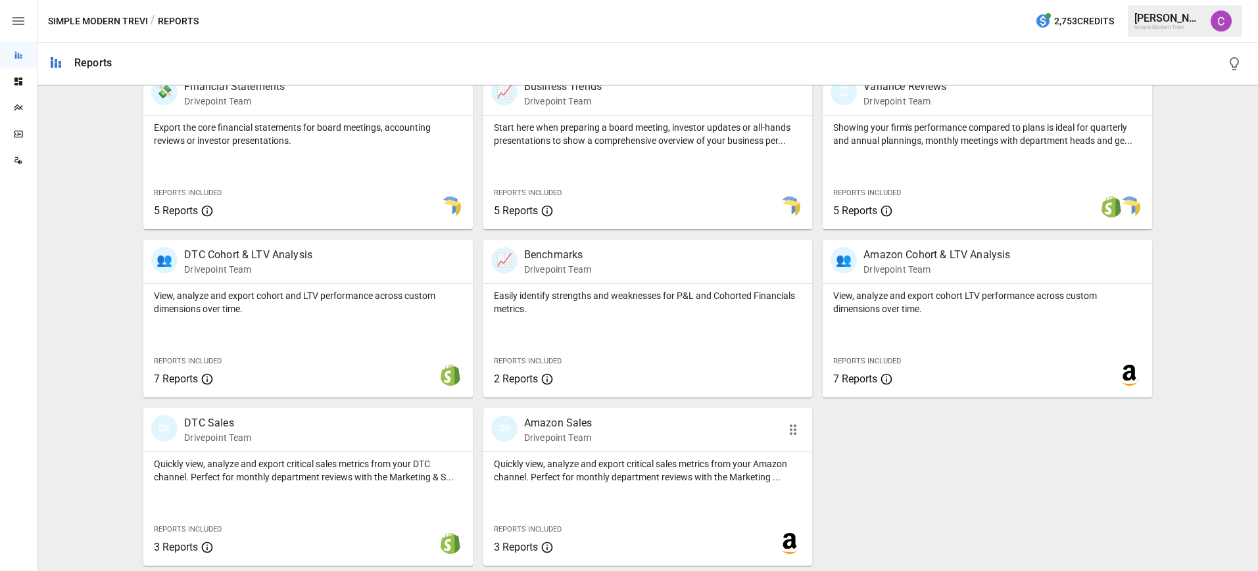
click at [569, 439] on p "Drivepoint Team" at bounding box center [558, 437] width 68 height 13
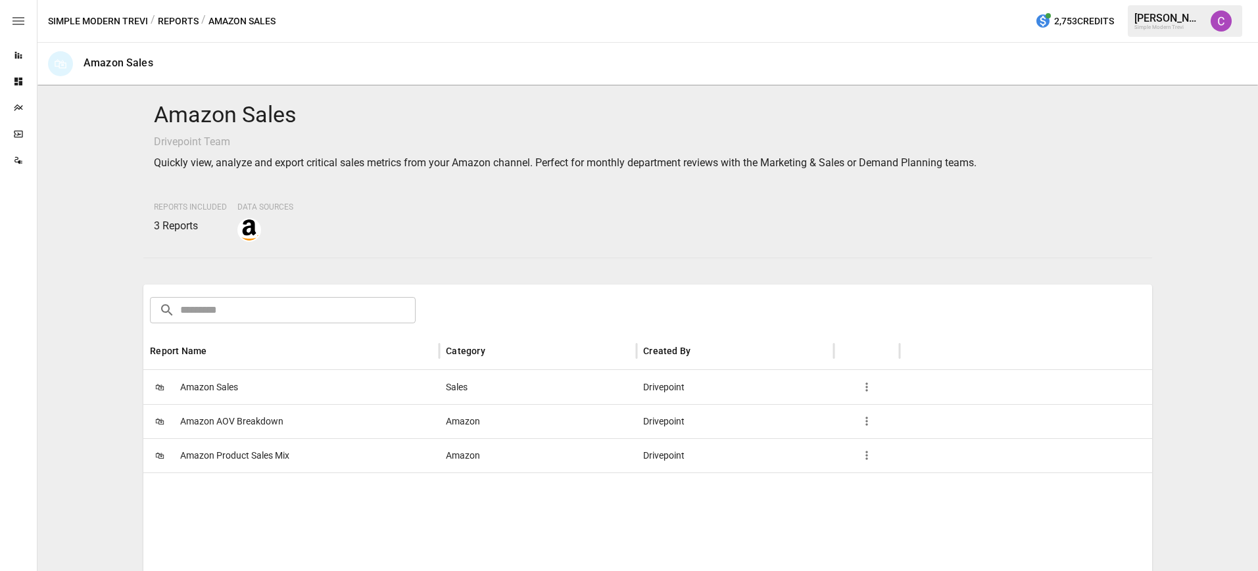
click at [162, 24] on button "Reports" at bounding box center [178, 21] width 41 height 16
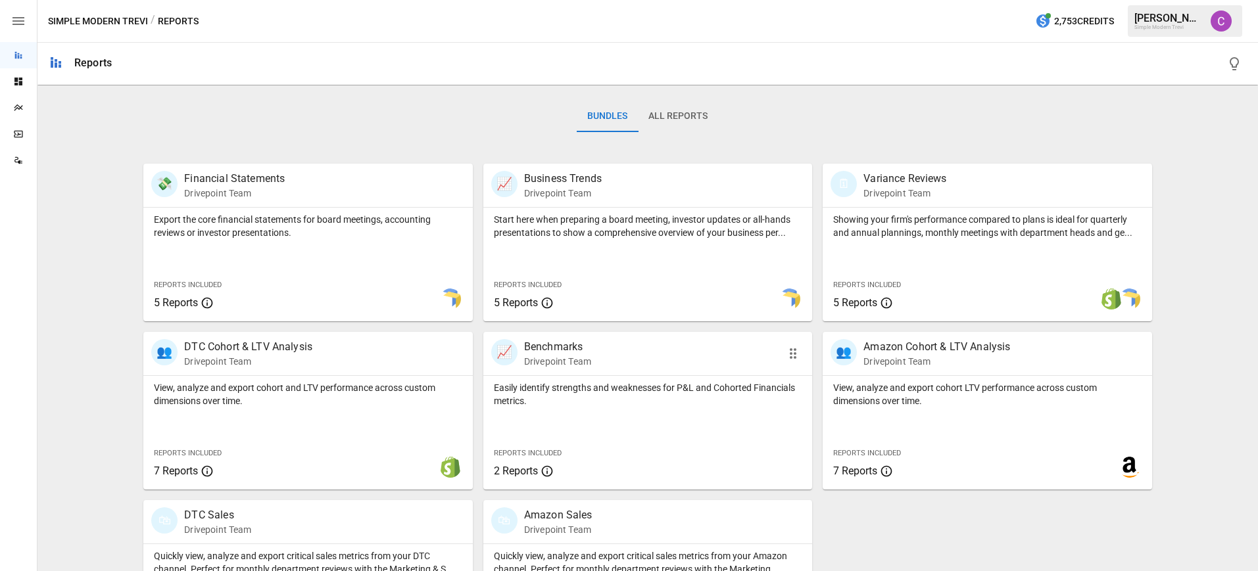
scroll to position [197, 0]
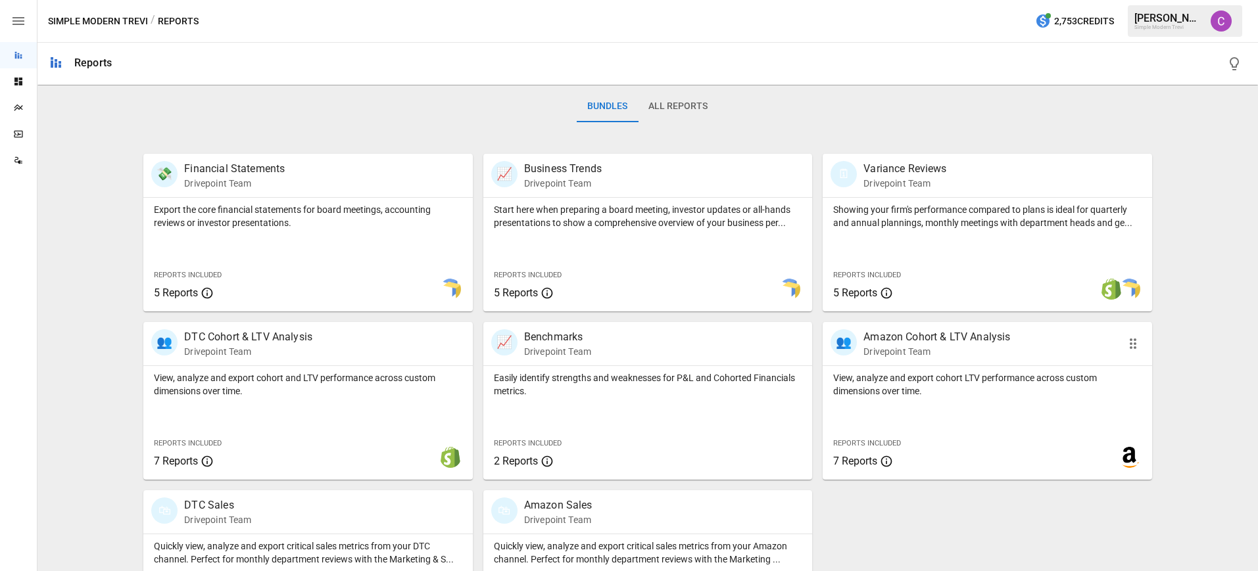
click at [915, 416] on div "View, analyze and export cohort LTV performance across custom dimensions over t…" at bounding box center [987, 423] width 329 height 114
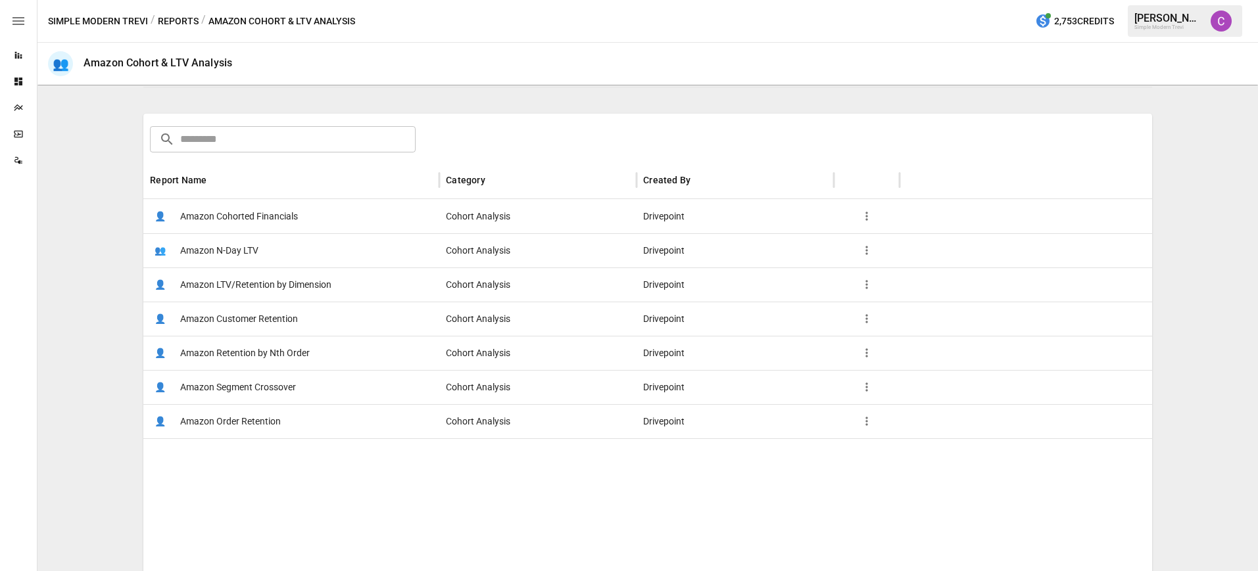
scroll to position [174, 0]
click at [249, 382] on span "Amazon Segment Crossover" at bounding box center [238, 385] width 116 height 34
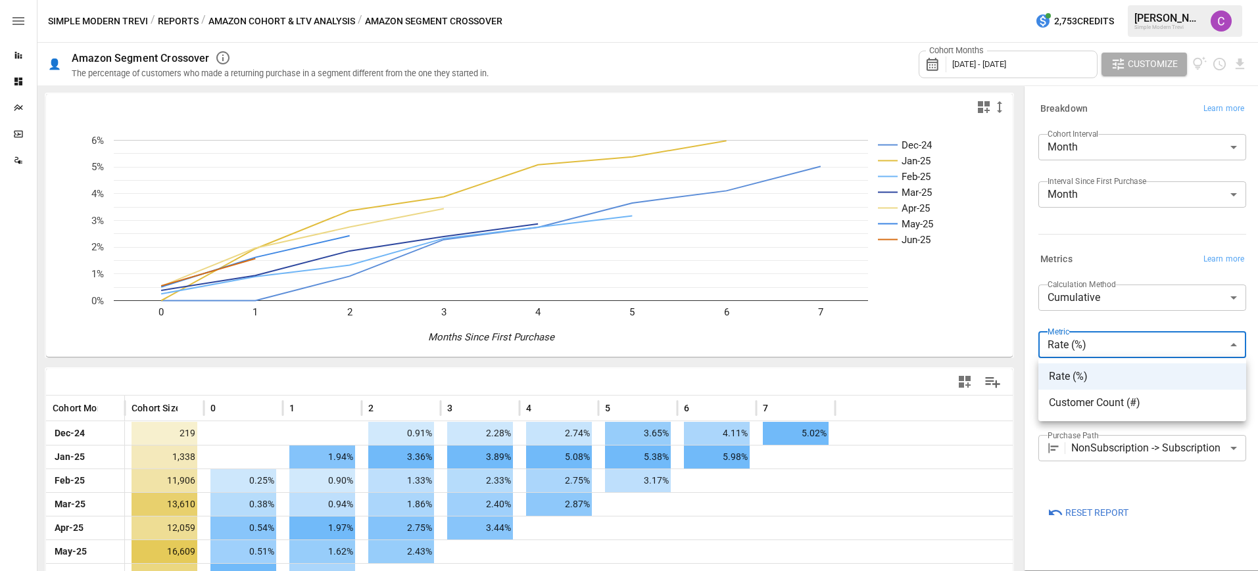
click at [1120, 0] on body "**********" at bounding box center [629, 0] width 1258 height 0
click at [1120, 352] on div at bounding box center [629, 285] width 1258 height 571
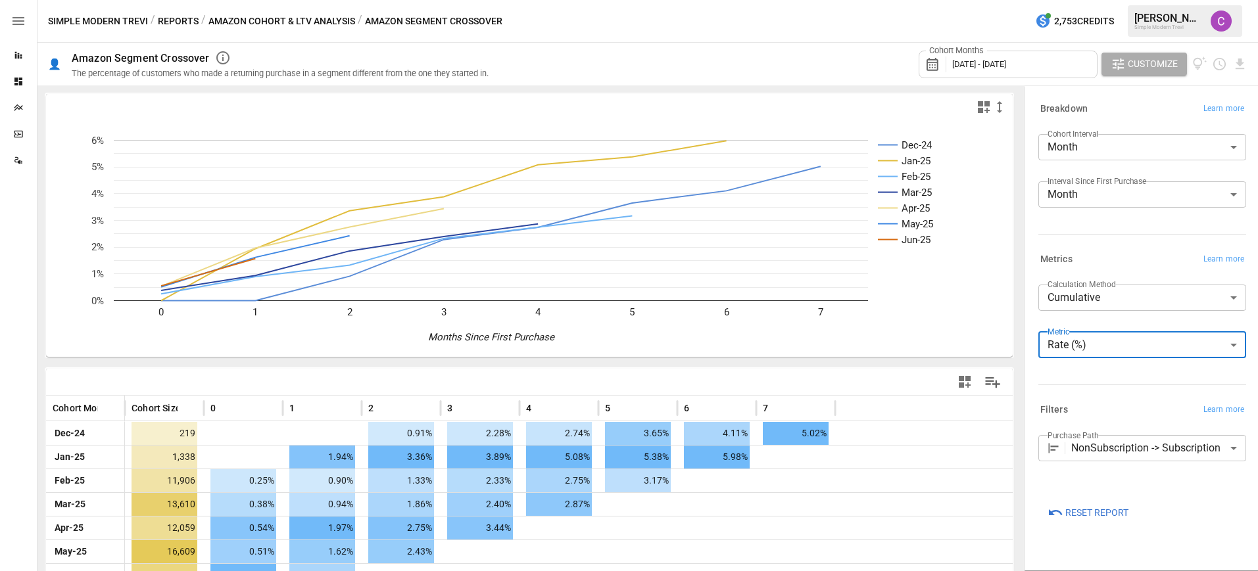
click at [1090, 0] on body "**********" at bounding box center [629, 0] width 1258 height 0
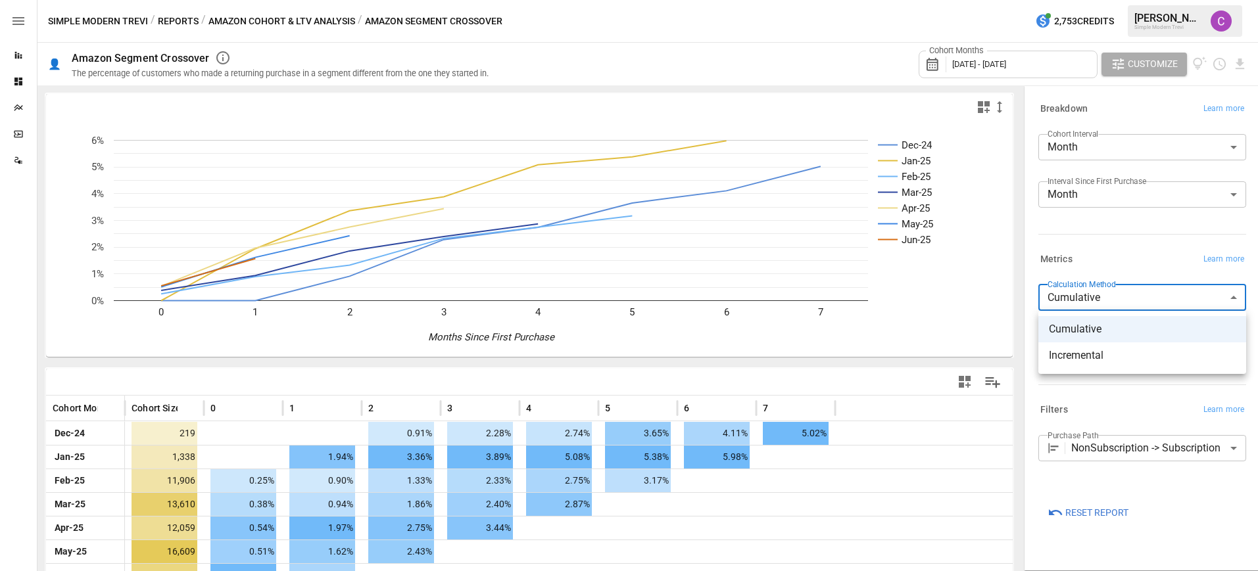
click at [1090, 299] on div at bounding box center [629, 285] width 1258 height 571
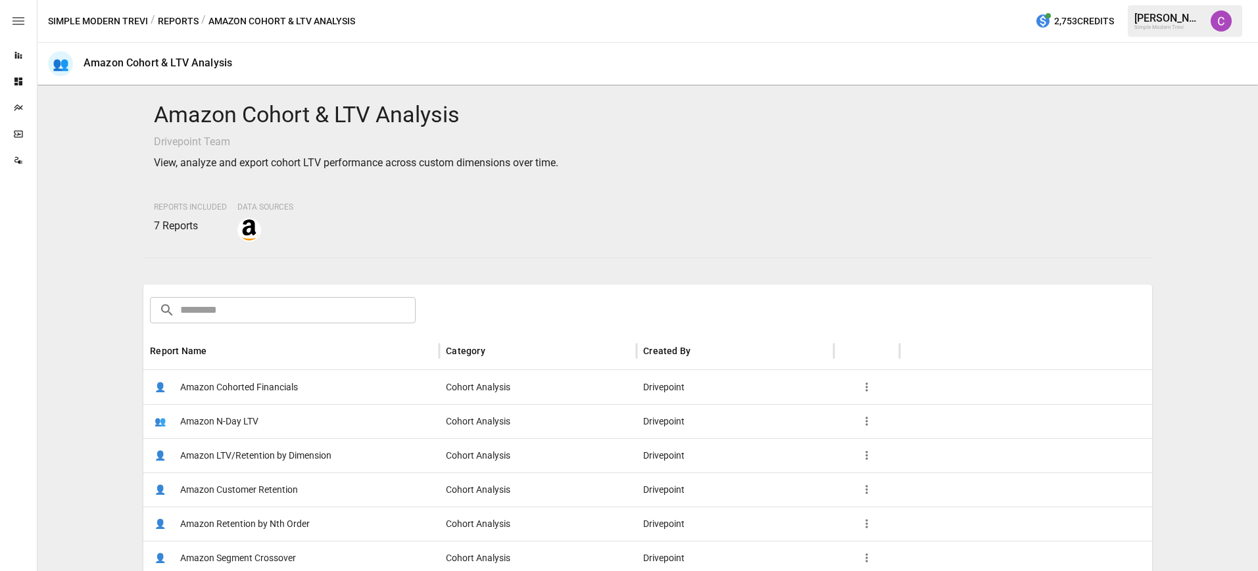
click at [272, 383] on span "Amazon Cohorted Financials" at bounding box center [239, 388] width 118 height 34
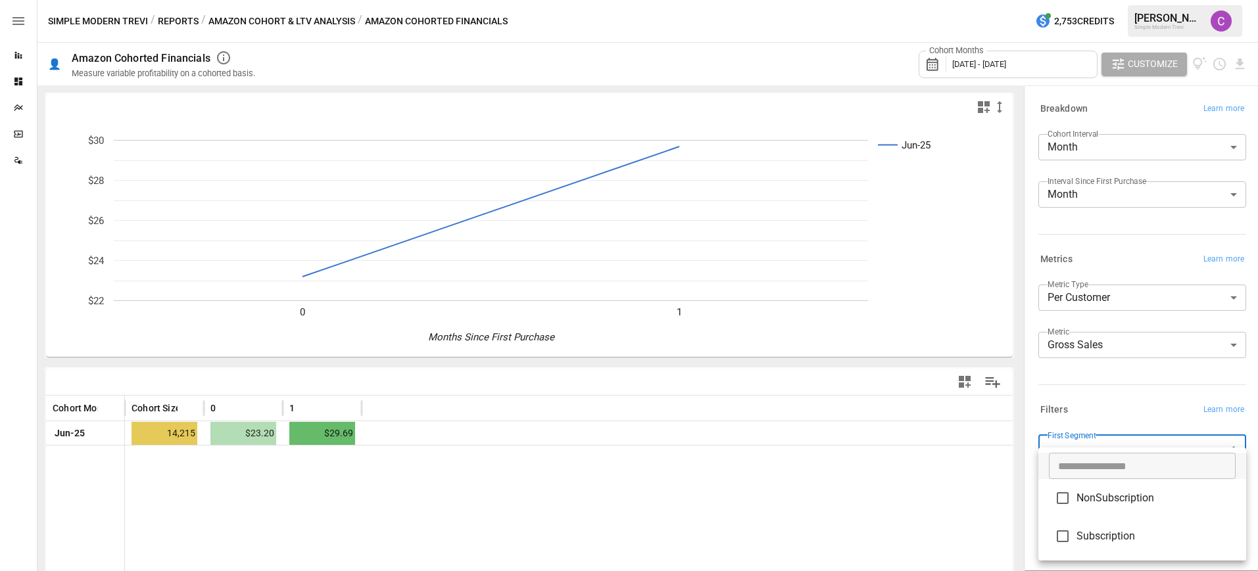
click at [1134, 0] on body "**********" at bounding box center [629, 0] width 1258 height 0
click at [1134, 438] on div at bounding box center [629, 285] width 1258 height 571
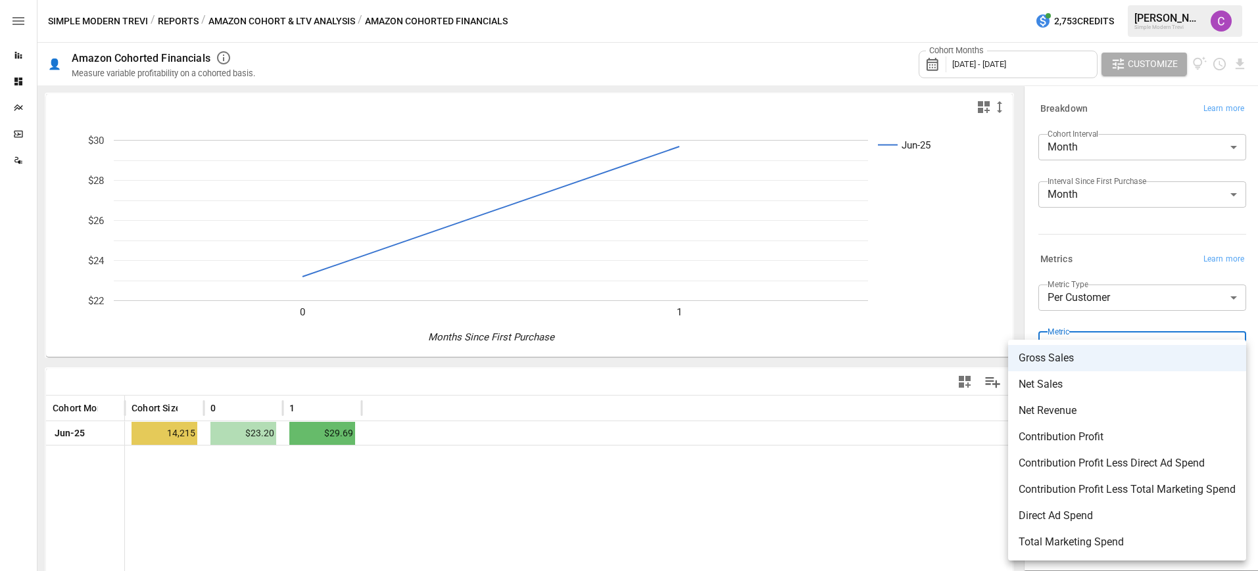
click at [1109, 0] on body "**********" at bounding box center [629, 0] width 1258 height 0
click at [1110, 301] on div at bounding box center [629, 285] width 1258 height 571
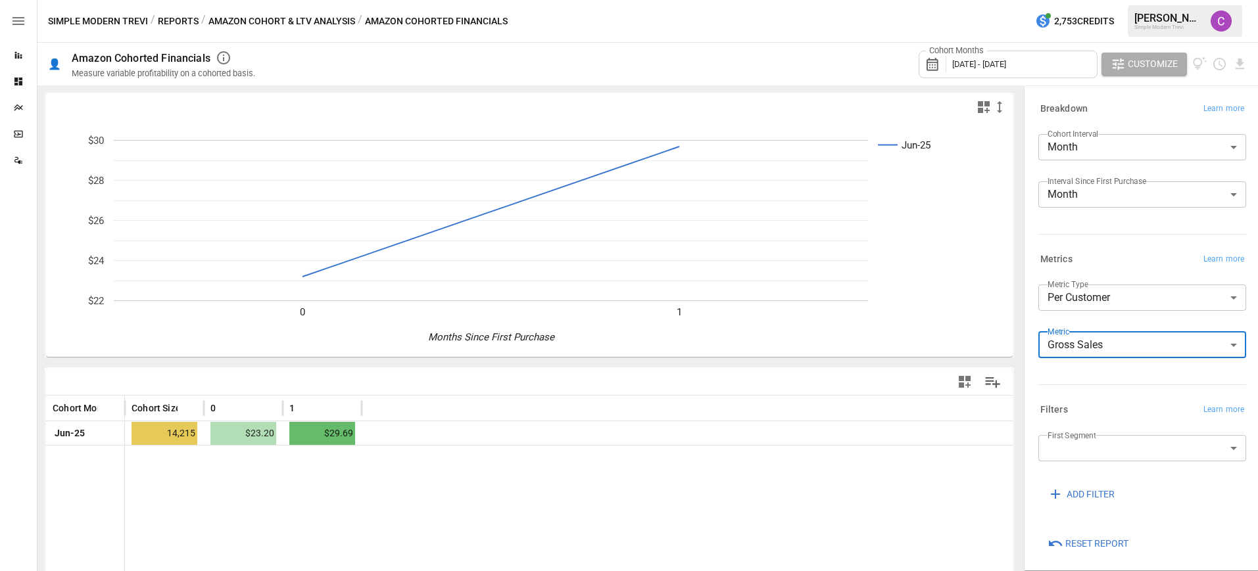
click at [1110, 0] on body "**********" at bounding box center [629, 0] width 1258 height 0
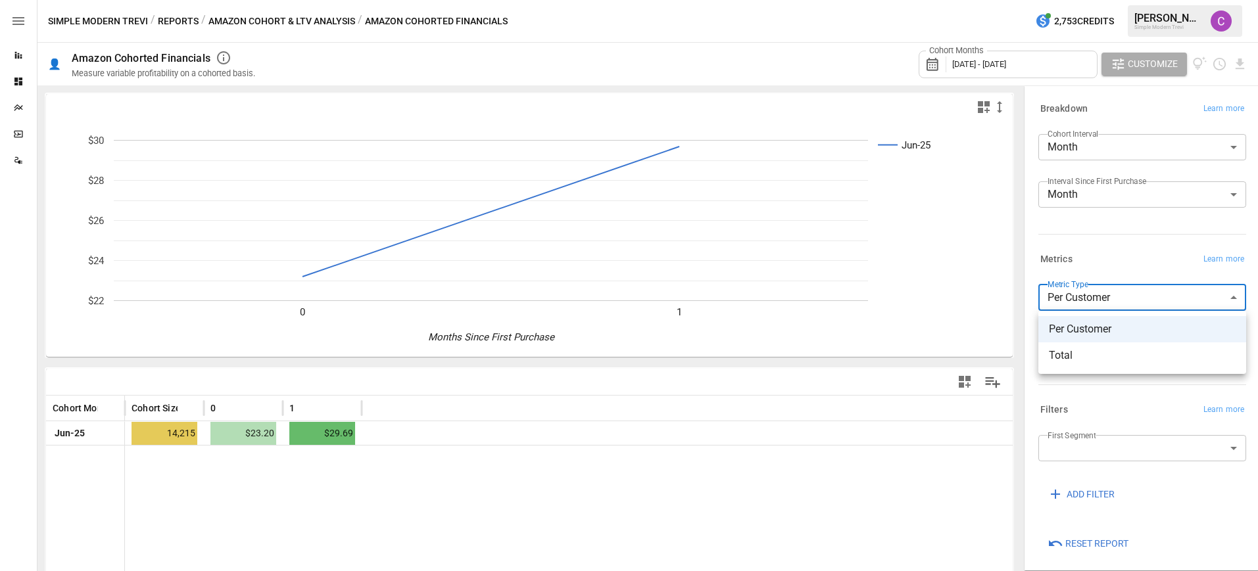
click at [1110, 301] on div at bounding box center [629, 285] width 1258 height 571
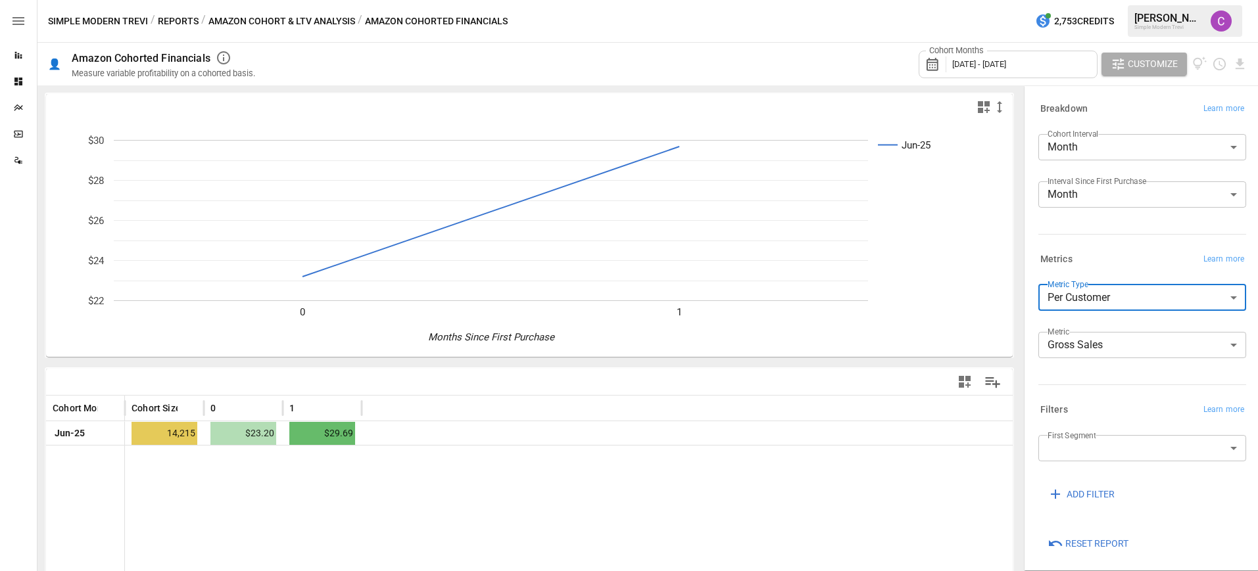
click at [1107, 0] on body "**********" at bounding box center [629, 0] width 1258 height 0
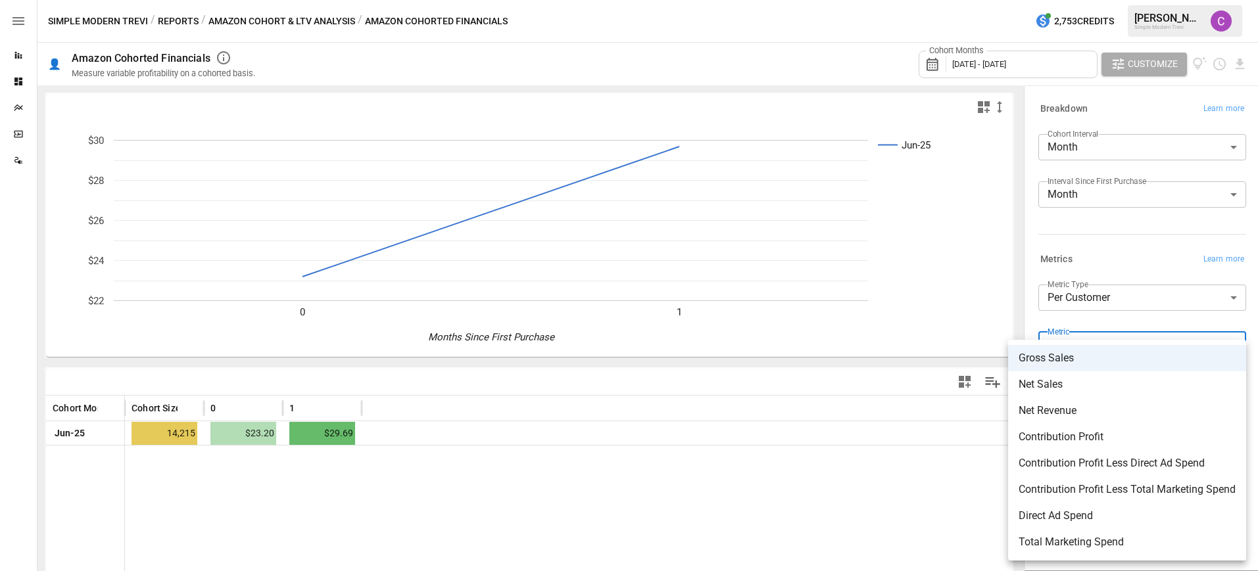
click at [957, 362] on div at bounding box center [629, 285] width 1258 height 571
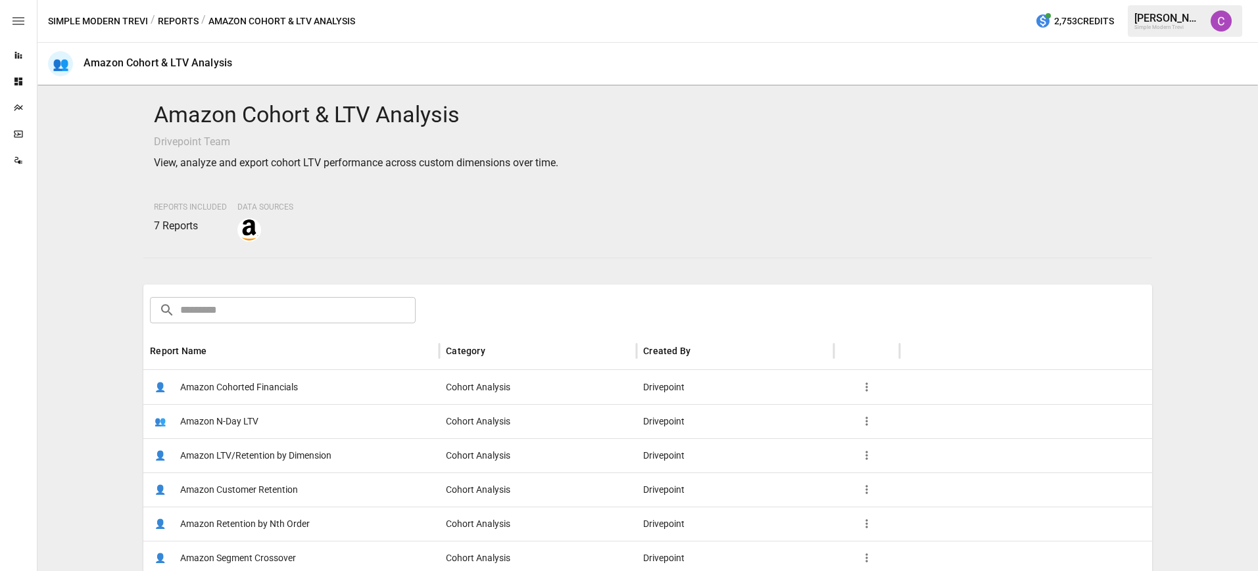
click at [223, 420] on span "Amazon N-Day LTV" at bounding box center [219, 422] width 78 height 34
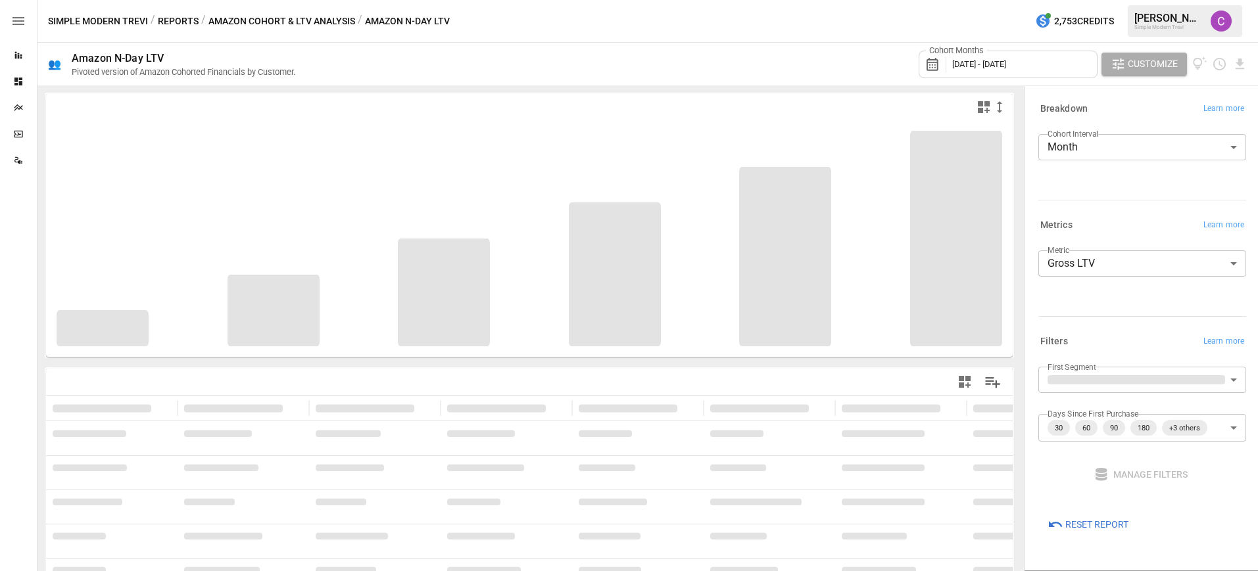
click at [1107, 0] on body "**********" at bounding box center [629, 0] width 1258 height 0
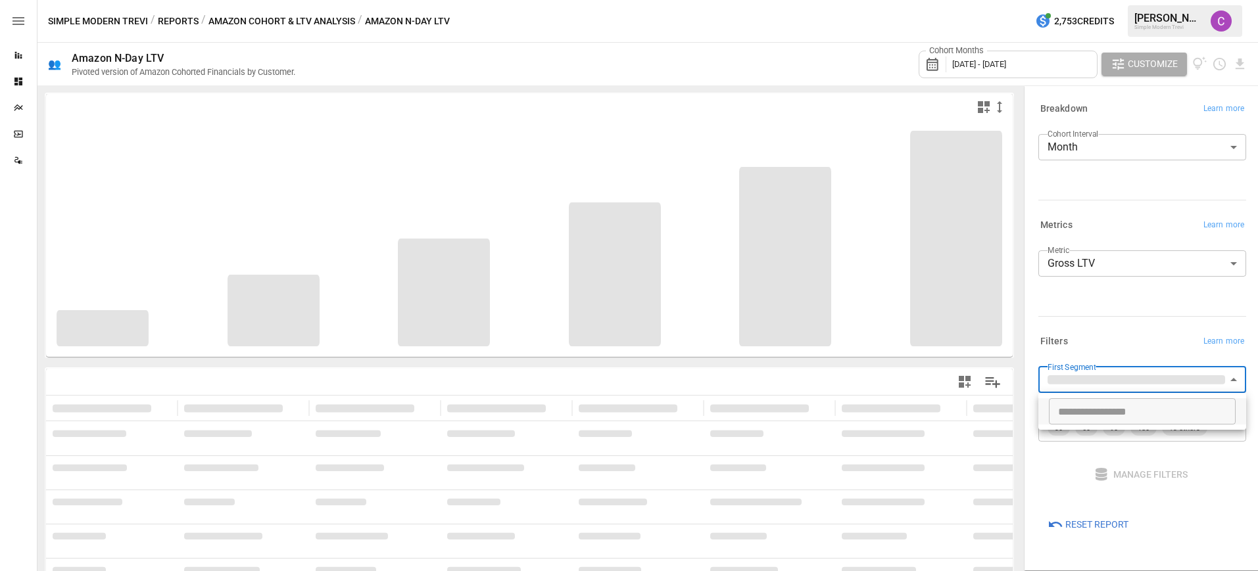
click at [1107, 384] on div at bounding box center [629, 285] width 1258 height 571
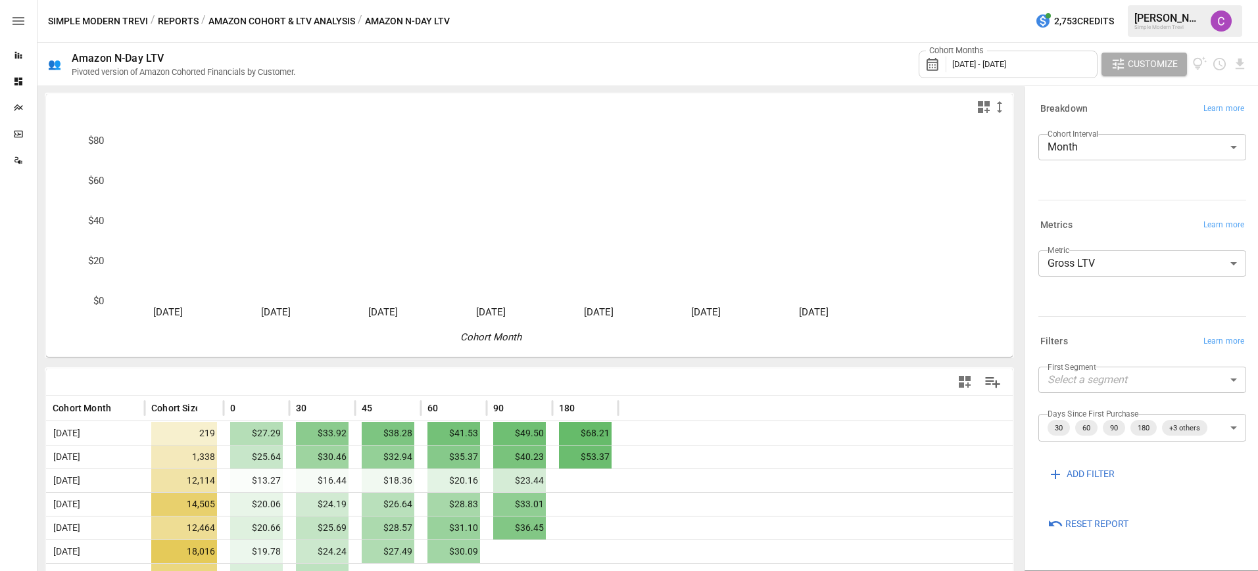
click at [1082, 277] on div "Metric Gross LTV ********* ​" at bounding box center [1139, 266] width 213 height 42
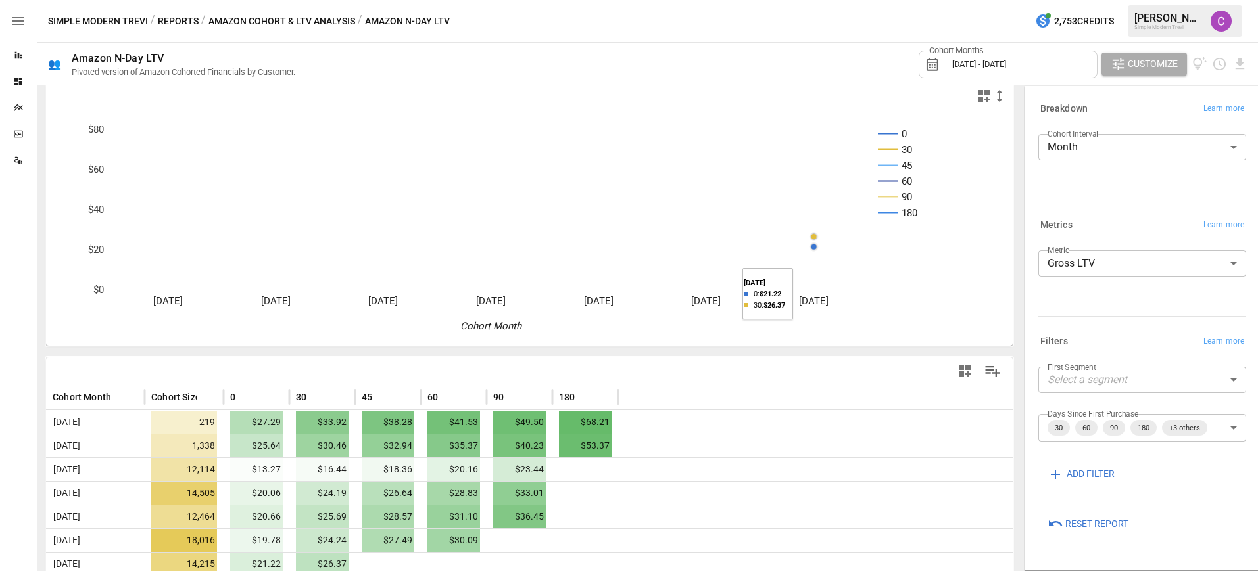
scroll to position [69, 0]
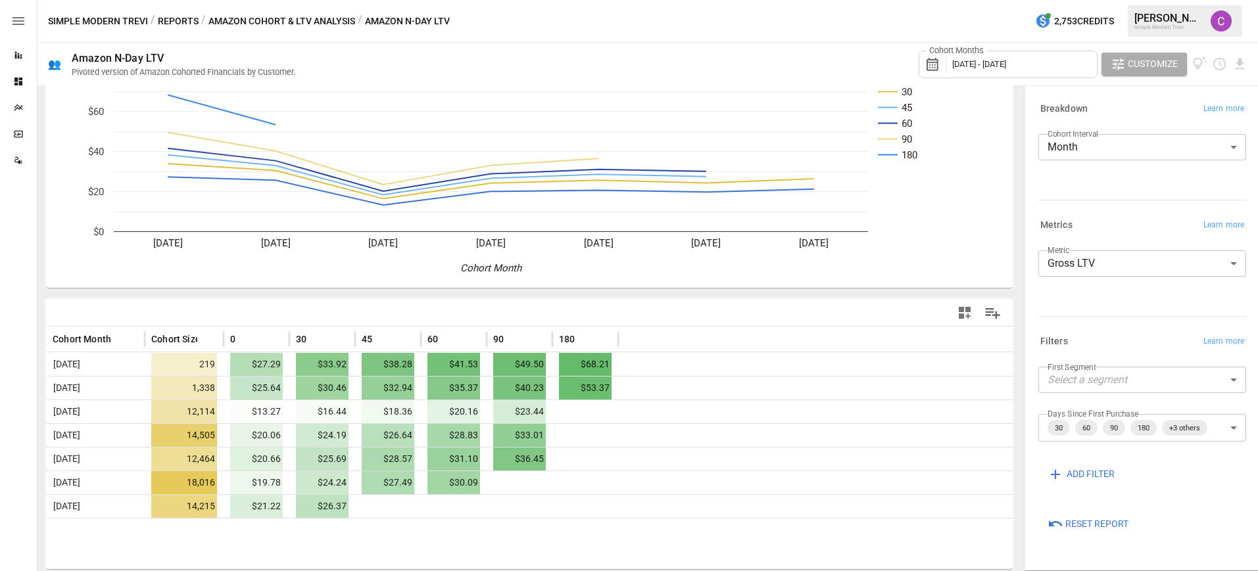
click at [1138, 0] on body "Reports Dashboards Plans SmartModel ™ Data Sources Simple Modern Trevi / Report…" at bounding box center [629, 0] width 1258 height 0
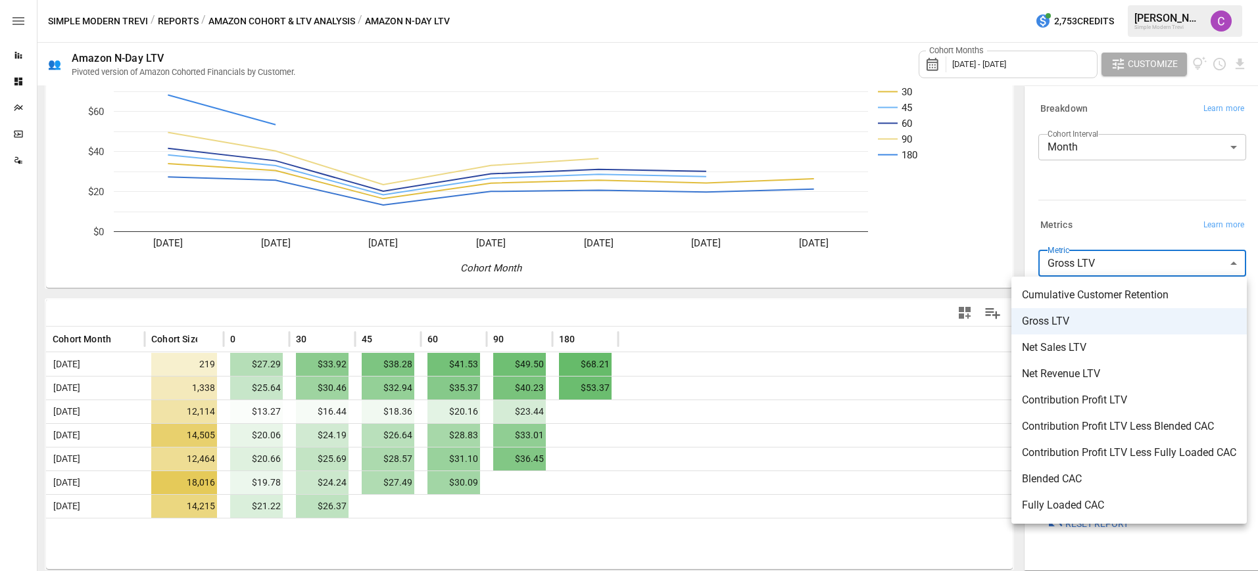
click at [1030, 254] on div at bounding box center [629, 285] width 1258 height 571
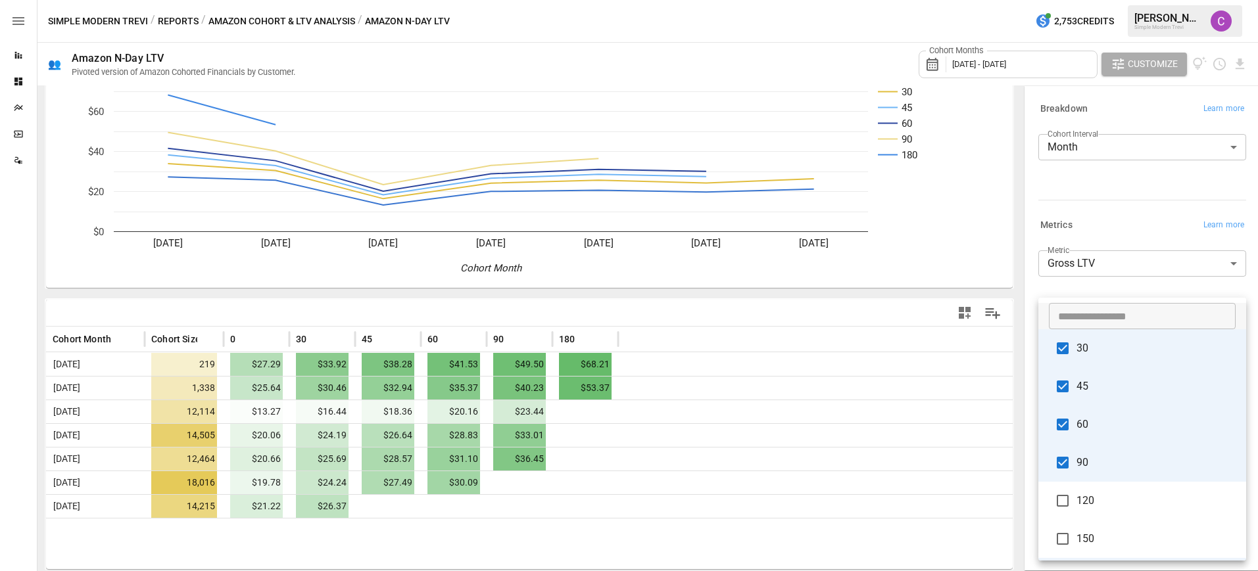
click at [1180, 0] on body "Reports Dashboards Plans SmartModel ™ Data Sources Simple Modern Trevi / Report…" at bounding box center [629, 0] width 1258 height 0
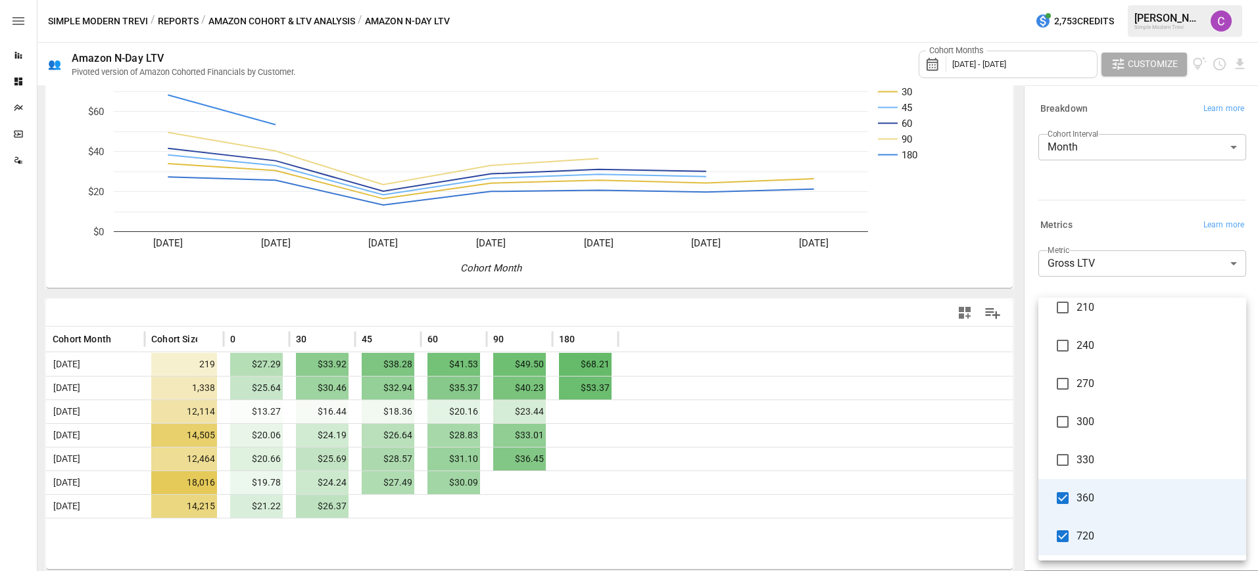
click at [1026, 293] on div at bounding box center [629, 285] width 1258 height 571
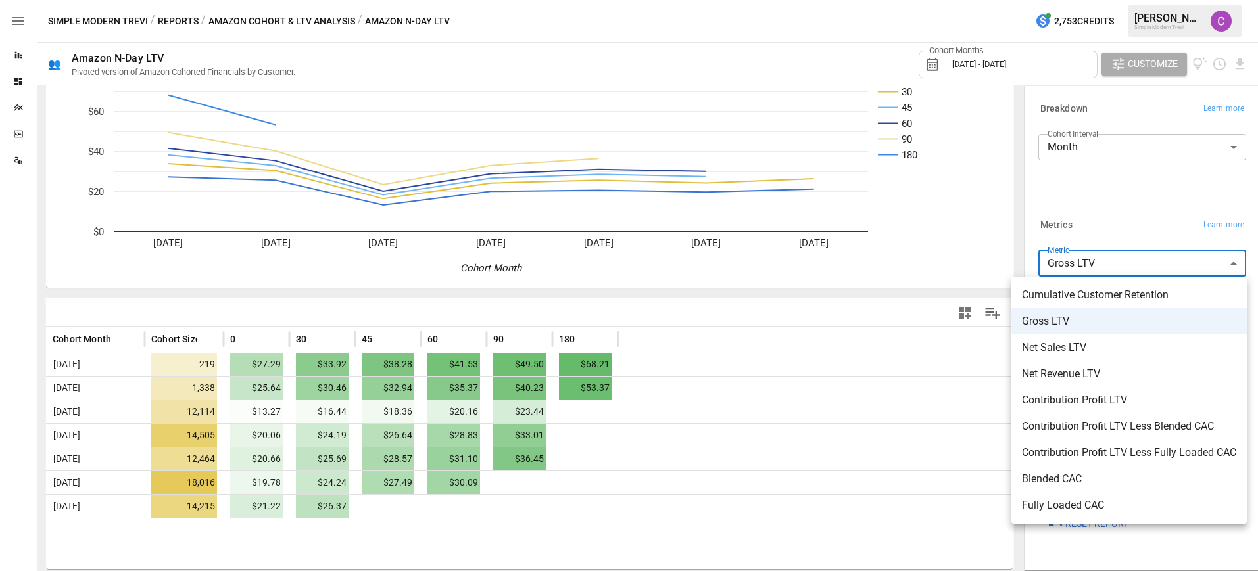
click at [1134, 0] on body "Reports Dashboards Plans SmartModel ™ Data Sources Simple Modern Trevi / Report…" at bounding box center [629, 0] width 1258 height 0
click at [964, 289] on div at bounding box center [629, 285] width 1258 height 571
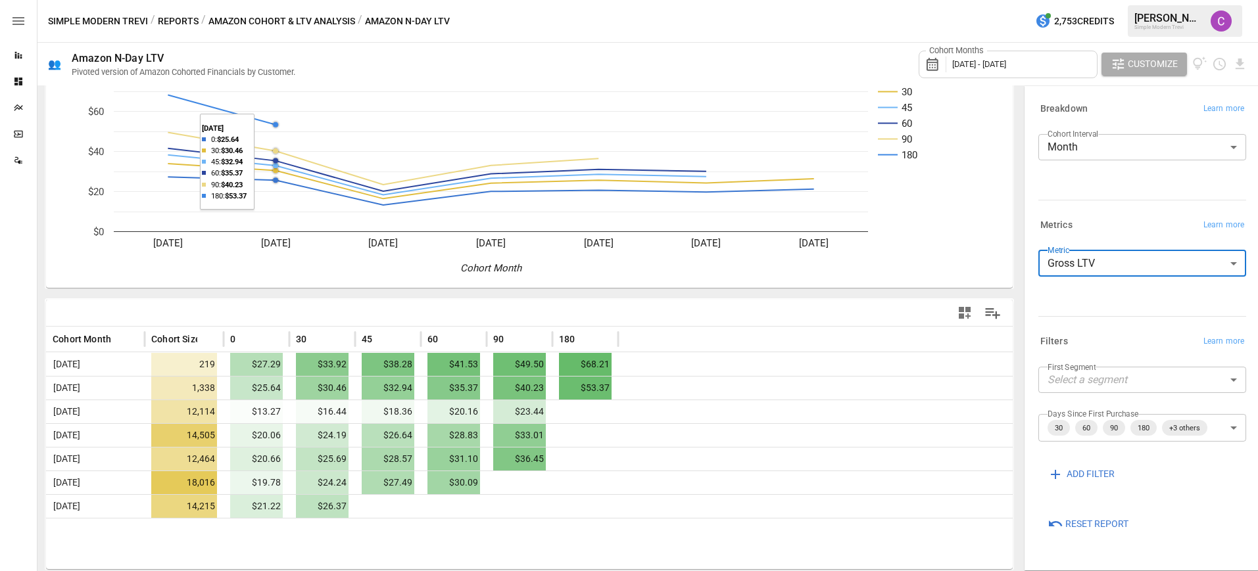
click at [324, 22] on button "Amazon Cohort & LTV Analysis" at bounding box center [281, 21] width 147 height 16
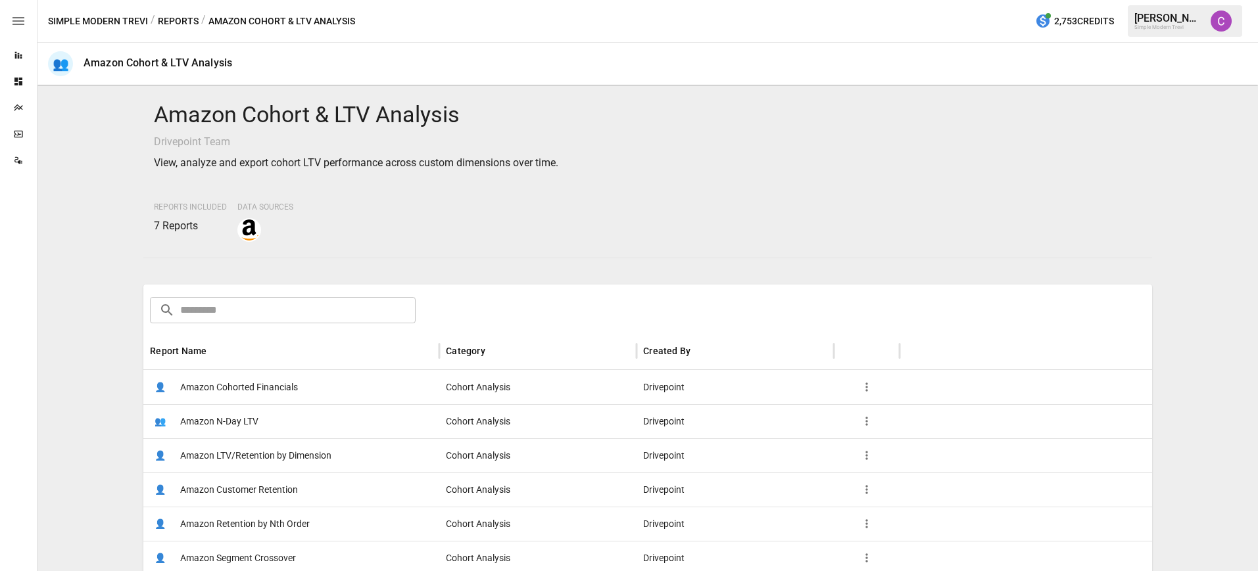
click at [287, 459] on span "Amazon LTV/Retention by Dimension" at bounding box center [255, 456] width 151 height 34
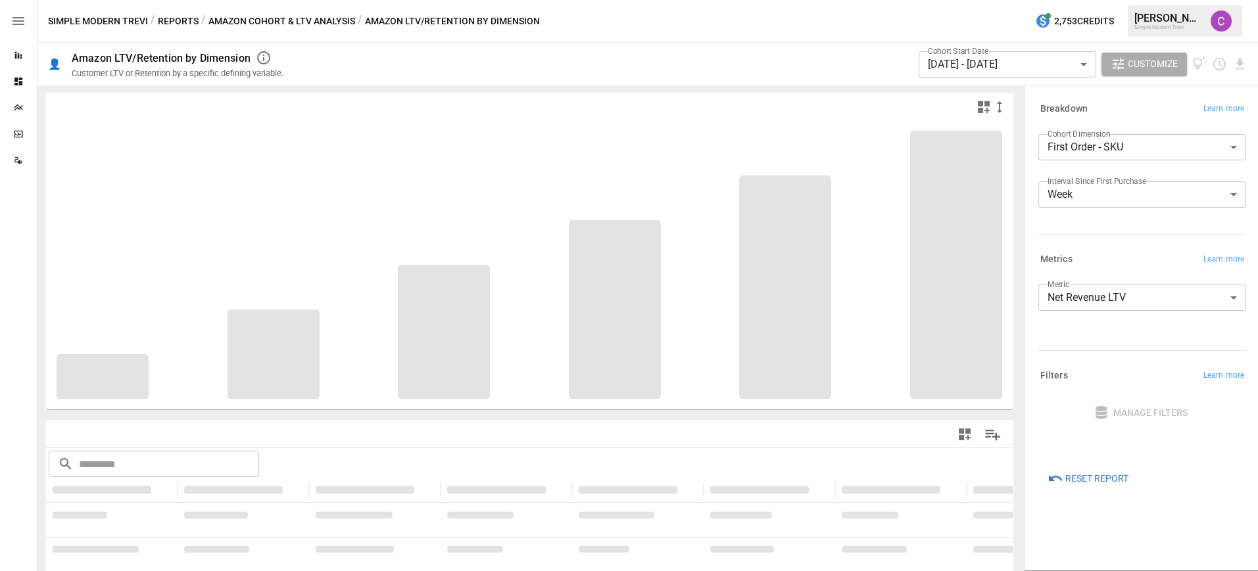
click at [1153, 0] on body "**********" at bounding box center [629, 0] width 1258 height 0
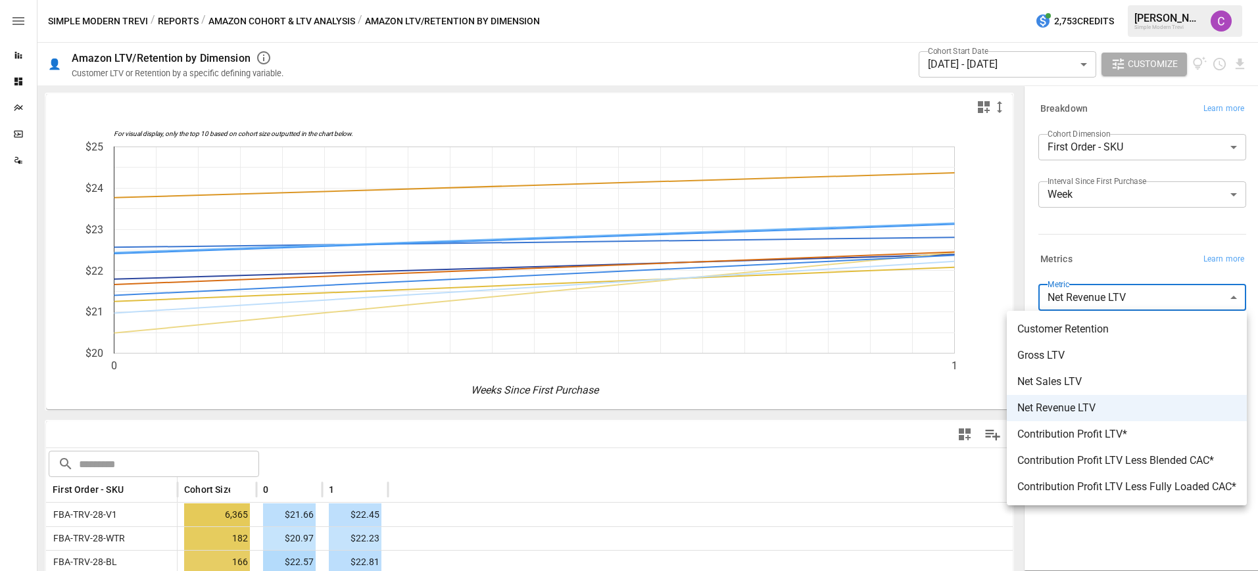
click at [1042, 206] on div at bounding box center [629, 285] width 1258 height 571
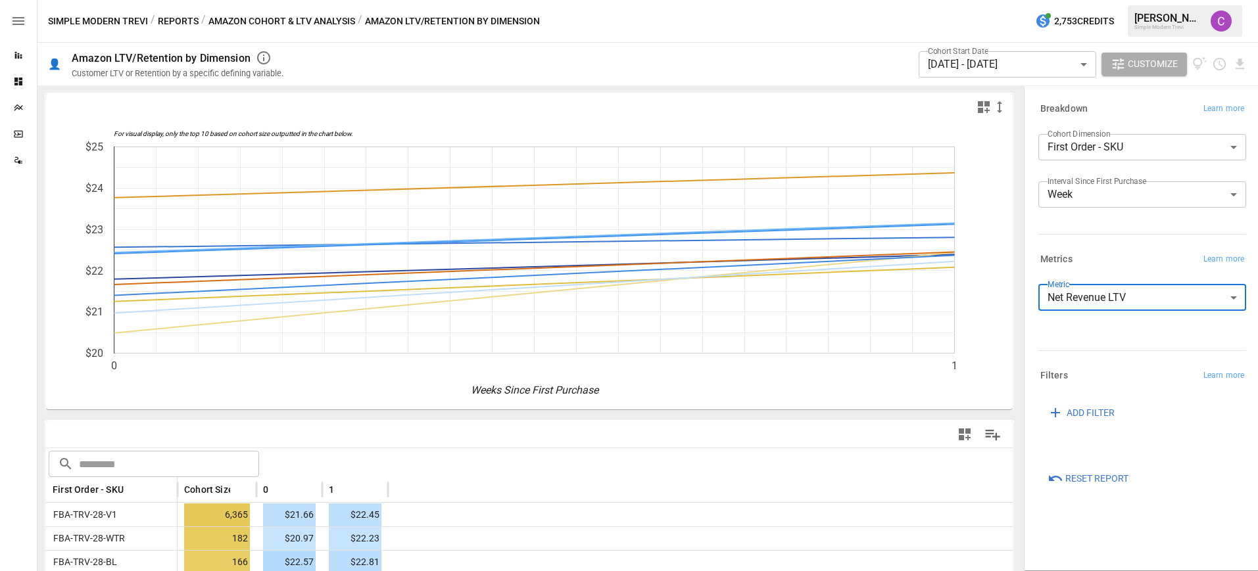
click at [1050, 0] on body "Reports Dashboards Plans SmartModel ™ Data Sources Simple Modern Trevi / Report…" at bounding box center [629, 0] width 1258 height 0
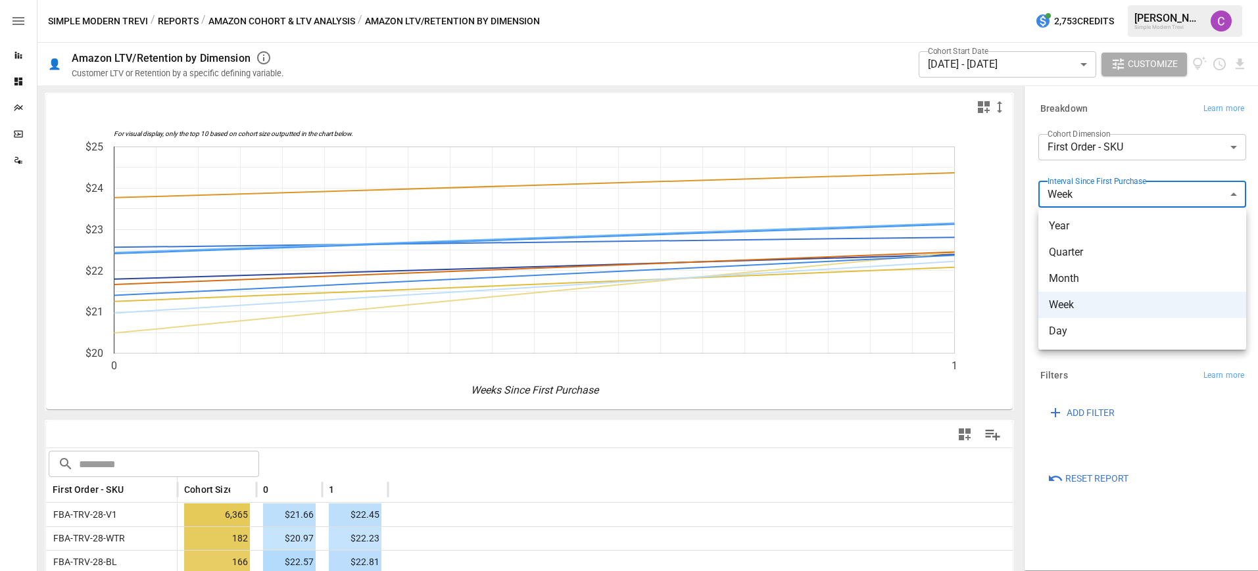
click at [1050, 201] on div at bounding box center [629, 285] width 1258 height 571
click at [1067, 0] on body "Reports Dashboards Plans SmartModel ™ Data Sources Simple Modern Trevi / Report…" at bounding box center [629, 0] width 1258 height 0
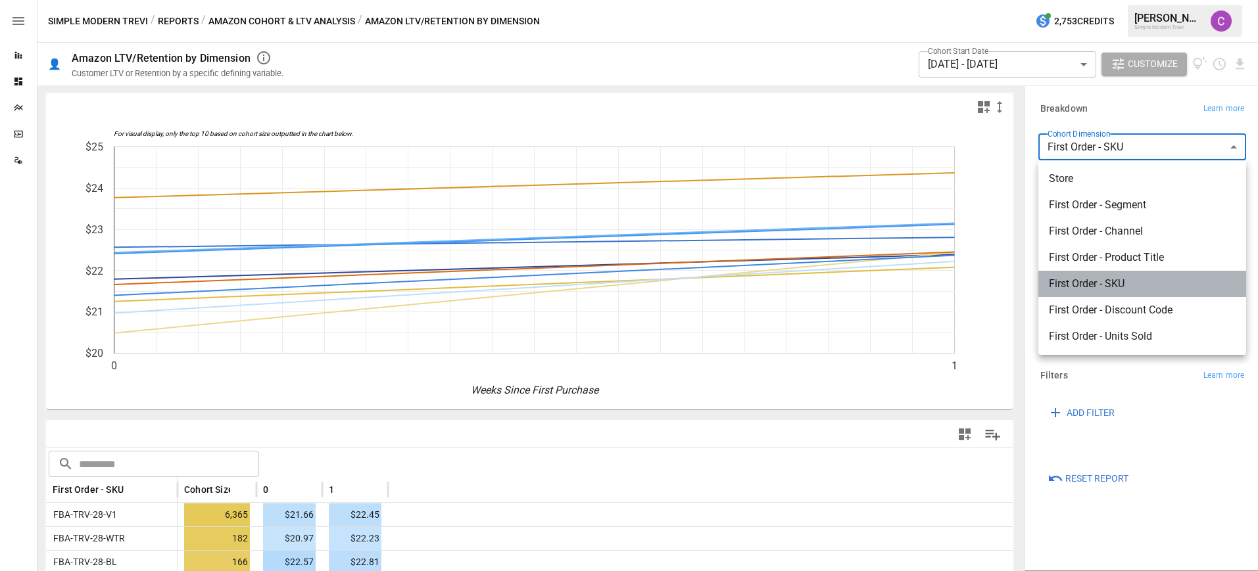
click at [1091, 288] on span "First Order - SKU" at bounding box center [1142, 284] width 187 height 16
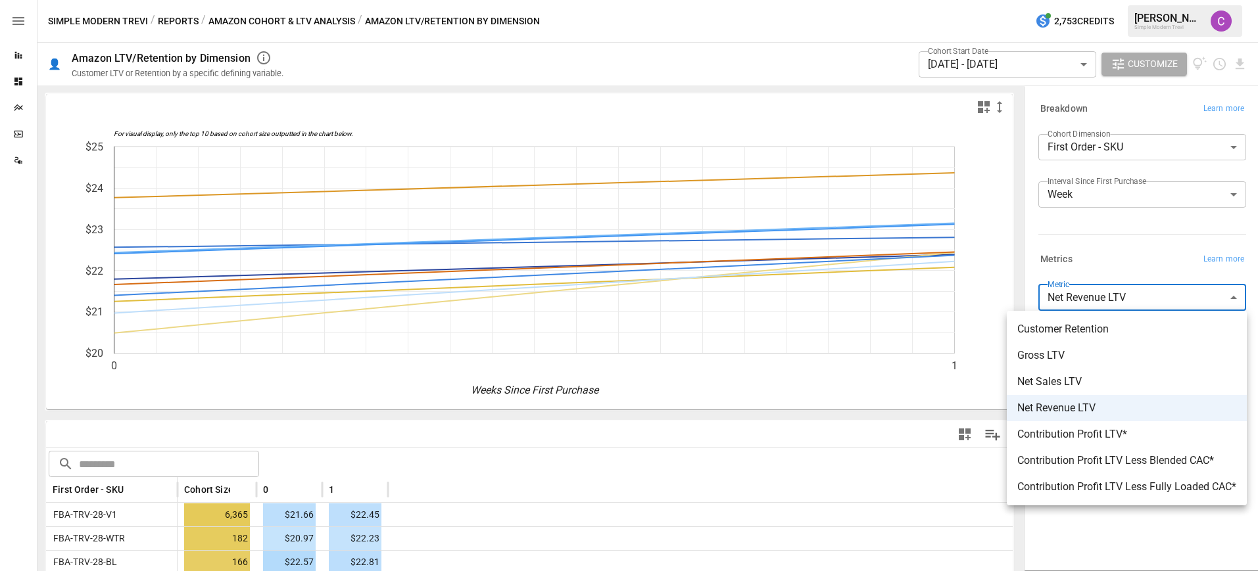
click at [1076, 0] on body "Reports Dashboards Plans SmartModel ™ Data Sources Simple Modern Trevi / Report…" at bounding box center [629, 0] width 1258 height 0
click at [1085, 335] on span "Customer Retention" at bounding box center [1126, 330] width 219 height 16
type input "**********"
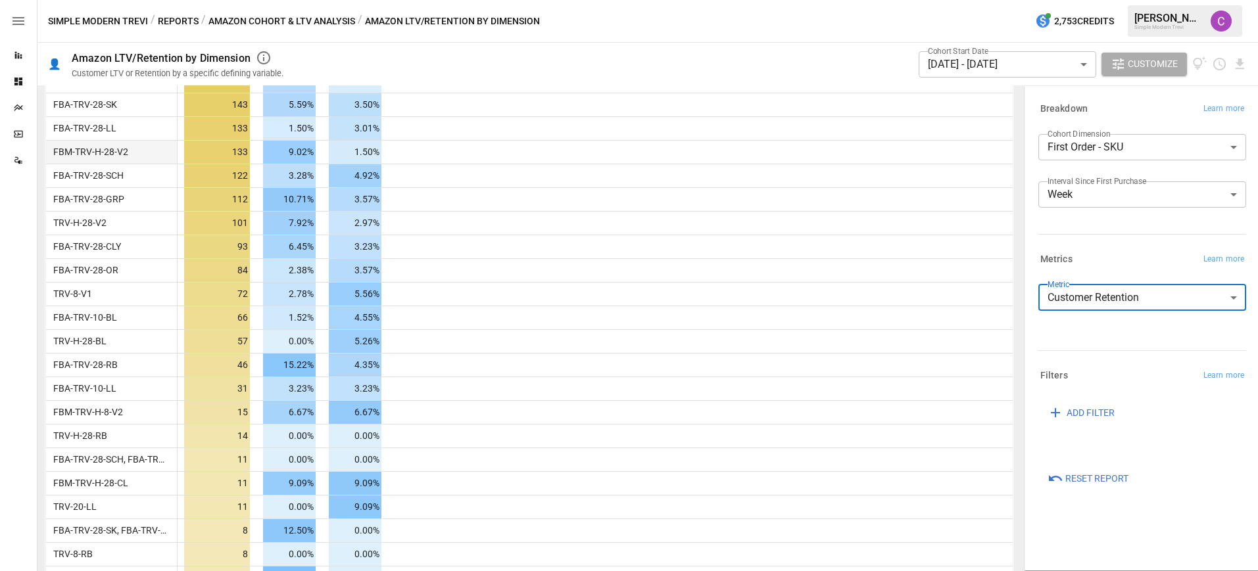
scroll to position [500, 0]
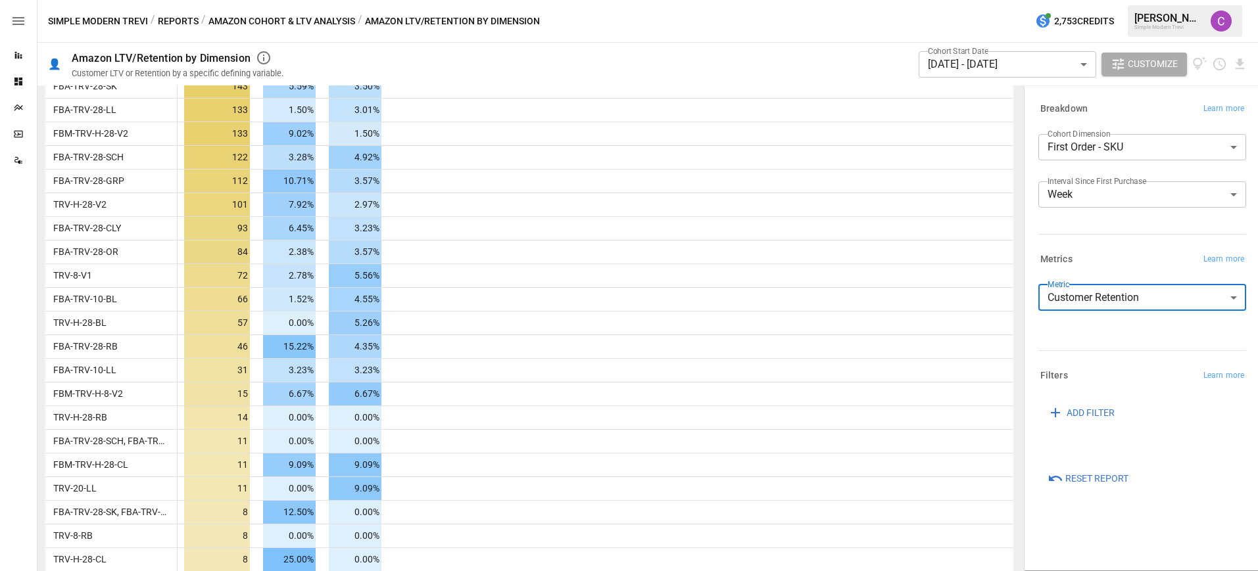
click at [10, 378] on div at bounding box center [18, 373] width 37 height 398
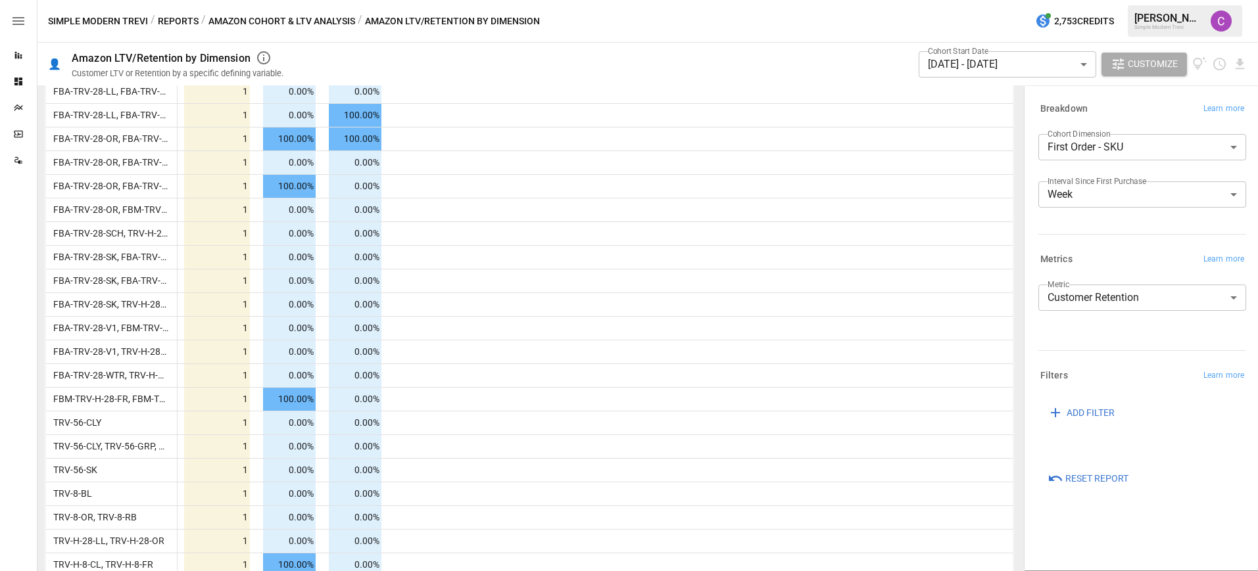
scroll to position [305, 0]
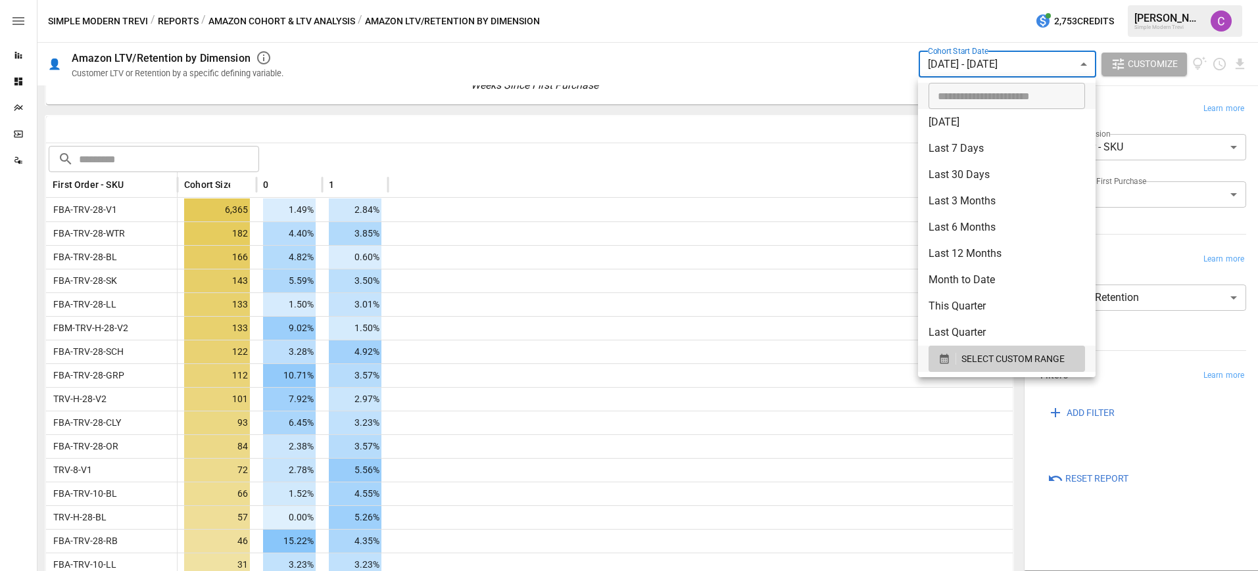
click at [1028, 0] on body "Reports Dashboards Plans SmartModel ™ Data Sources Simple Modern Trevi / Report…" at bounding box center [629, 0] width 1258 height 0
click at [1001, 364] on span "SELECT CUSTOM RANGE" at bounding box center [1012, 359] width 103 height 16
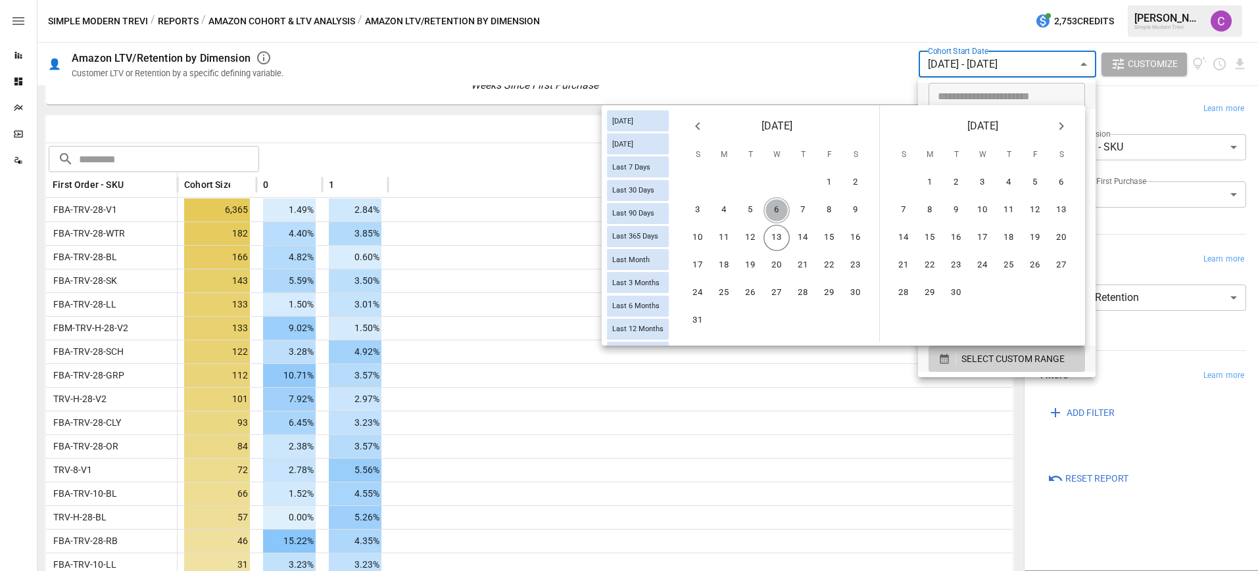
click at [782, 215] on button "6" at bounding box center [776, 210] width 26 height 26
click at [694, 323] on button "31" at bounding box center [698, 321] width 26 height 26
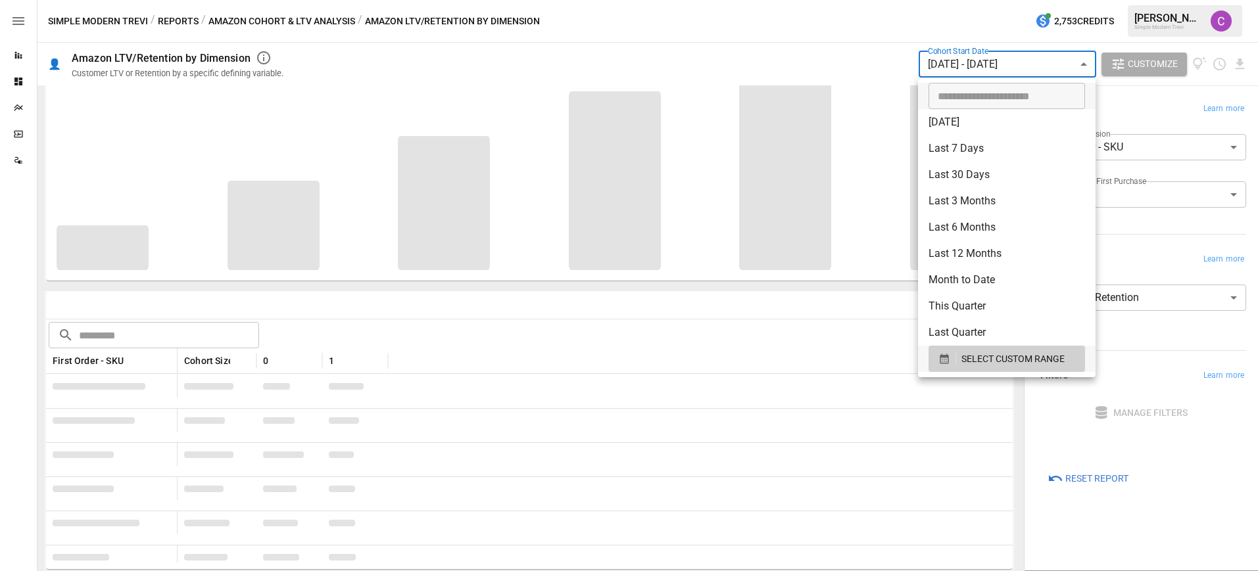
scroll to position [122, 0]
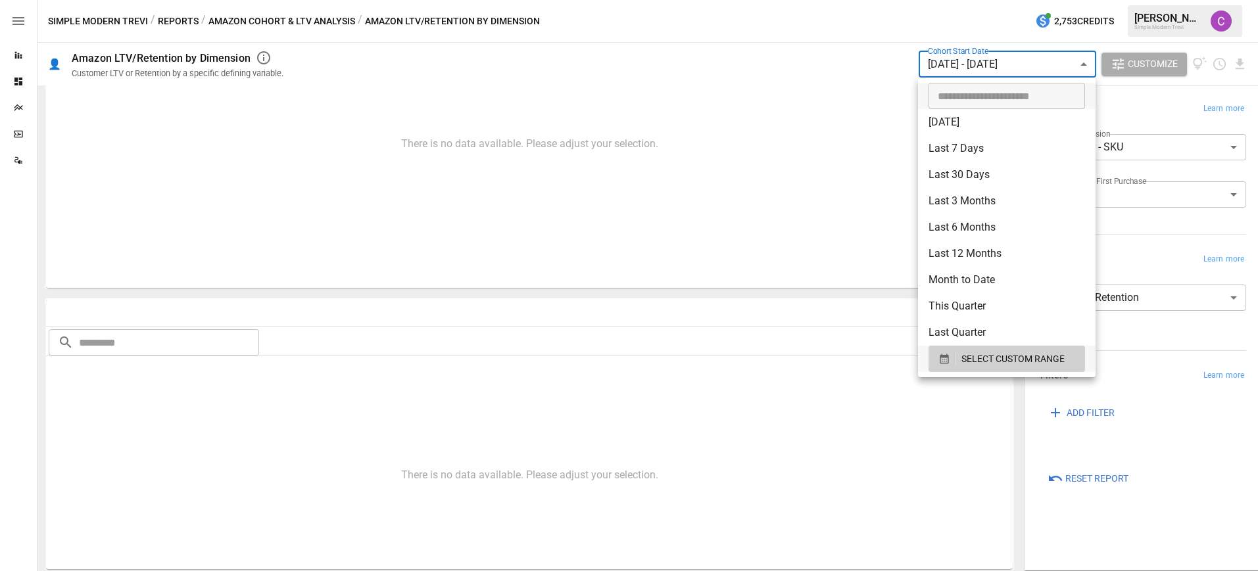
click at [1028, 64] on div at bounding box center [629, 285] width 1258 height 571
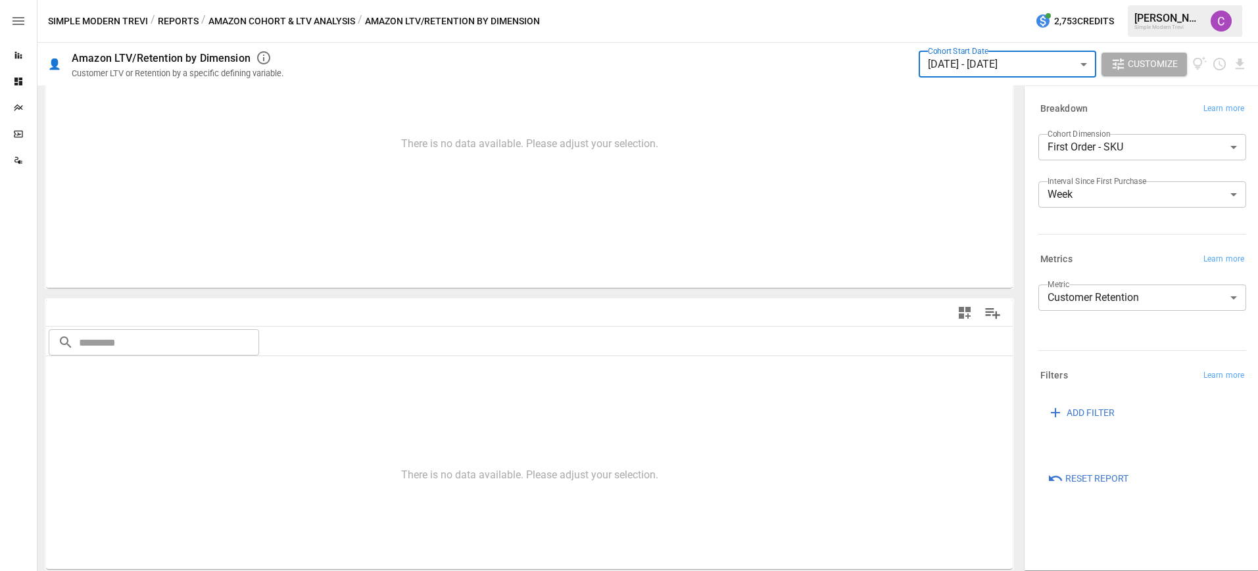
click at [1028, 0] on body "**********" at bounding box center [629, 0] width 1258 height 0
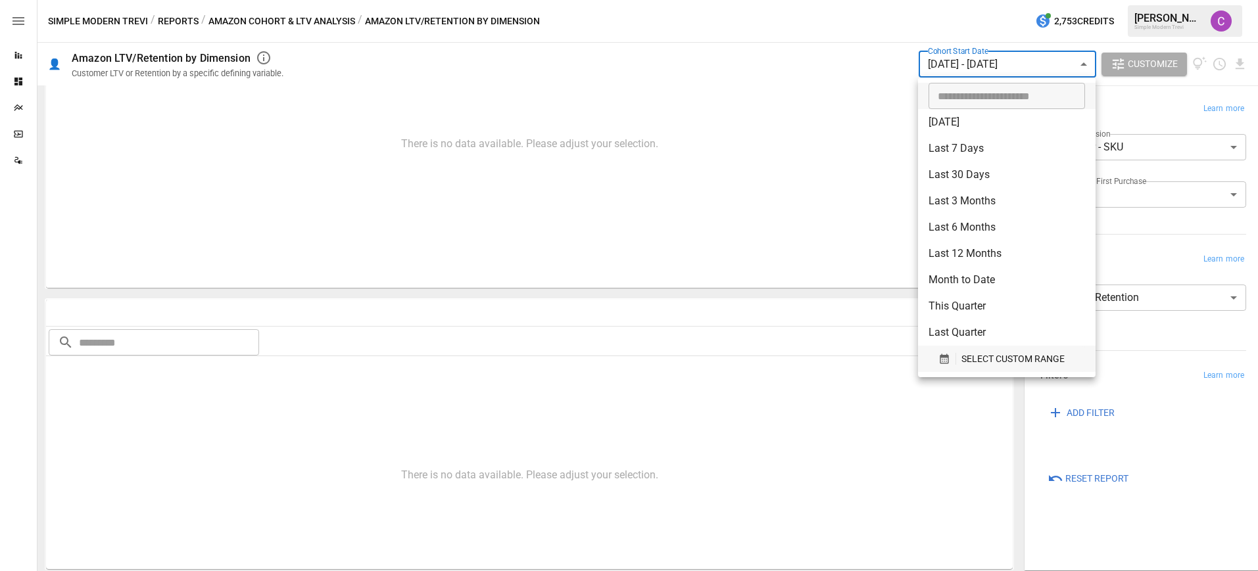
click at [994, 354] on span "SELECT CUSTOM RANGE" at bounding box center [1012, 359] width 103 height 16
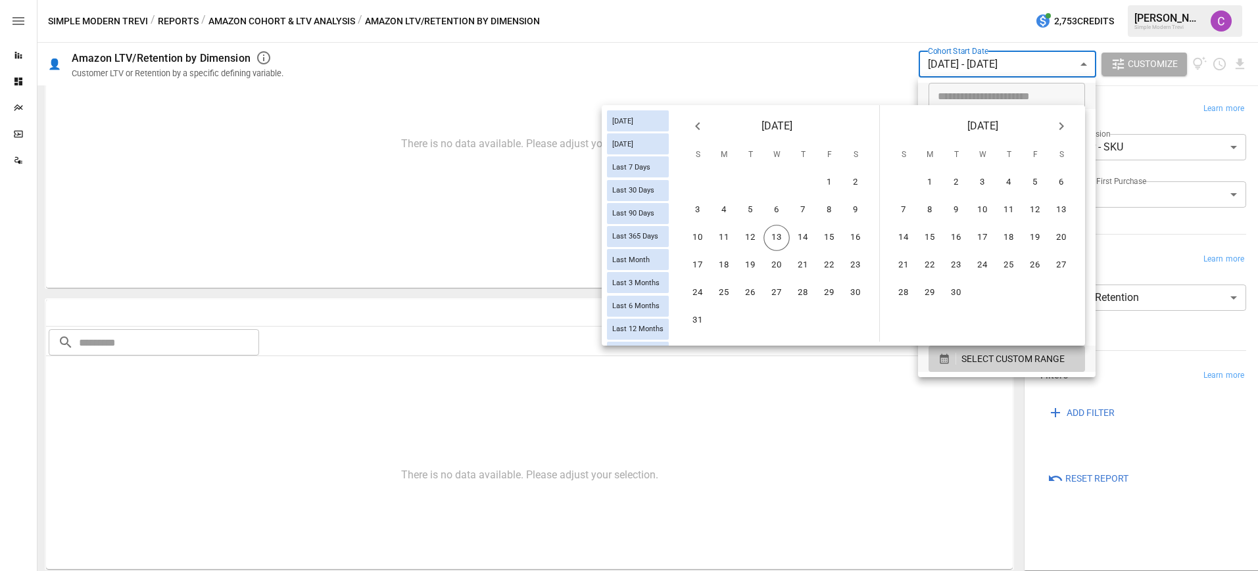
click at [696, 126] on icon "Previous month" at bounding box center [697, 126] width 5 height 8
click at [773, 233] on button "16" at bounding box center [776, 238] width 26 height 26
click at [794, 288] on button "31" at bounding box center [803, 293] width 26 height 26
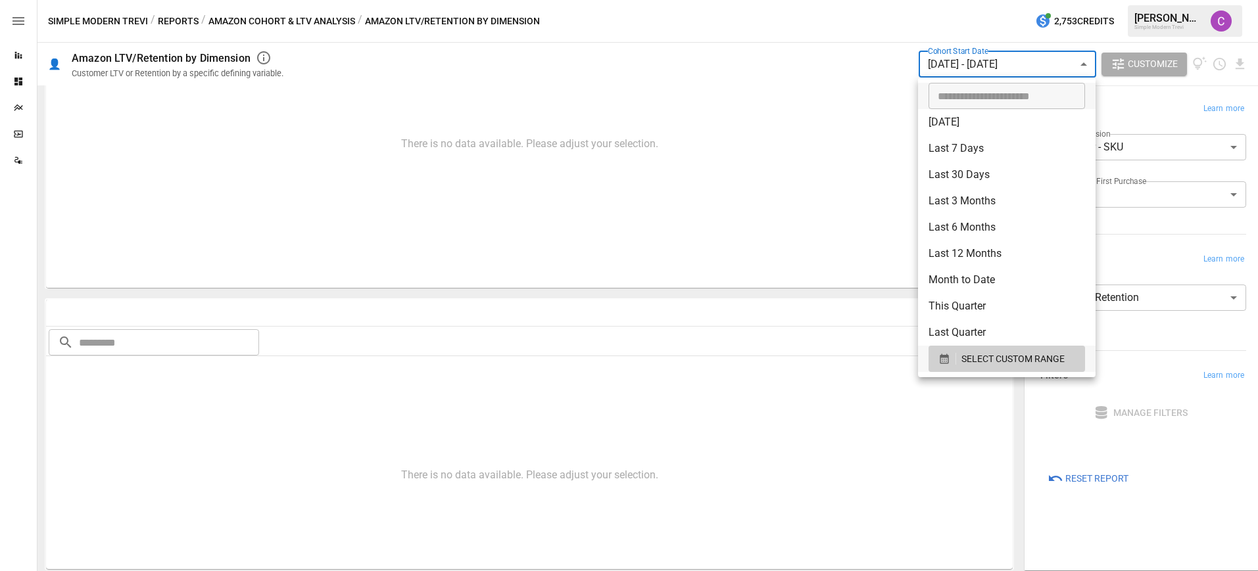
scroll to position [129, 0]
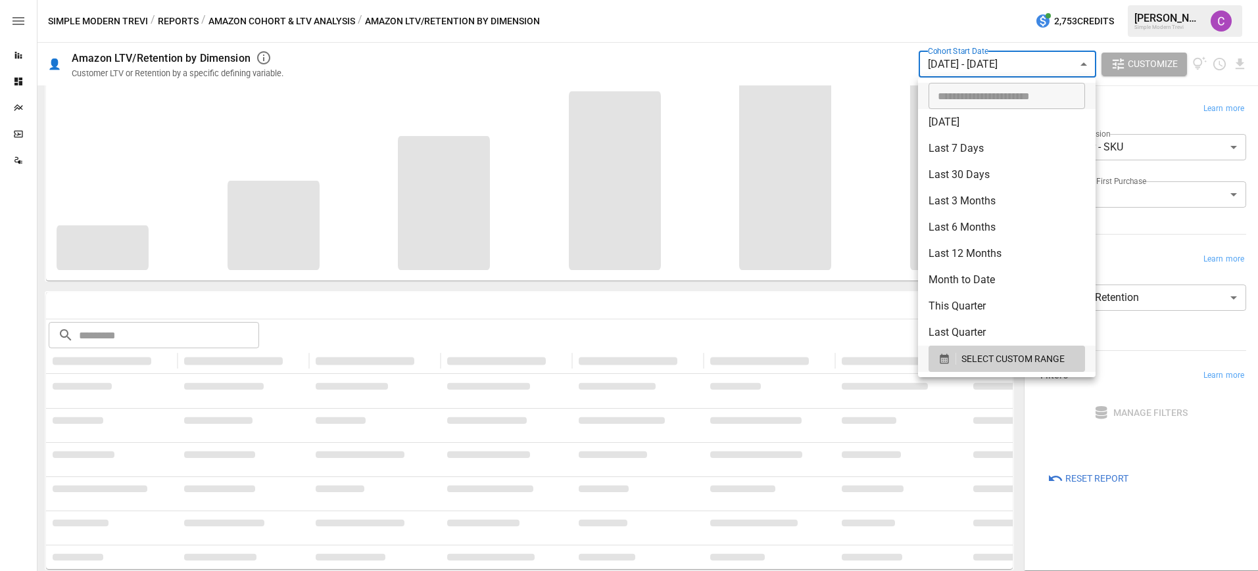
click at [1073, 71] on div at bounding box center [629, 285] width 1258 height 571
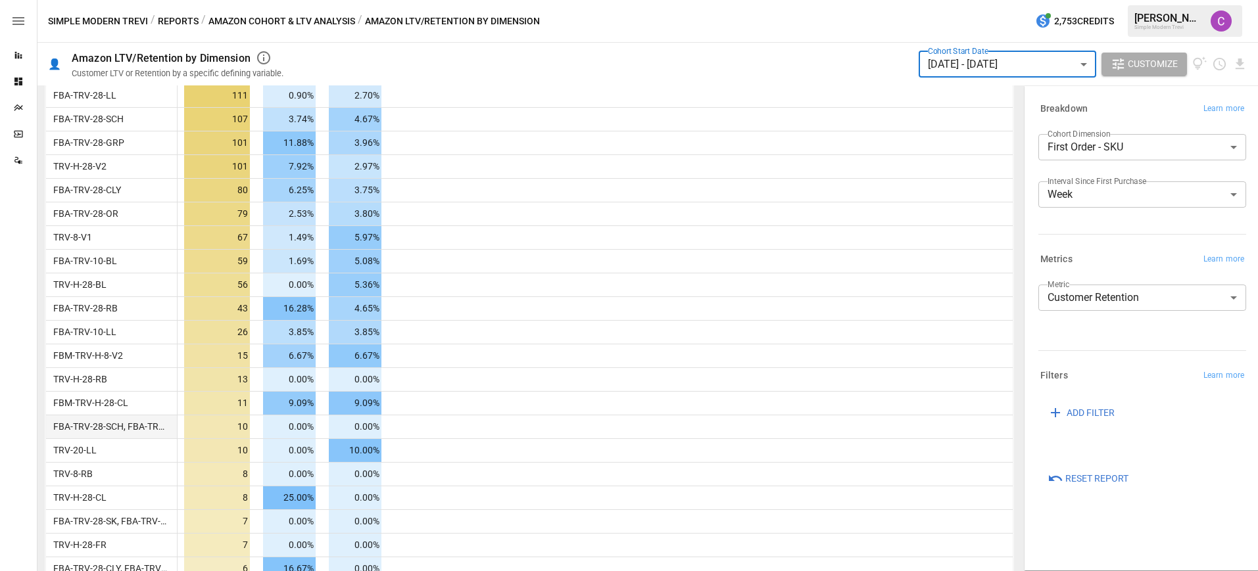
scroll to position [549, 0]
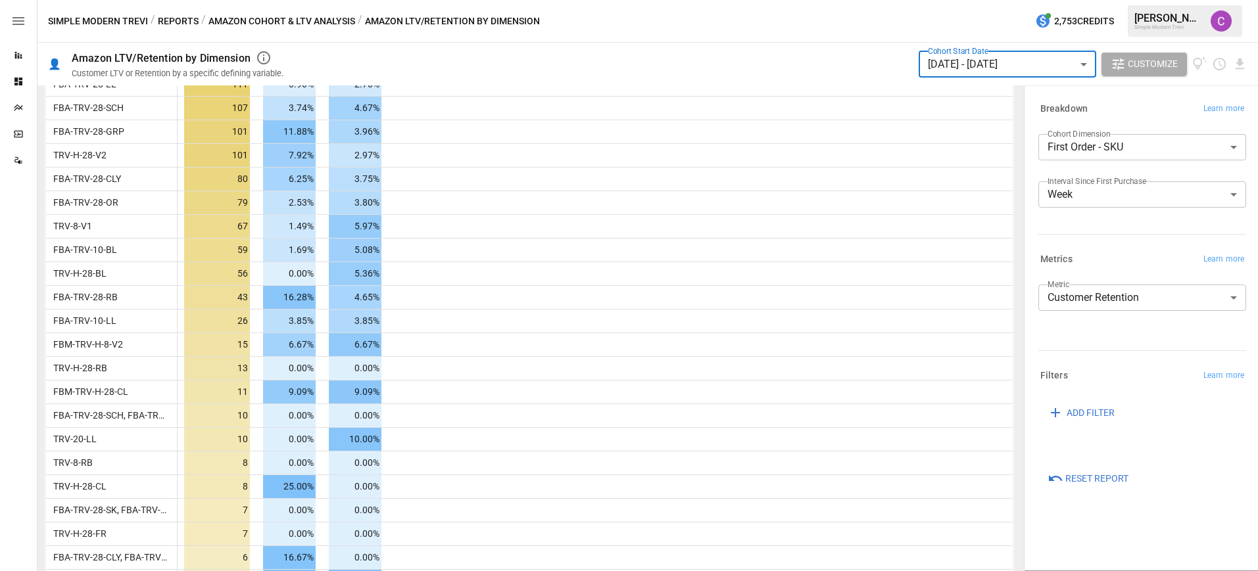
click at [40, 419] on div "For visual display, only the top 10 based on cohort size outputted in the chart…" at bounding box center [529, 328] width 984 height 486
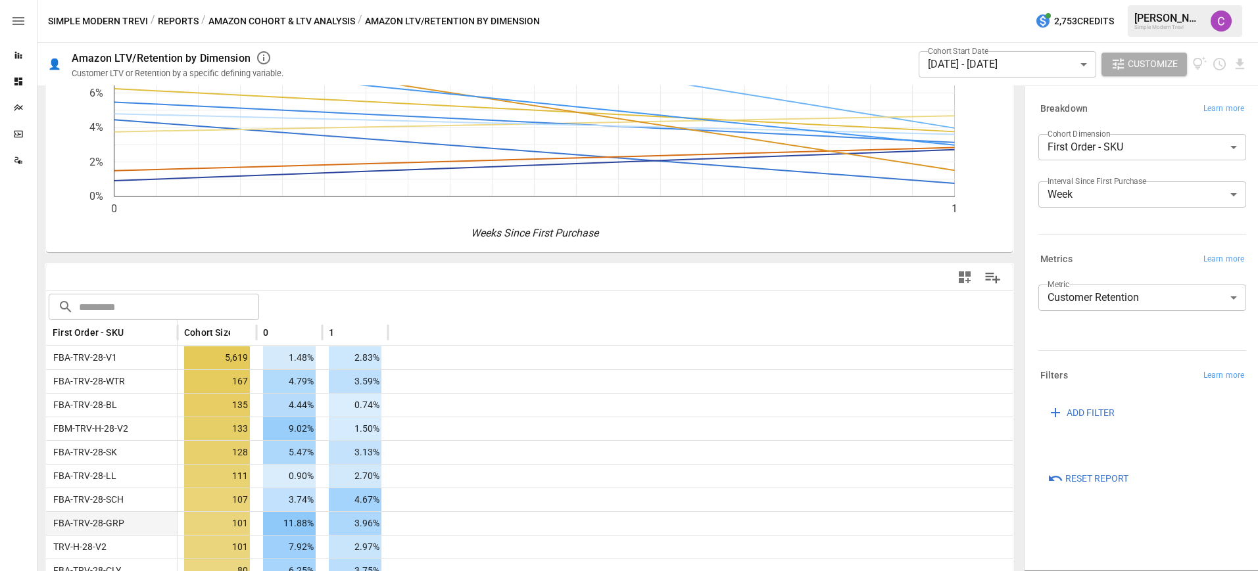
scroll to position [154, 0]
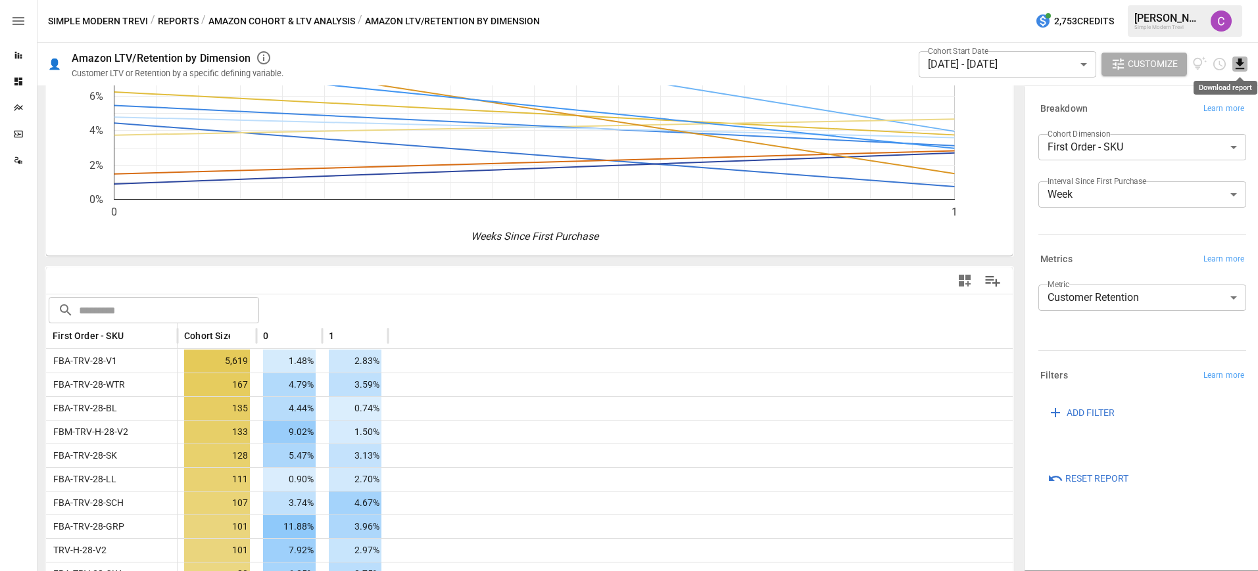
click at [1238, 65] on icon "Download report" at bounding box center [1239, 64] width 15 height 15
click at [1199, 115] on li "Download as CSV" at bounding box center [1196, 116] width 105 height 26
click at [36, 366] on div at bounding box center [18, 373] width 37 height 398
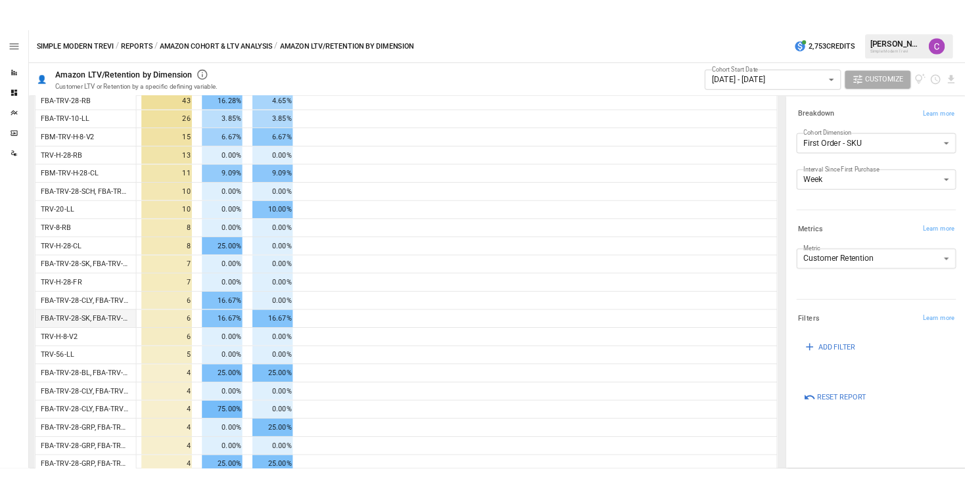
scroll to position [0, 0]
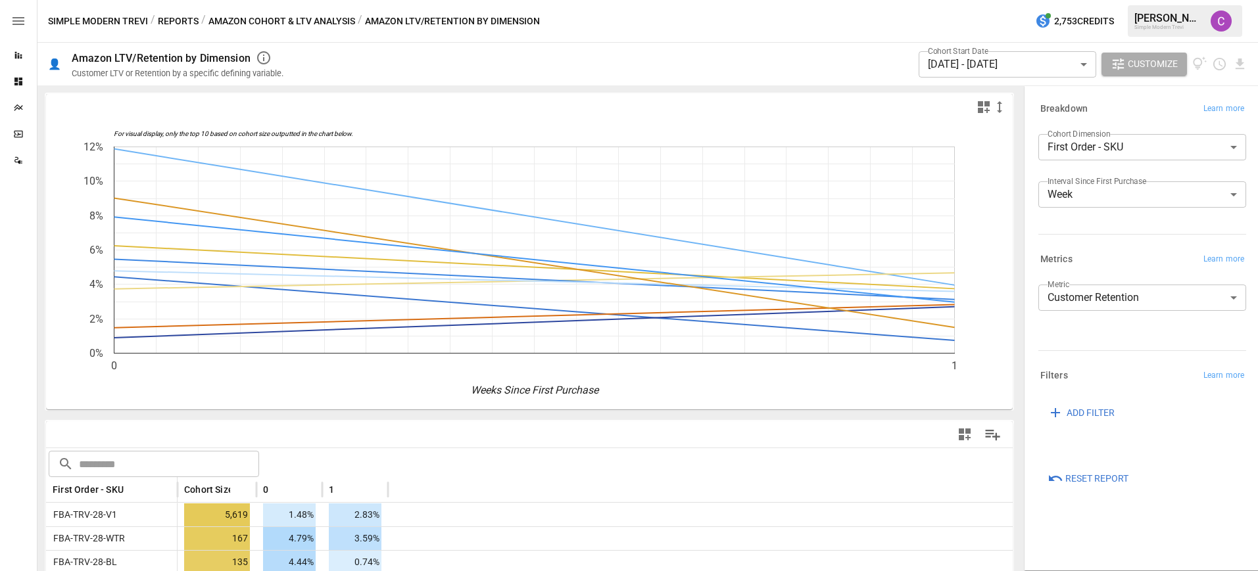
click at [1015, 0] on body "Reports Dashboards Plans SmartModel ™ Data Sources Simple Modern Trevi / Report…" at bounding box center [629, 0] width 1258 height 0
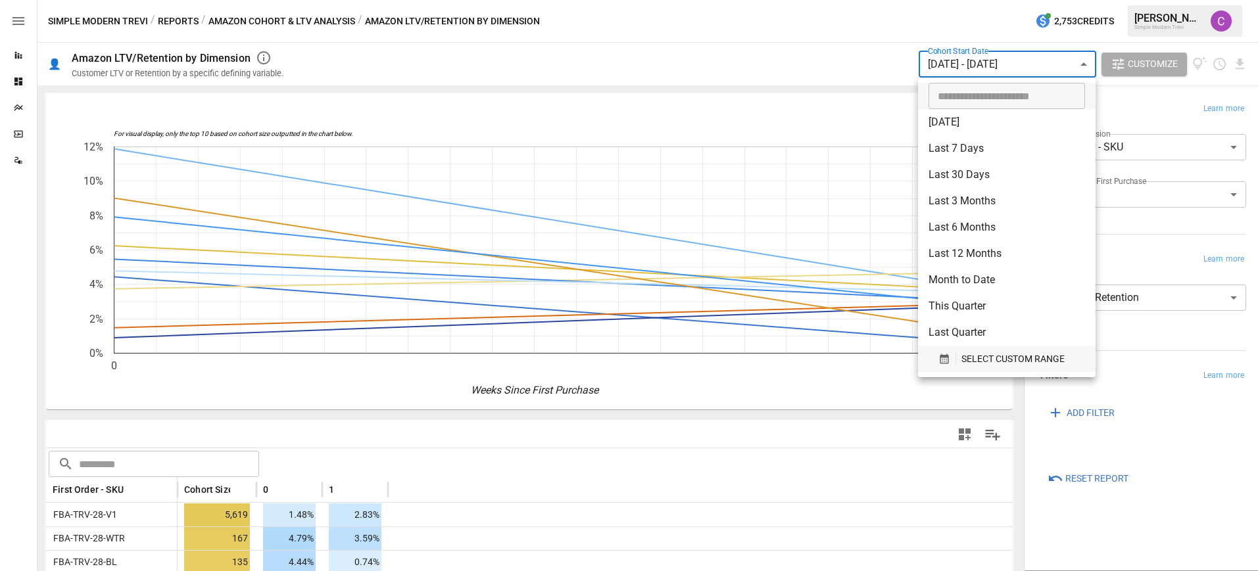
click at [984, 362] on span "SELECT CUSTOM RANGE" at bounding box center [1012, 359] width 103 height 16
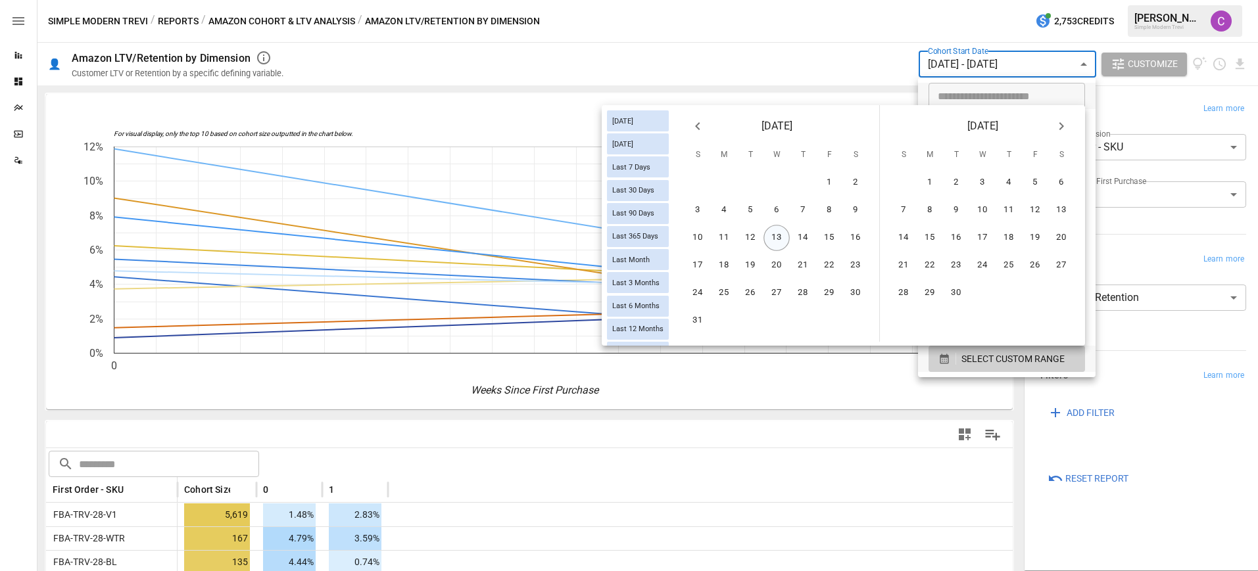
click at [779, 238] on button "13" at bounding box center [776, 238] width 26 height 26
click at [991, 180] on button "3" at bounding box center [982, 183] width 26 height 26
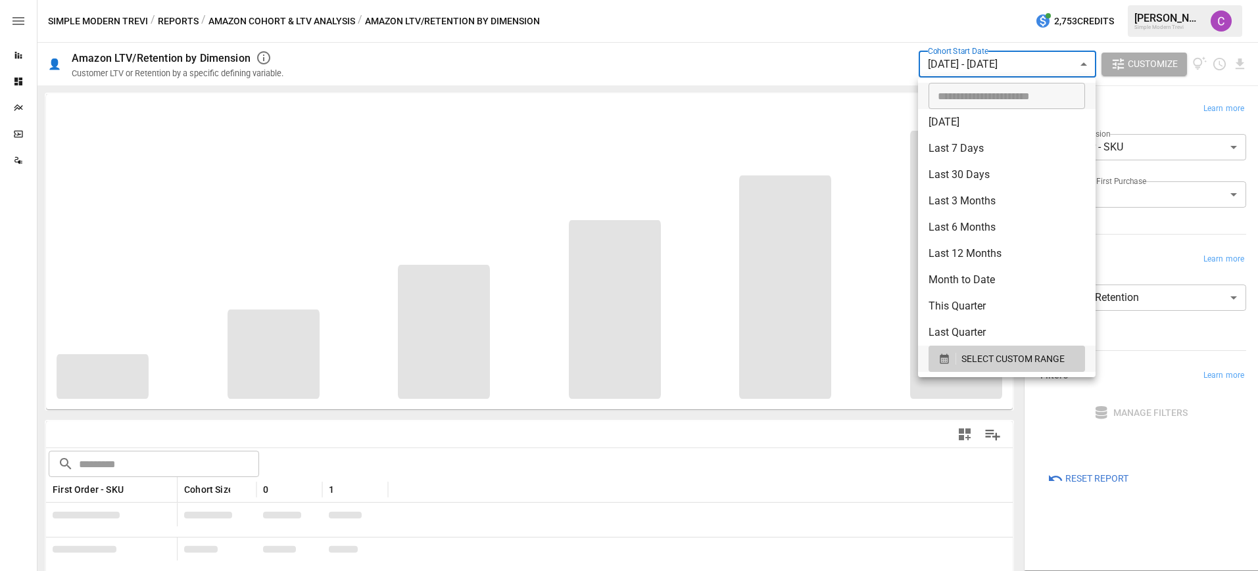
click at [929, 74] on div at bounding box center [629, 285] width 1258 height 571
click at [938, 0] on body "**********" at bounding box center [629, 0] width 1258 height 0
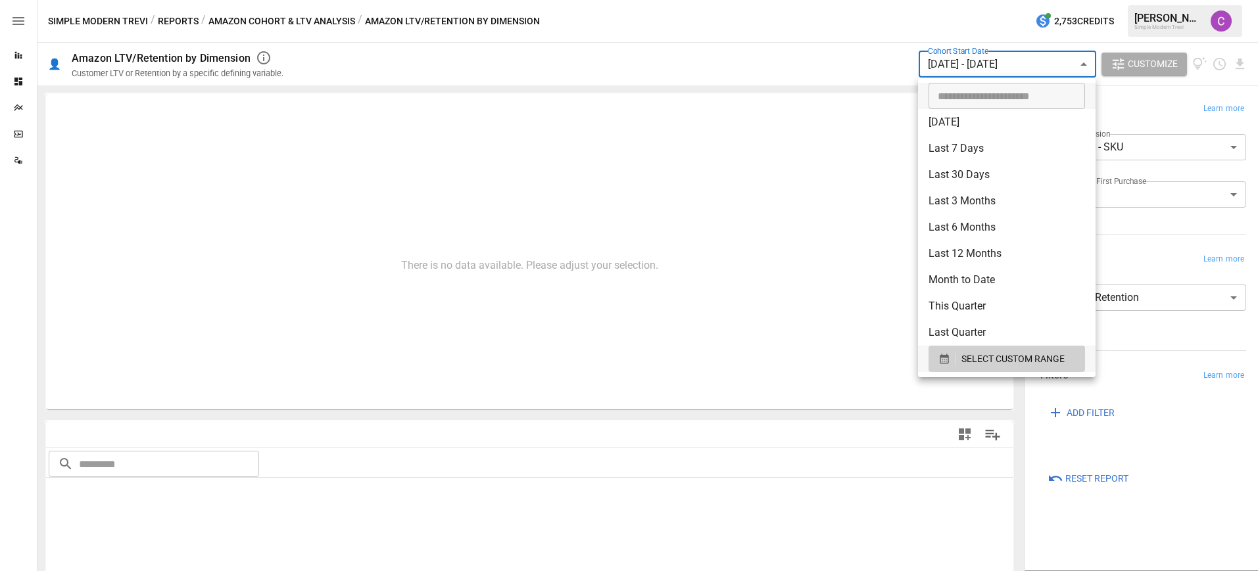
click at [984, 344] on li "Last Quarter" at bounding box center [1007, 333] width 178 height 26
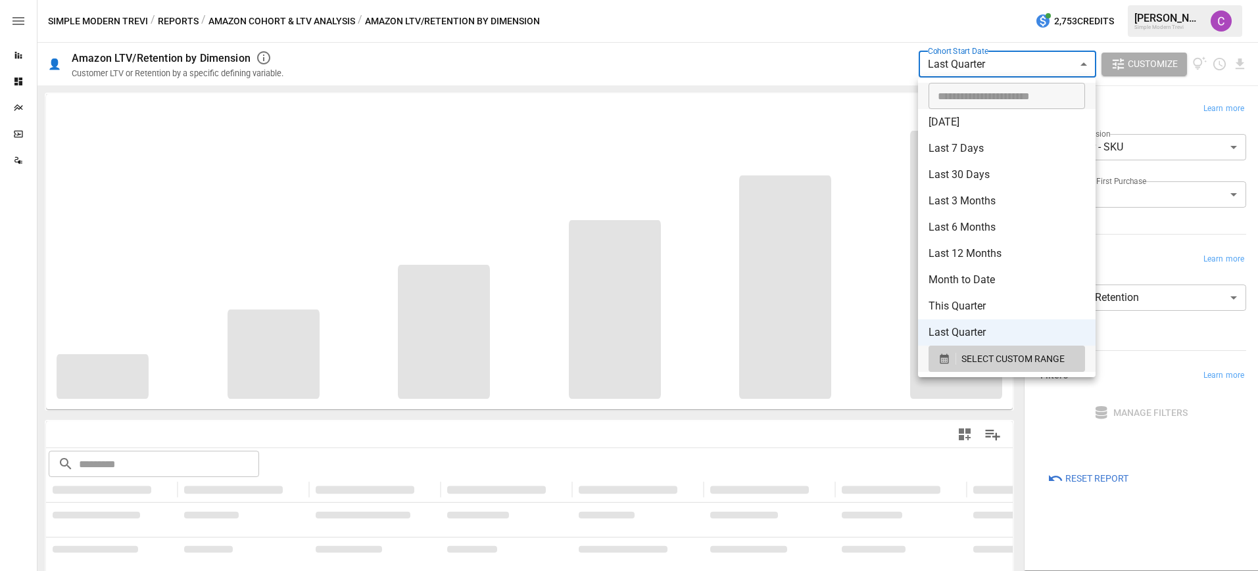
click at [981, 0] on body "**********" at bounding box center [629, 0] width 1258 height 0
click at [1034, 364] on span "SELECT CUSTOM RANGE" at bounding box center [1012, 359] width 103 height 16
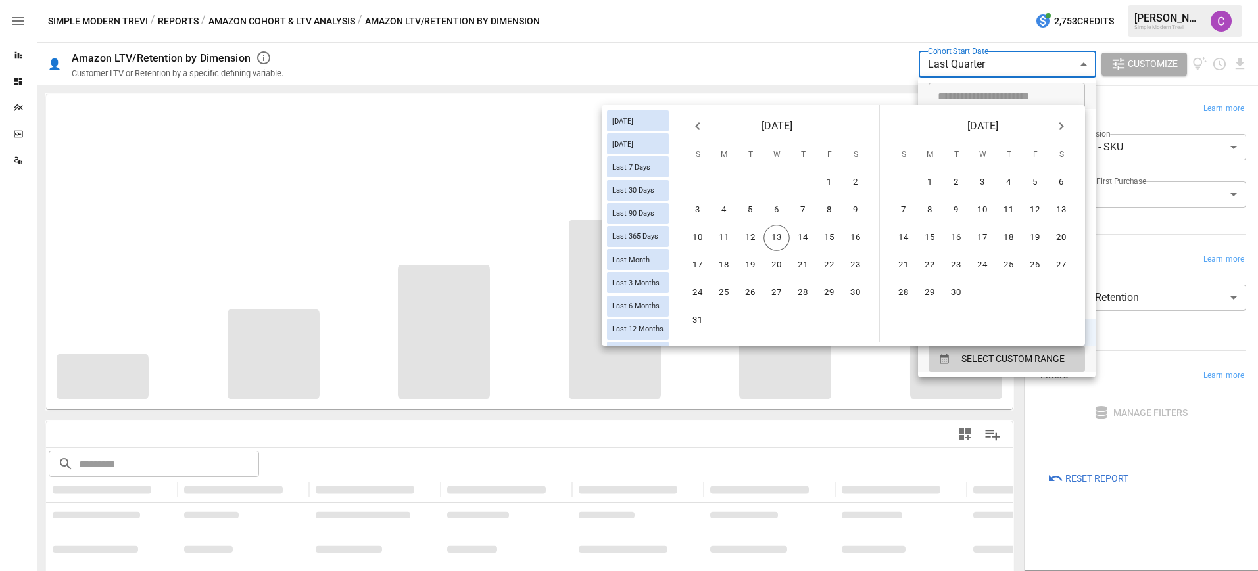
click at [702, 127] on icon "Previous month" at bounding box center [698, 126] width 16 height 16
click at [707, 239] on button "13" at bounding box center [698, 238] width 26 height 26
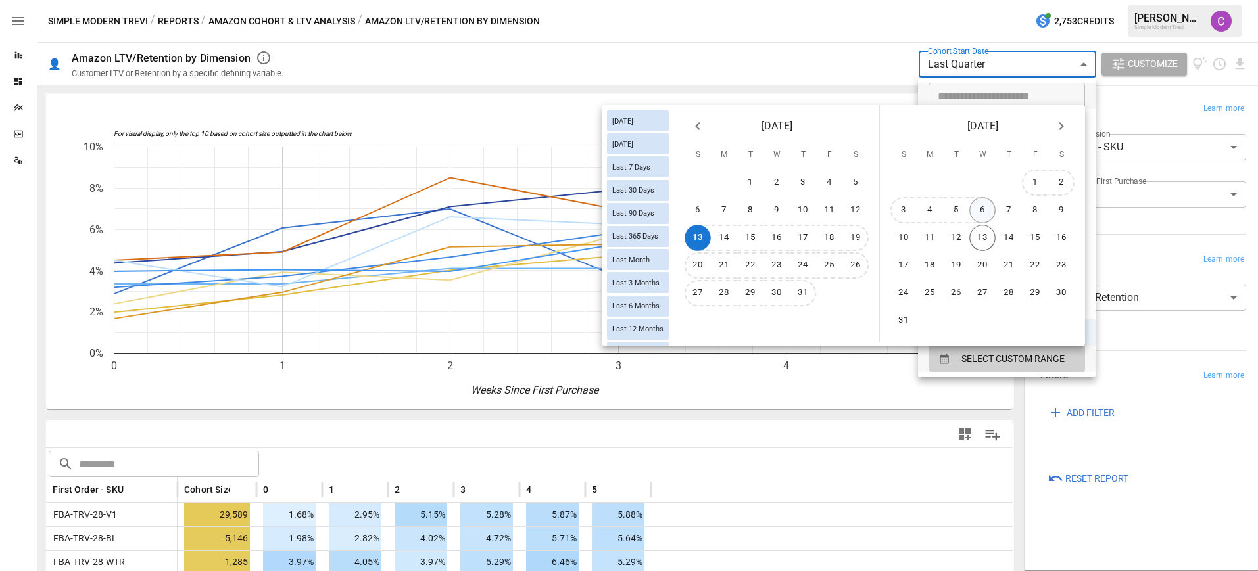
click at [977, 210] on button "6" at bounding box center [982, 210] width 26 height 26
type input "******"
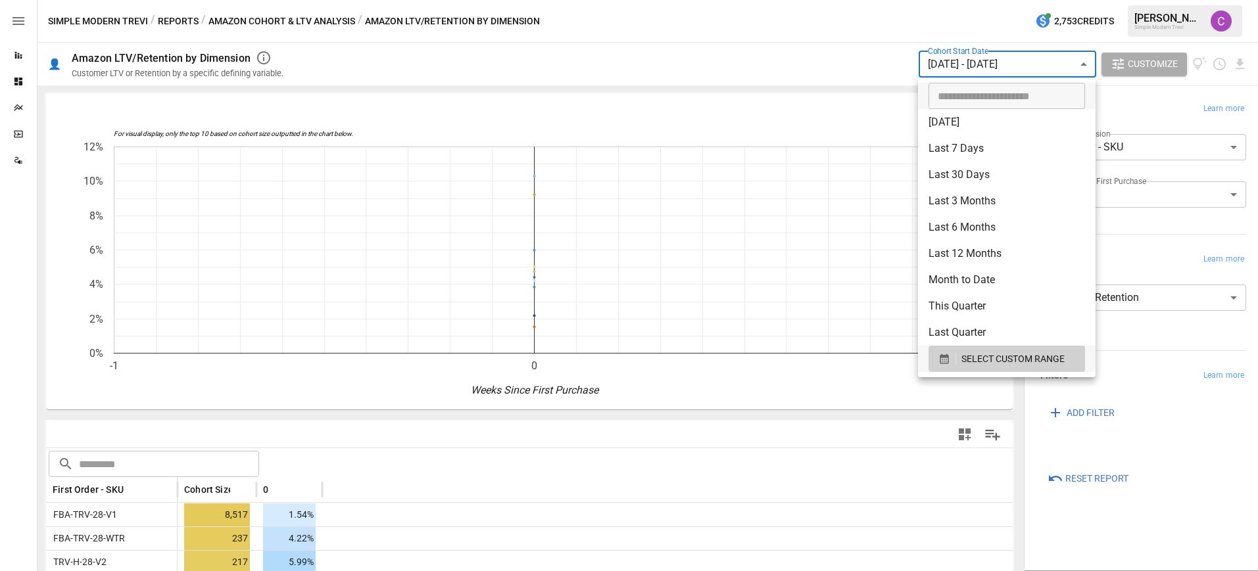
click at [1030, 412] on div at bounding box center [629, 285] width 1258 height 571
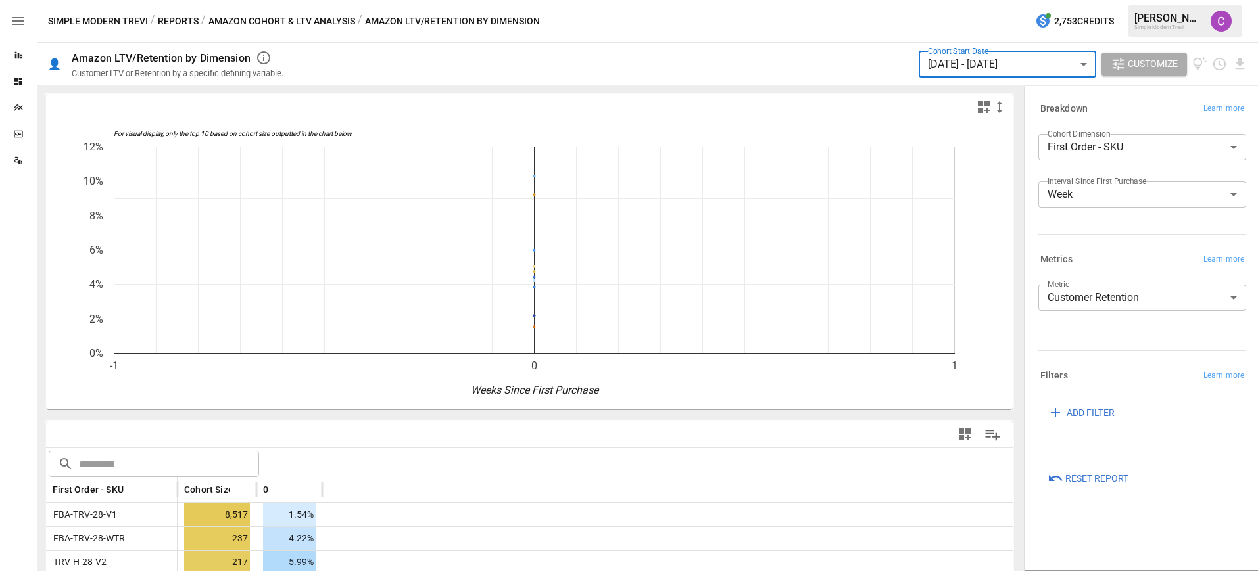
click at [991, 0] on body "Reports Dashboards Plans SmartModel ™ Data Sources Simple Modern Trevi / Report…" at bounding box center [629, 0] width 1258 height 0
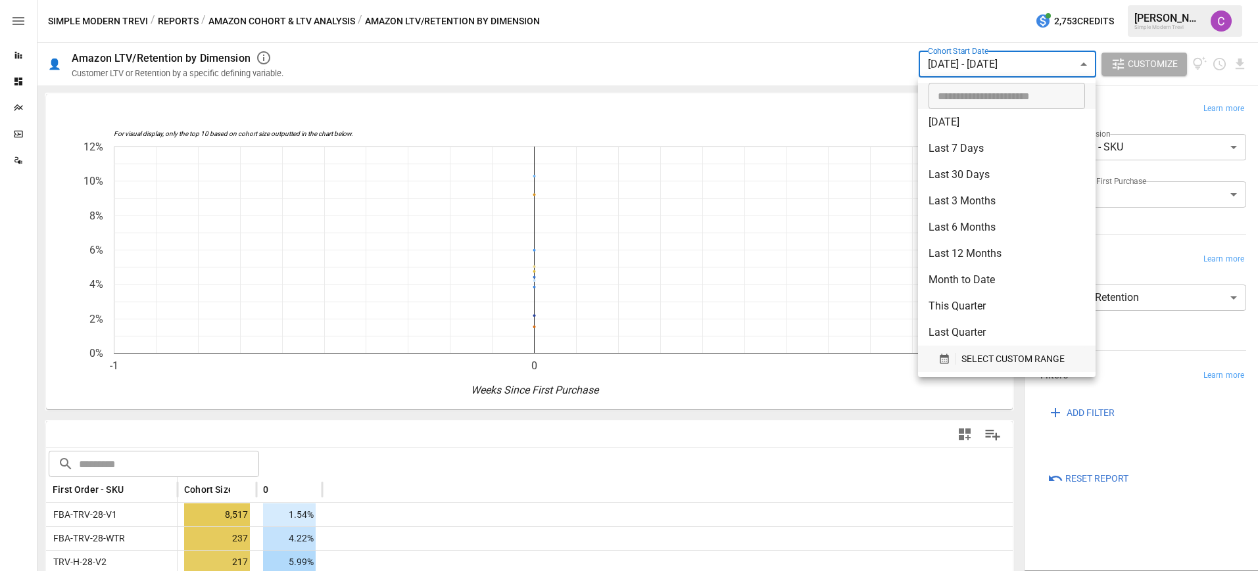
click at [998, 360] on span "SELECT CUSTOM RANGE" at bounding box center [1012, 359] width 103 height 16
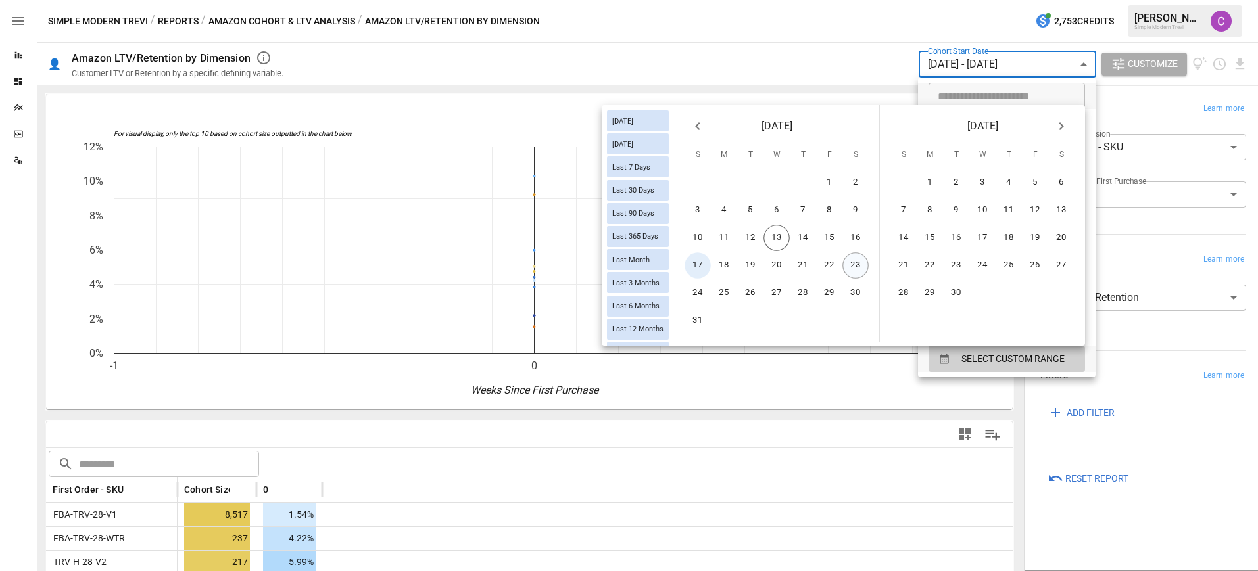
drag, startPoint x: 700, startPoint y: 262, endPoint x: 852, endPoint y: 256, distance: 152.6
click at [852, 256] on div "17 18 19 20 21 22 23" at bounding box center [776, 266] width 205 height 26
click at [698, 132] on icon "Previous month" at bounding box center [698, 126] width 16 height 16
click at [697, 270] on button "20" at bounding box center [698, 266] width 26 height 26
click at [852, 268] on button "26" at bounding box center [855, 266] width 26 height 26
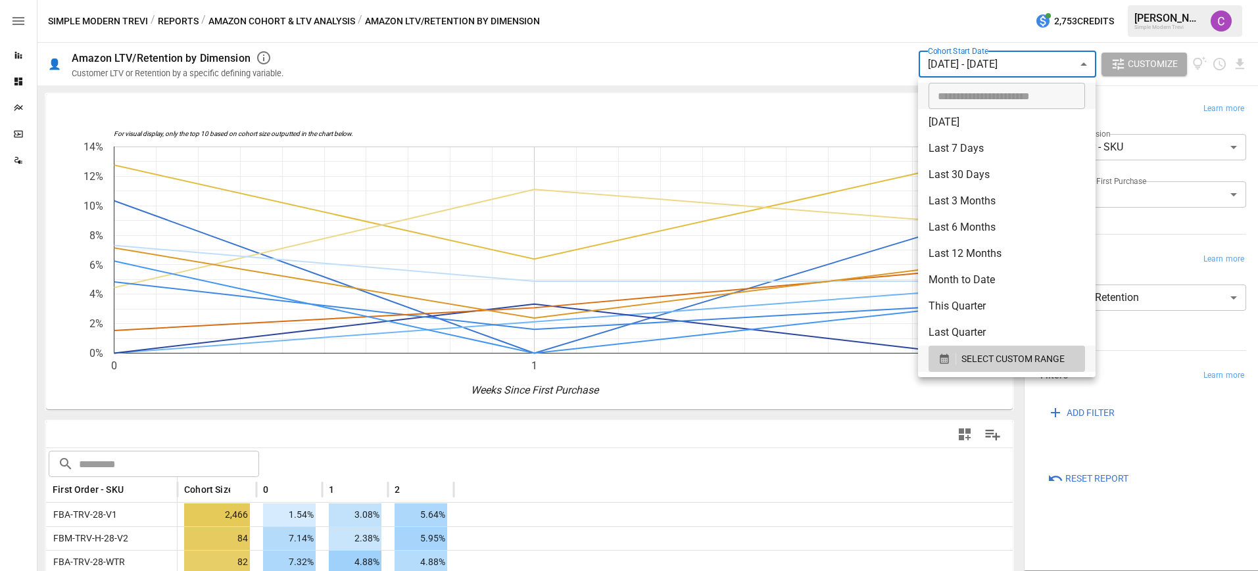
click at [988, 24] on div at bounding box center [629, 285] width 1258 height 571
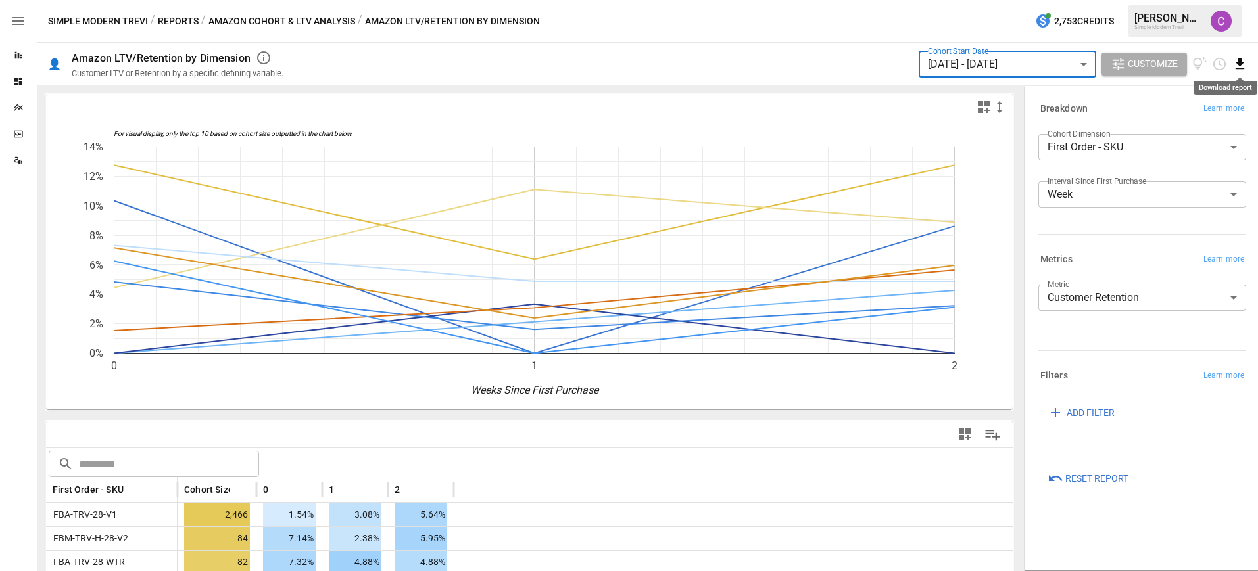
click at [1245, 70] on icon "Download report" at bounding box center [1239, 64] width 15 height 15
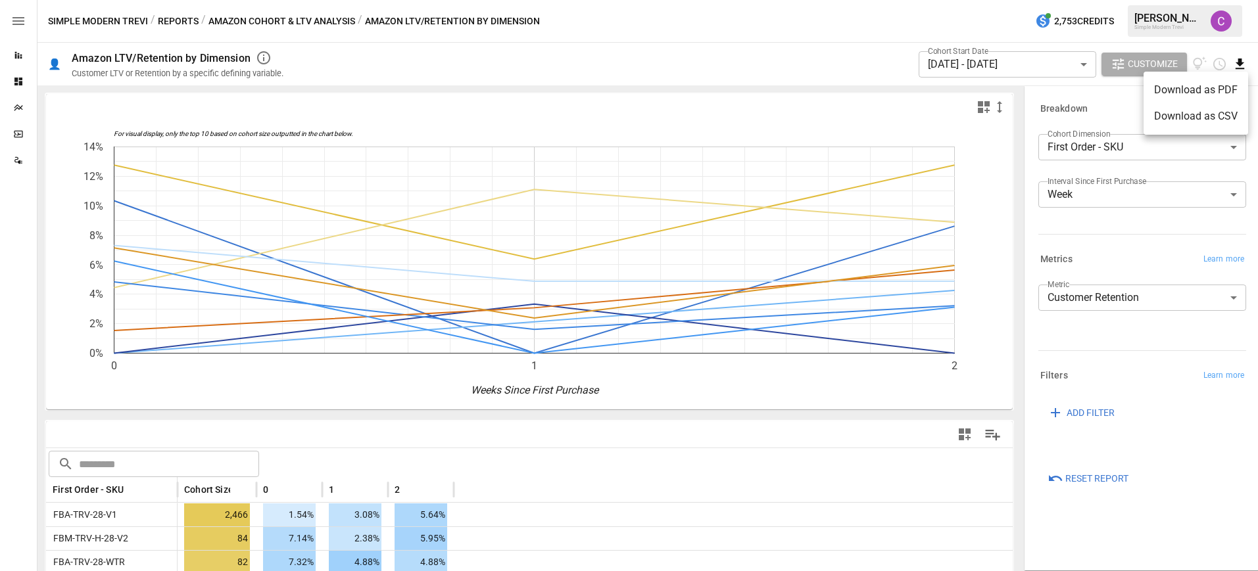
click at [1205, 89] on li "Download as PDF" at bounding box center [1196, 90] width 105 height 26
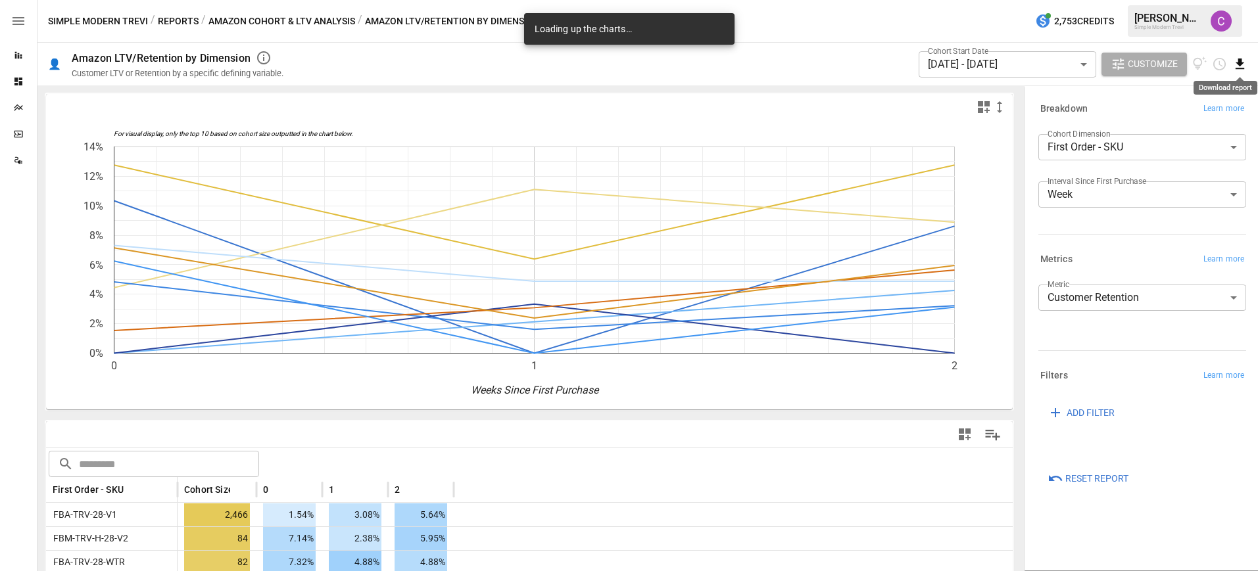
click at [1241, 70] on icon "Download report" at bounding box center [1239, 64] width 15 height 15
click at [1201, 124] on li "Download as CSV" at bounding box center [1196, 116] width 105 height 26
